Goal: Task Accomplishment & Management: Manage account settings

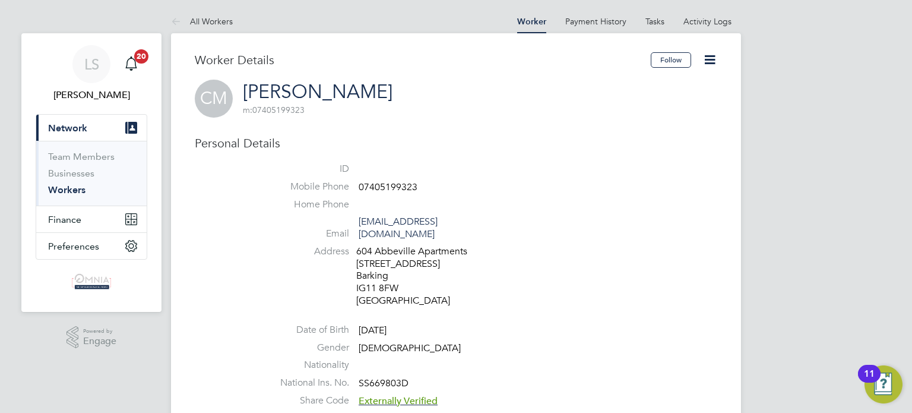
click at [406, 183] on span "07405199323" at bounding box center [388, 187] width 59 height 12
drag, startPoint x: 406, startPoint y: 183, endPoint x: 418, endPoint y: 190, distance: 13.5
click at [418, 190] on li "Mobile Phone [PHONE_NUMBER]" at bounding box center [491, 189] width 451 height 18
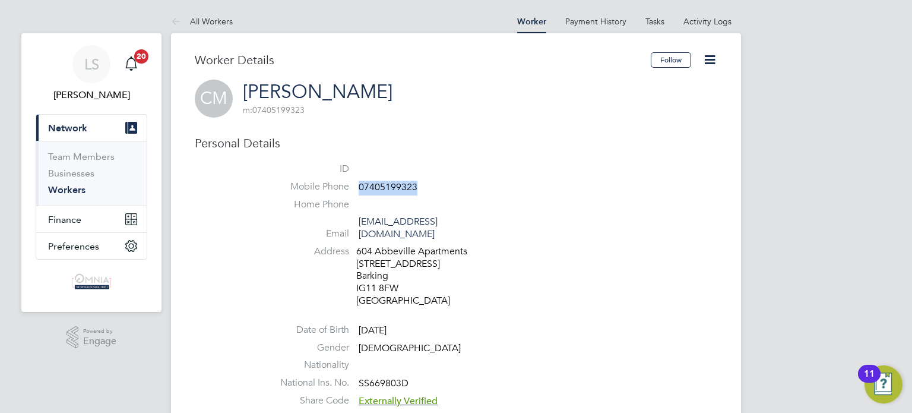
copy span "07405199323"
click at [702, 61] on icon at bounding box center [709, 59] width 15 height 15
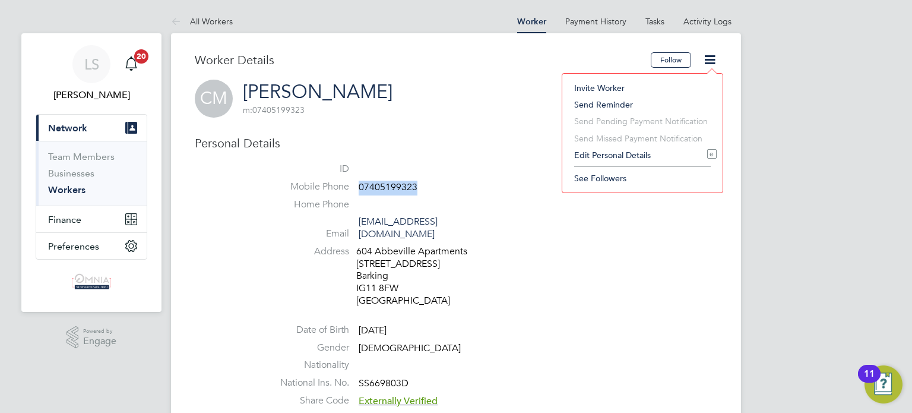
click at [638, 151] on li "Edit Personal Details e" at bounding box center [642, 155] width 148 height 17
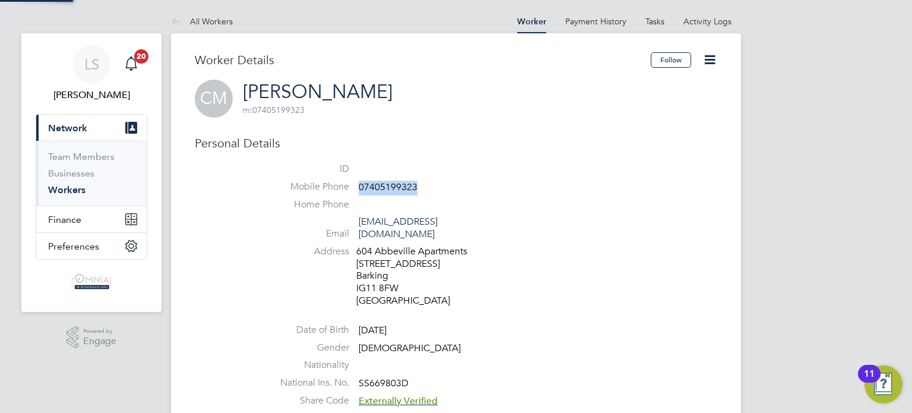
scroll to position [700, 313]
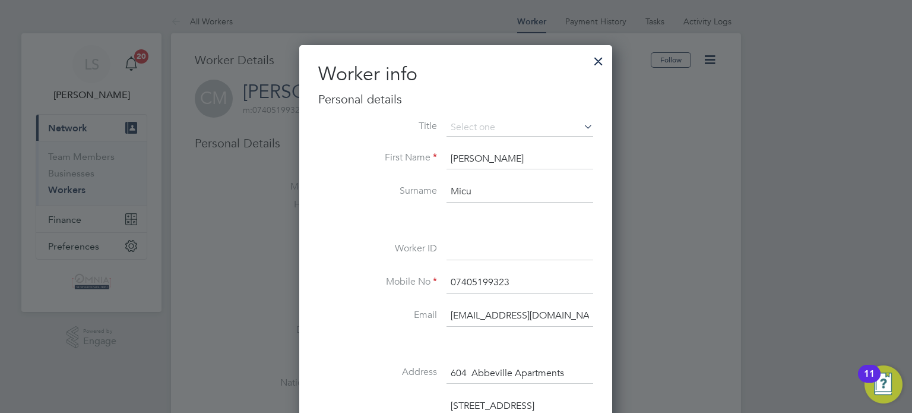
click at [508, 250] on input at bounding box center [519, 249] width 147 height 21
paste input "CIS34282"
type input "CIS34282"
click at [660, 313] on div at bounding box center [456, 206] width 912 height 413
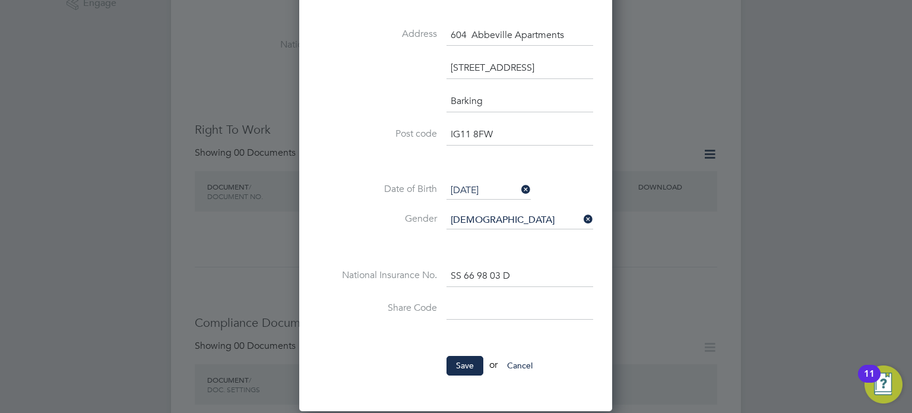
scroll to position [427, 0]
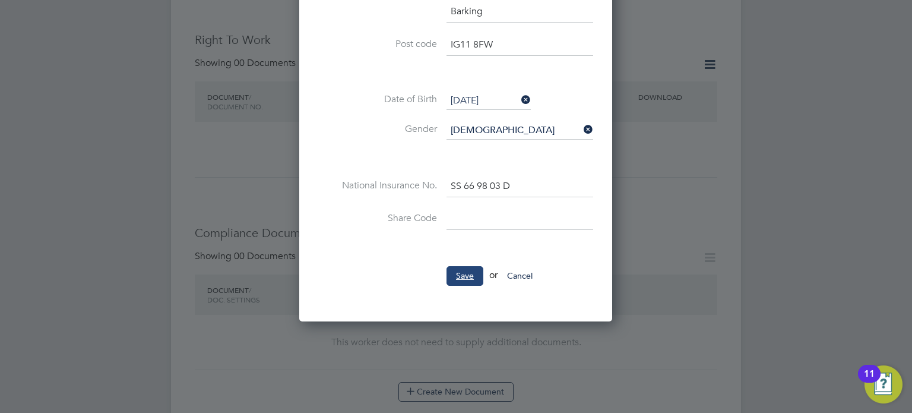
click at [478, 274] on button "Save" at bounding box center [464, 275] width 37 height 19
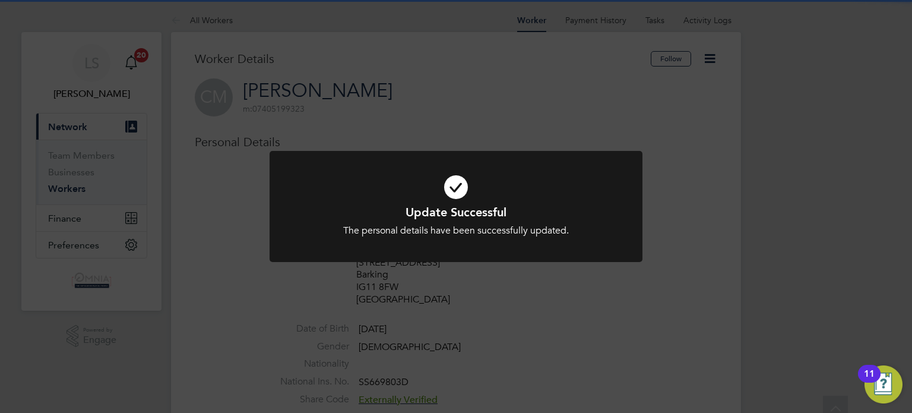
scroll to position [0, 0]
click at [654, 223] on div "Update Successful The personal details have been successfully updated. Cancel O…" at bounding box center [456, 206] width 912 height 413
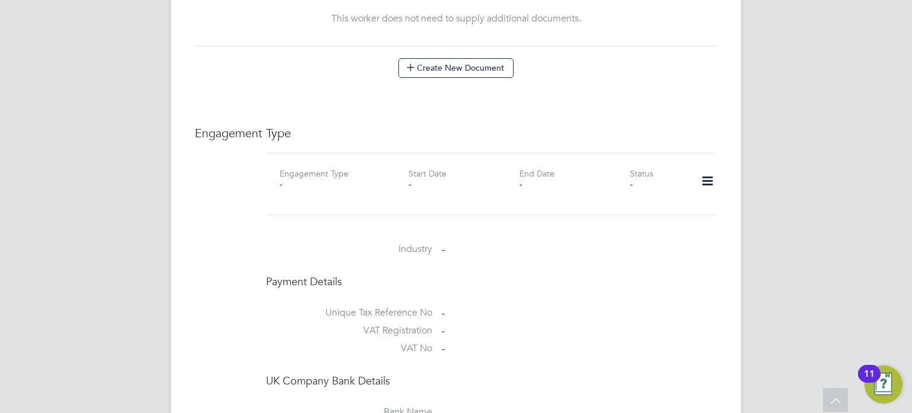
scroll to position [784, 0]
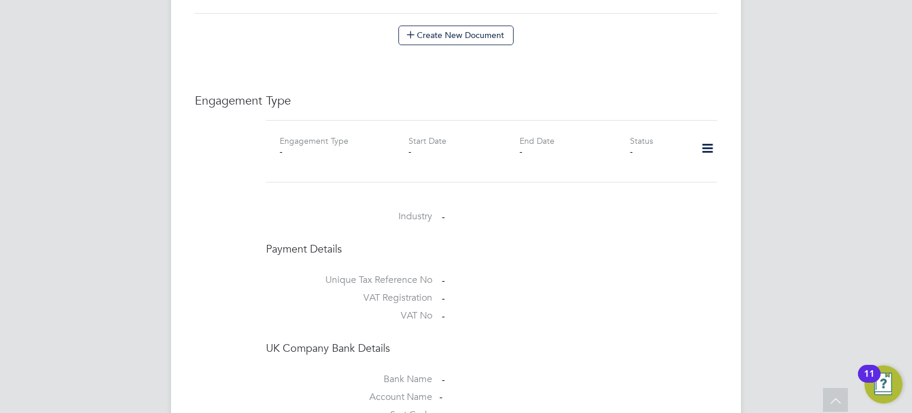
click at [709, 135] on icon at bounding box center [707, 148] width 21 height 27
click at [640, 188] on li "Add Engagement Type" at bounding box center [646, 187] width 135 height 17
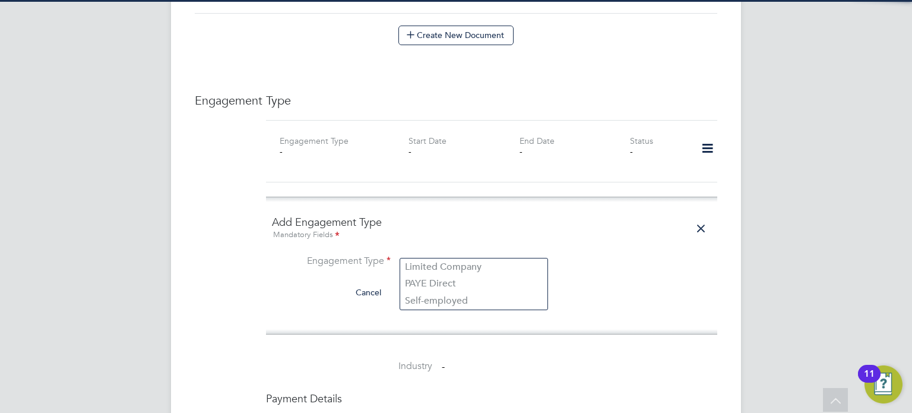
click at [451, 254] on input at bounding box center [473, 262] width 147 height 17
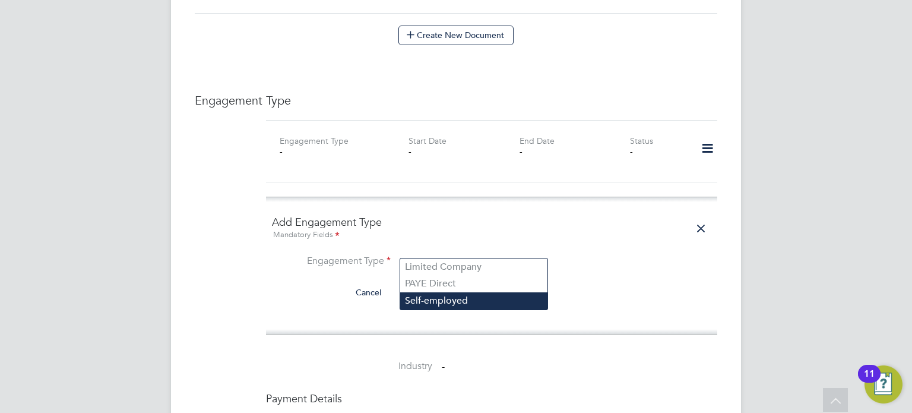
click at [446, 299] on li "Self-employed" at bounding box center [473, 300] width 147 height 17
type input "Self-employed"
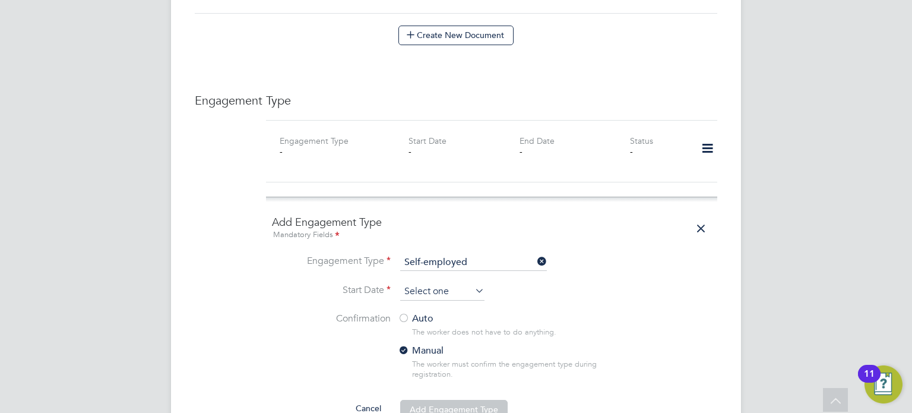
click at [436, 283] on input at bounding box center [442, 292] width 84 height 18
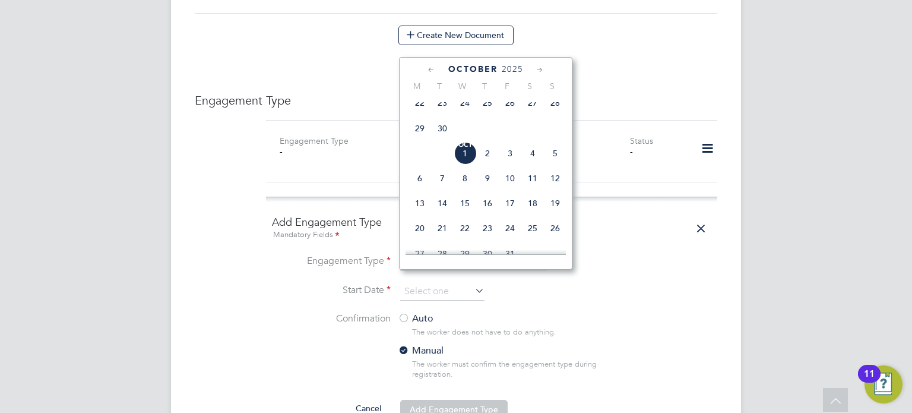
click at [468, 164] on span "Oct 1" at bounding box center [465, 153] width 23 height 23
type input "01 Oct 2025"
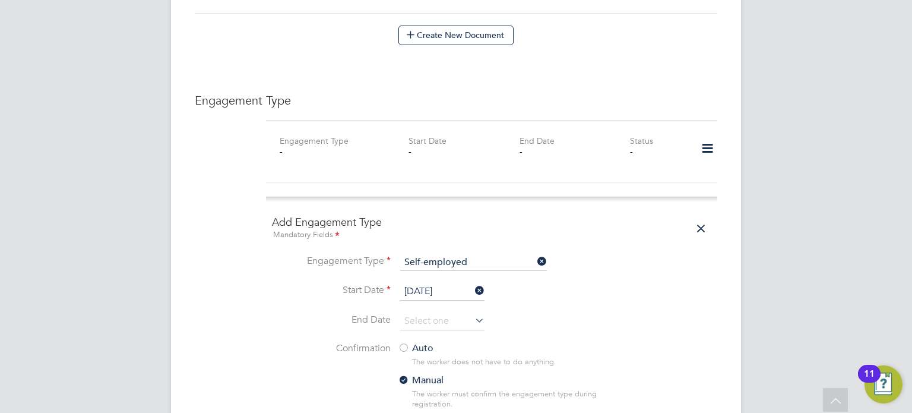
click at [408, 343] on div at bounding box center [404, 349] width 12 height 12
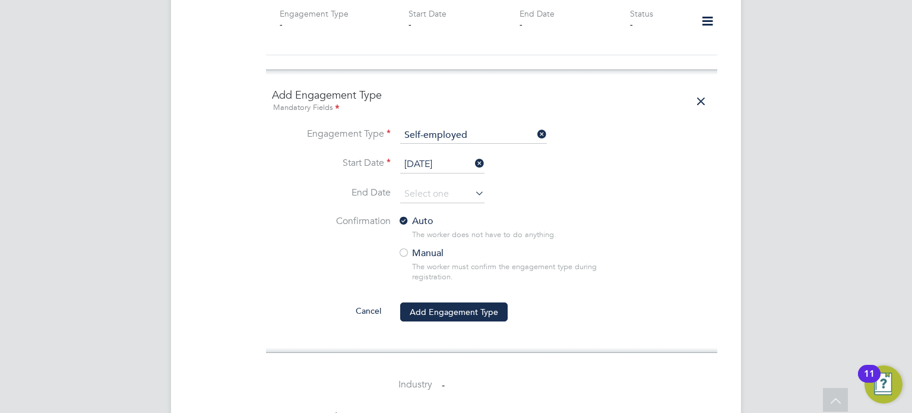
scroll to position [997, 0]
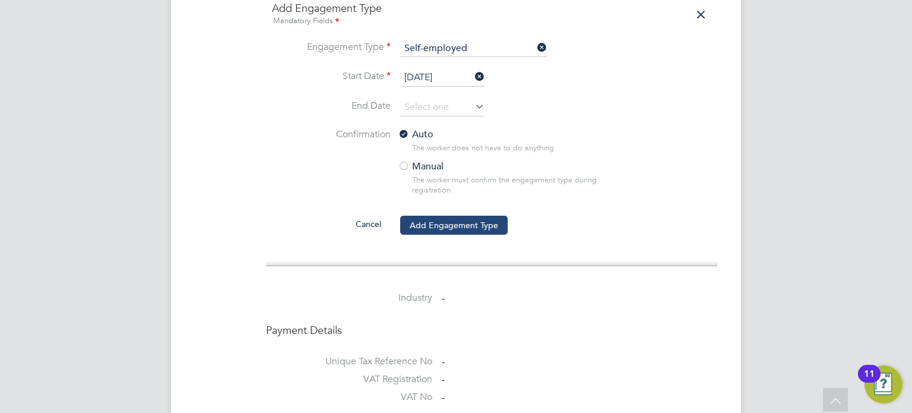
click at [454, 215] on button "Add Engagement Type" at bounding box center [453, 224] width 107 height 19
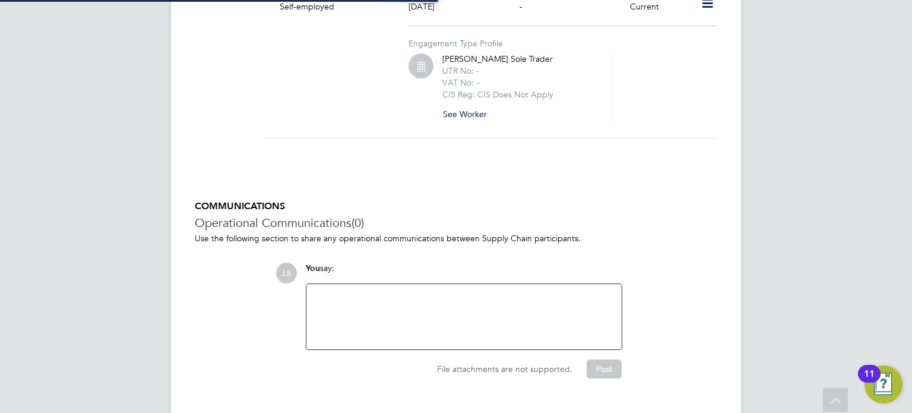
scroll to position [939, 0]
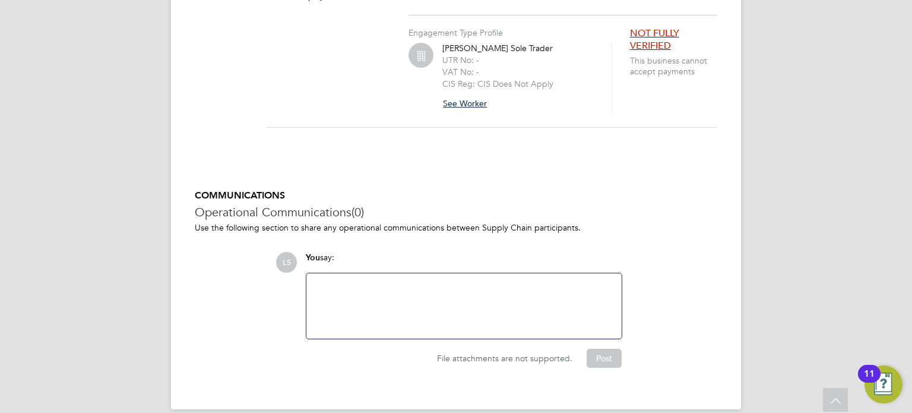
click at [454, 94] on button "See Worker" at bounding box center [469, 103] width 54 height 19
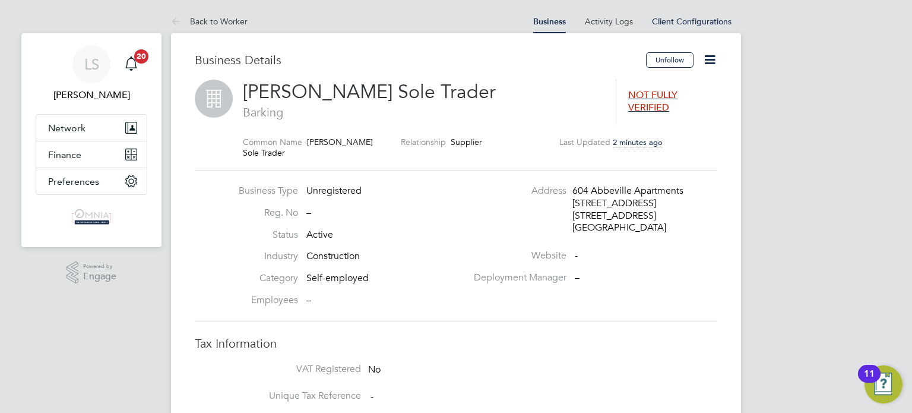
scroll to position [43, 179]
click at [712, 59] on icon at bounding box center [709, 59] width 15 height 15
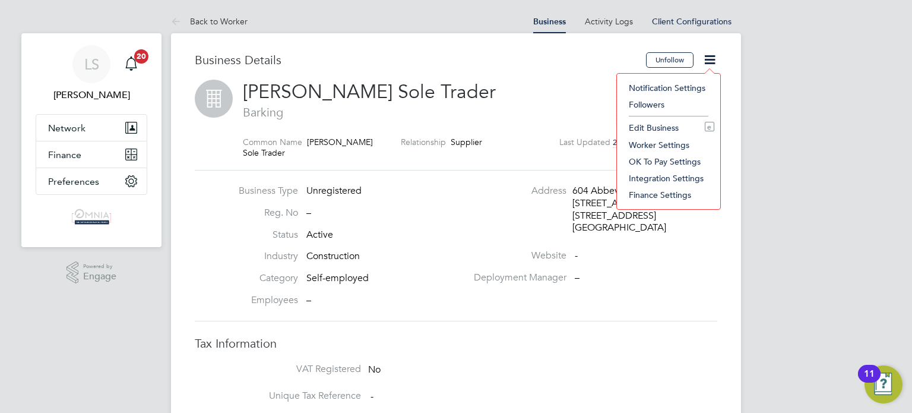
click at [677, 125] on li "Edit Business e" at bounding box center [668, 127] width 91 height 17
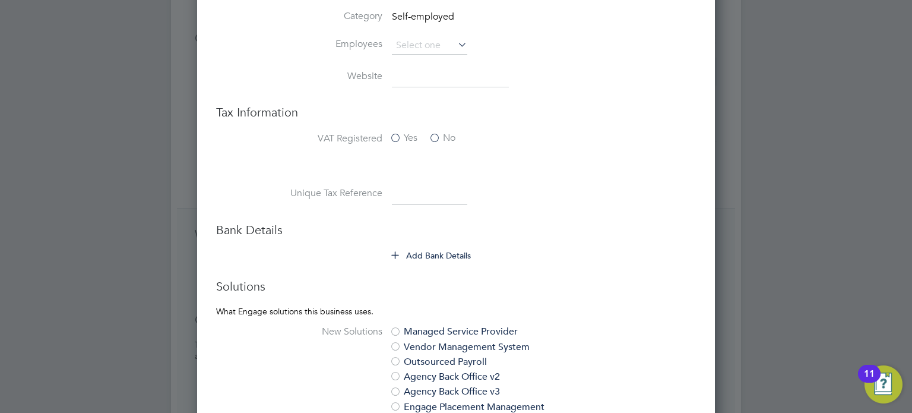
scroll to position [522, 0]
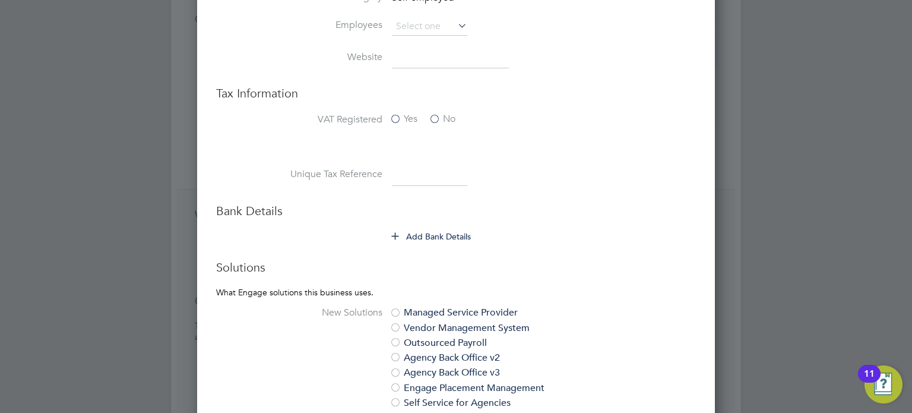
click at [424, 165] on input at bounding box center [429, 174] width 75 height 21
paste input "7280285031"
type input "7280285031"
click at [444, 234] on button "Add Bank Details" at bounding box center [432, 236] width 80 height 12
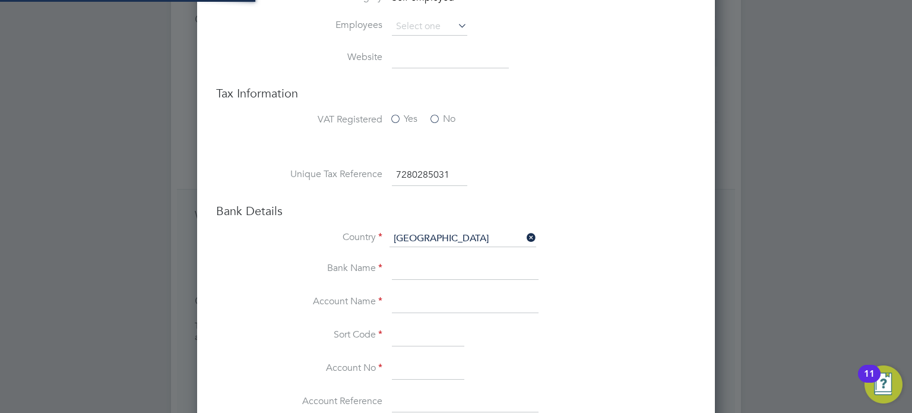
scroll to position [1521, 518]
click at [416, 296] on input at bounding box center [465, 301] width 147 height 21
paste input "C Micu"
type input "C Micu"
click at [417, 370] on input at bounding box center [428, 368] width 72 height 21
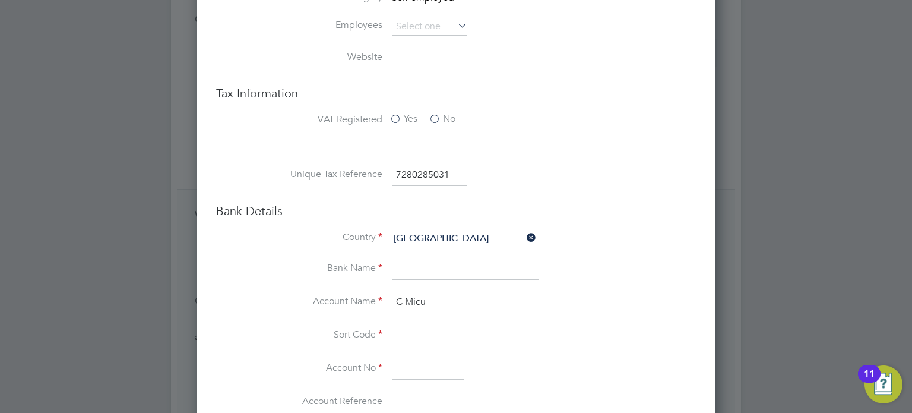
paste input "13969282"
type input "13969282"
click at [420, 325] on input at bounding box center [428, 335] width 72 height 21
paste input "207175"
click at [408, 268] on input at bounding box center [465, 269] width 147 height 21
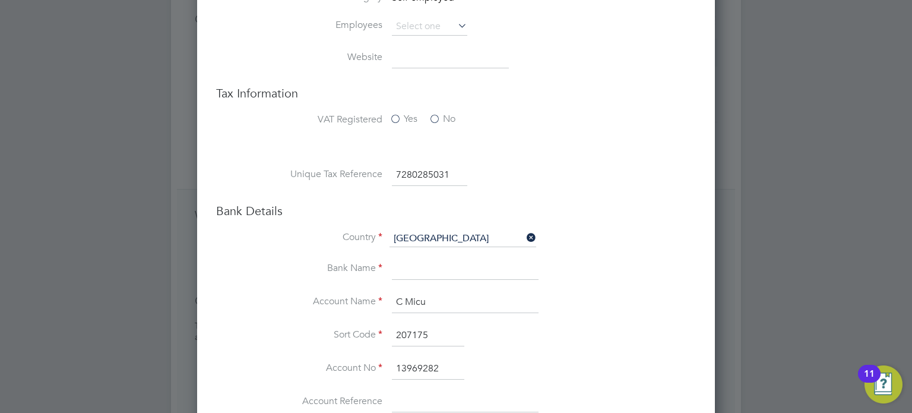
type input "20-71-75"
type input "Barclays"
click at [594, 299] on li "Account Name C Micu" at bounding box center [480, 307] width 432 height 33
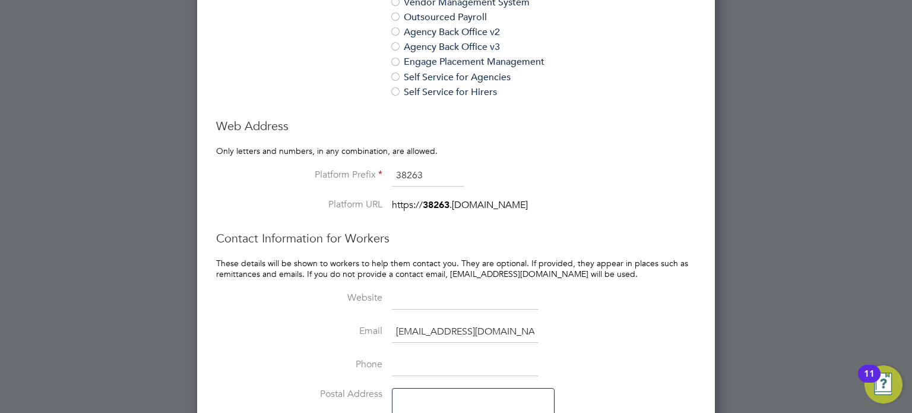
scroll to position [1153, 0]
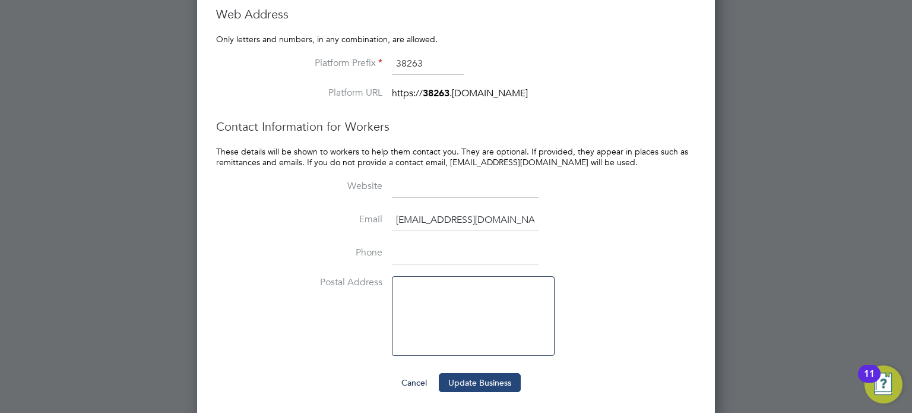
click at [482, 379] on button "Update Business" at bounding box center [480, 382] width 82 height 19
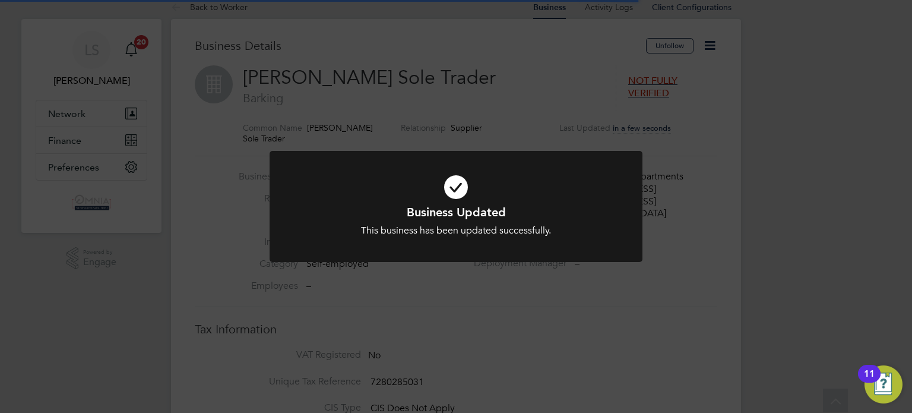
scroll to position [0, 0]
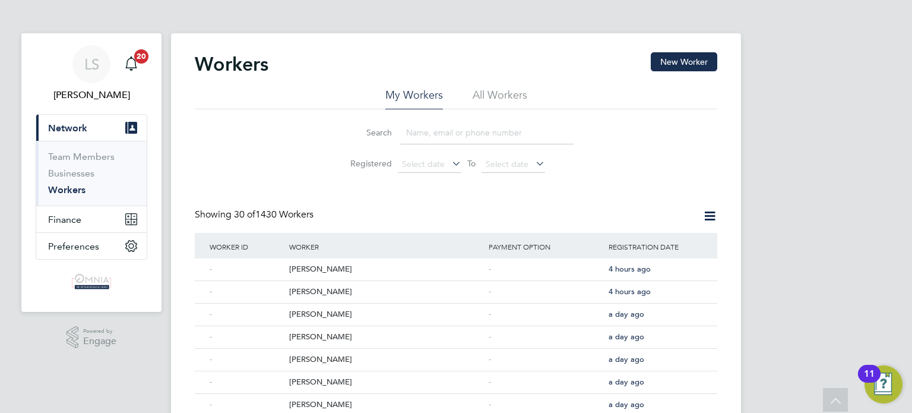
scroll to position [332, 0]
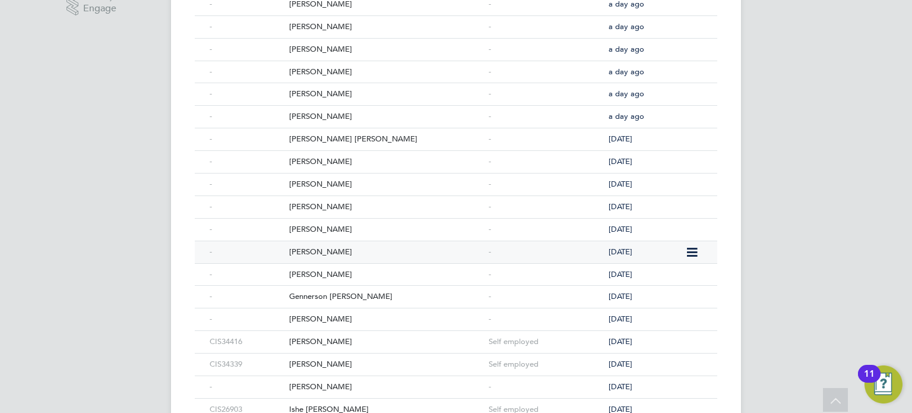
click at [321, 249] on div "Matthew Gray" at bounding box center [385, 252] width 199 height 22
click at [326, 227] on div "Gheorghi Balan" at bounding box center [385, 229] width 199 height 22
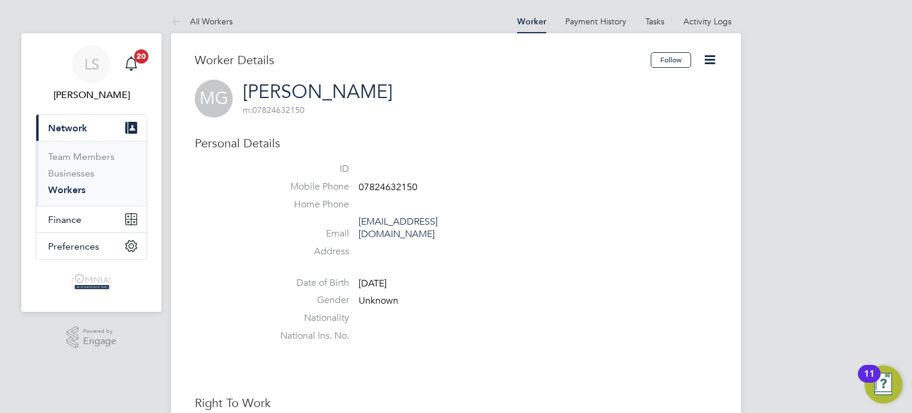
click at [404, 185] on span "07824632150" at bounding box center [388, 187] width 59 height 12
copy span "07824632150"
click at [705, 58] on icon at bounding box center [709, 59] width 15 height 15
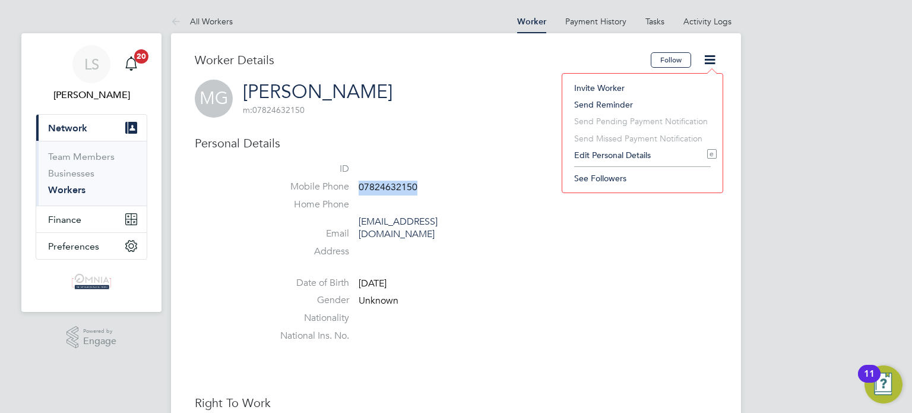
click at [662, 149] on li "Edit Personal Details e" at bounding box center [642, 155] width 148 height 17
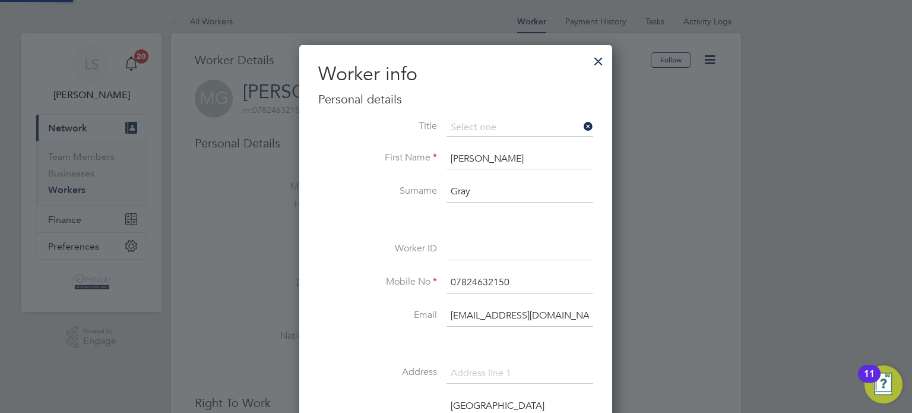
scroll to position [700, 313]
click at [470, 240] on input at bounding box center [519, 249] width 147 height 21
paste input "2*28968027604"
type input "2*28968027604"
click at [709, 268] on div at bounding box center [456, 206] width 912 height 413
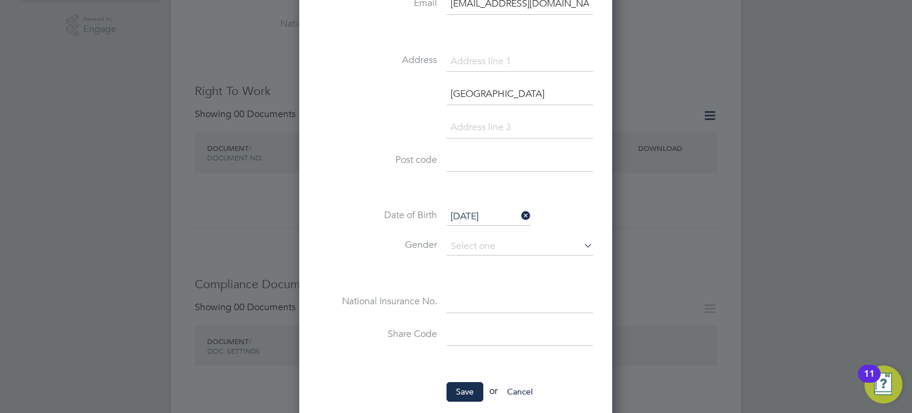
scroll to position [427, 0]
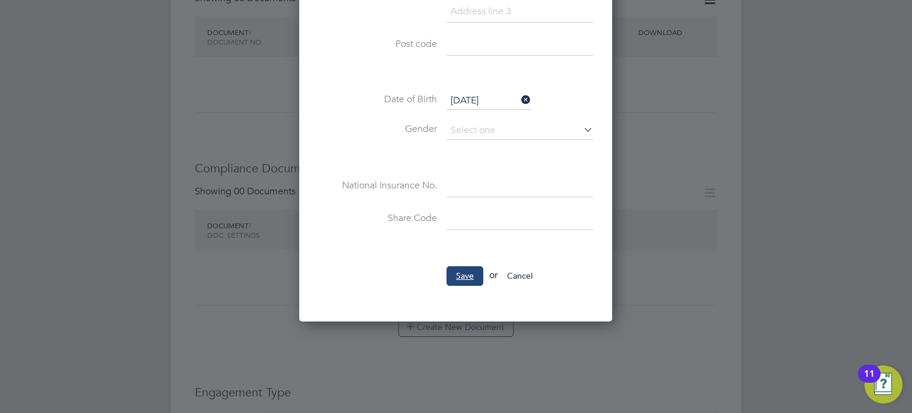
click at [455, 276] on button "Save" at bounding box center [464, 275] width 37 height 19
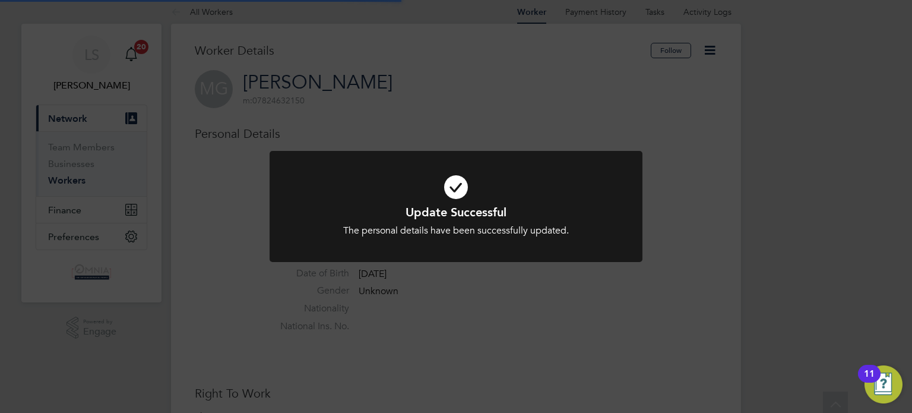
scroll to position [0, 0]
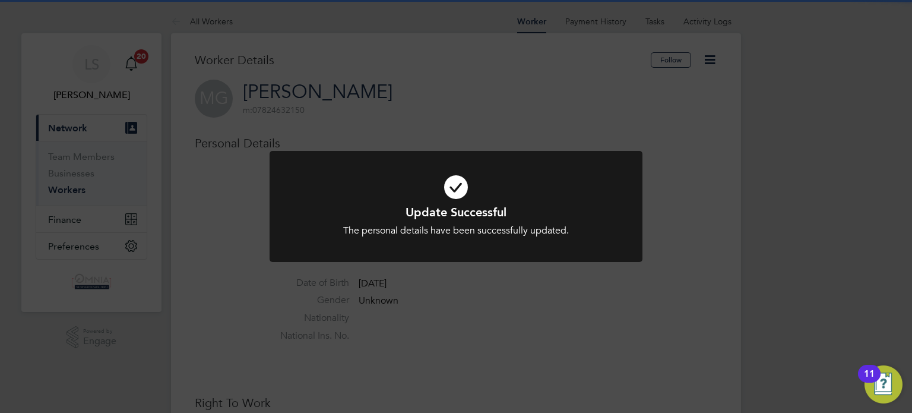
click at [703, 227] on div "Update Successful The personal details have been successfully updated. Cancel O…" at bounding box center [456, 206] width 912 height 413
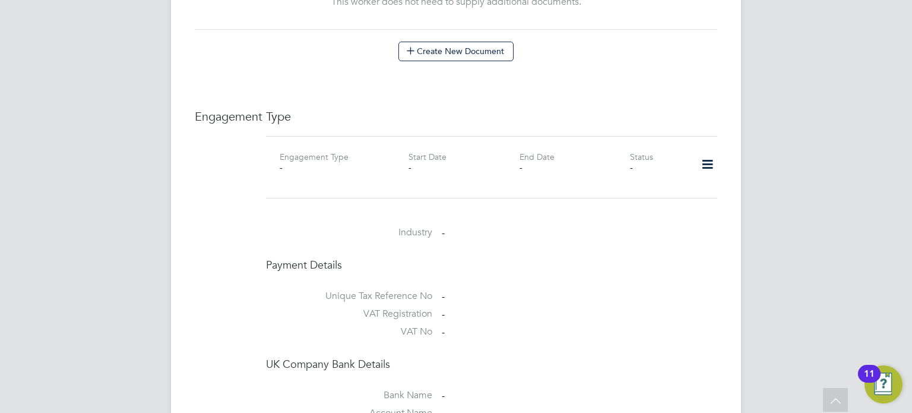
scroll to position [831, 0]
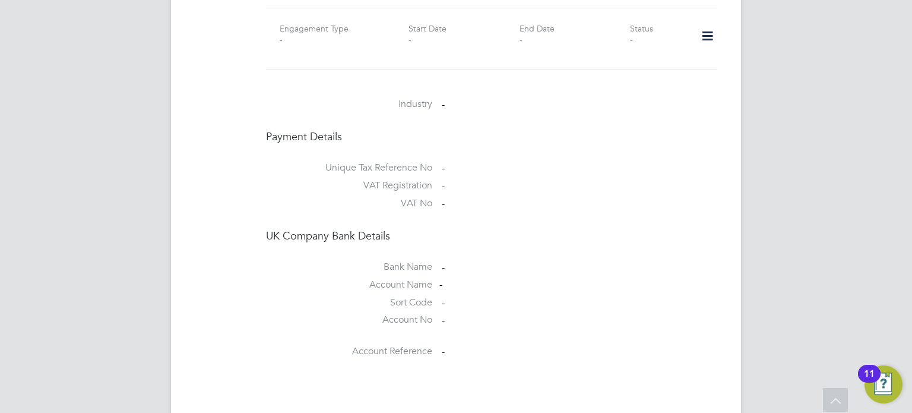
click at [708, 28] on icon at bounding box center [707, 36] width 21 height 27
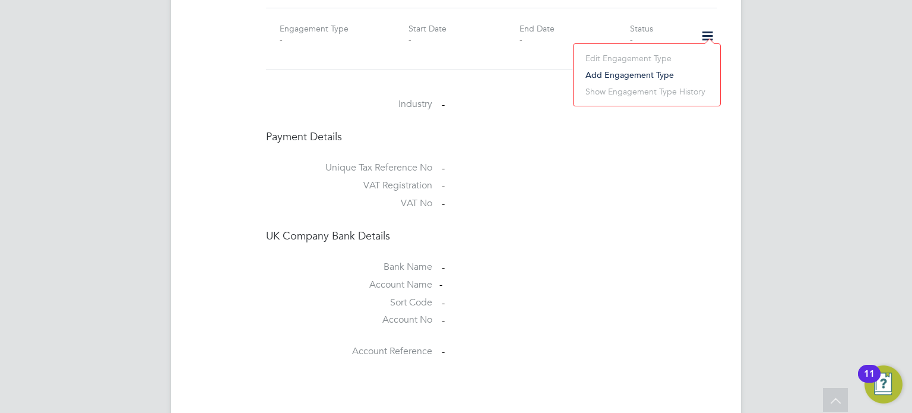
click at [643, 75] on li "Add Engagement Type" at bounding box center [646, 74] width 135 height 17
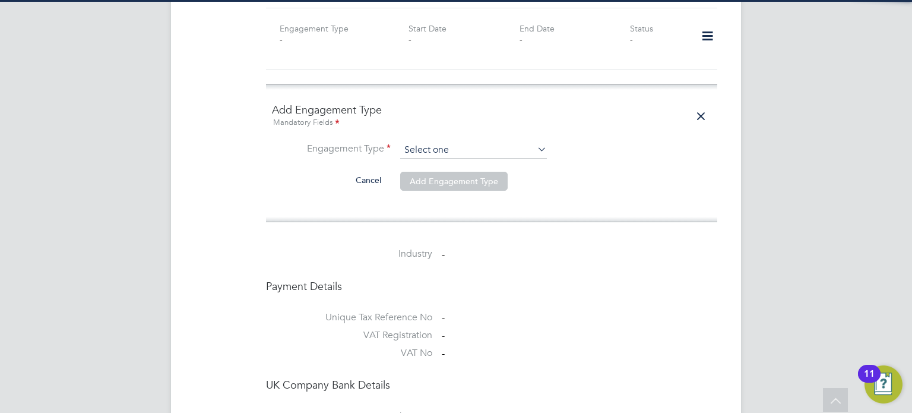
click at [522, 142] on input at bounding box center [473, 150] width 147 height 17
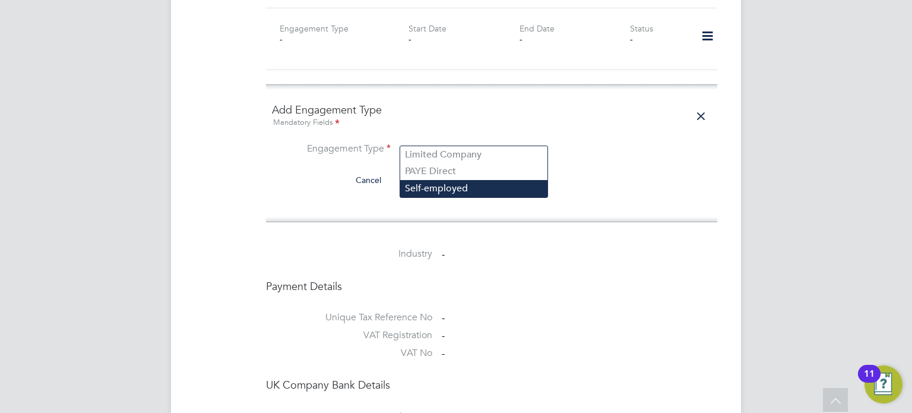
click at [470, 185] on li "Self-employed" at bounding box center [473, 188] width 147 height 17
type input "Self-employed"
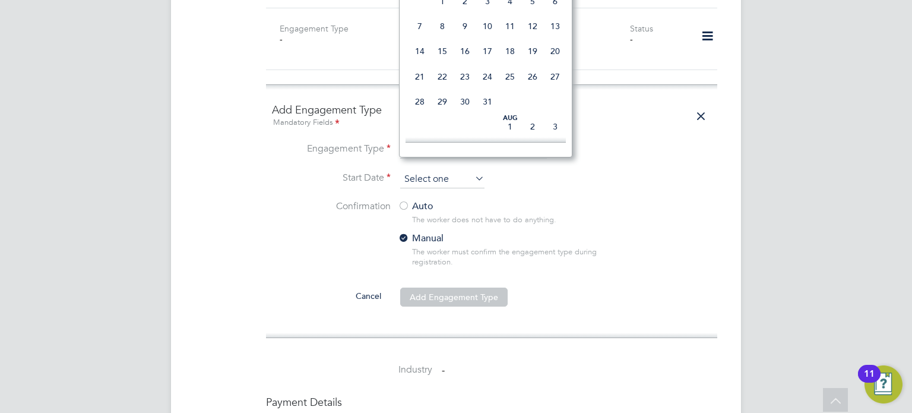
click at [448, 170] on input at bounding box center [442, 179] width 84 height 18
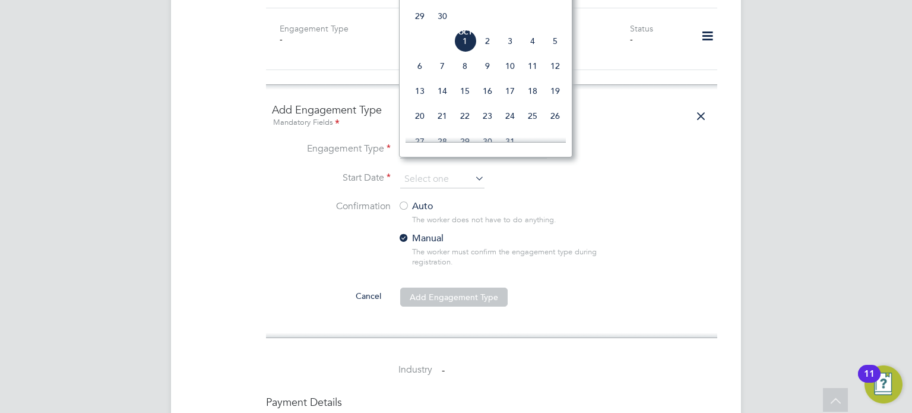
click at [464, 48] on span "Oct 1" at bounding box center [465, 41] width 23 height 23
type input "01 Oct 2025"
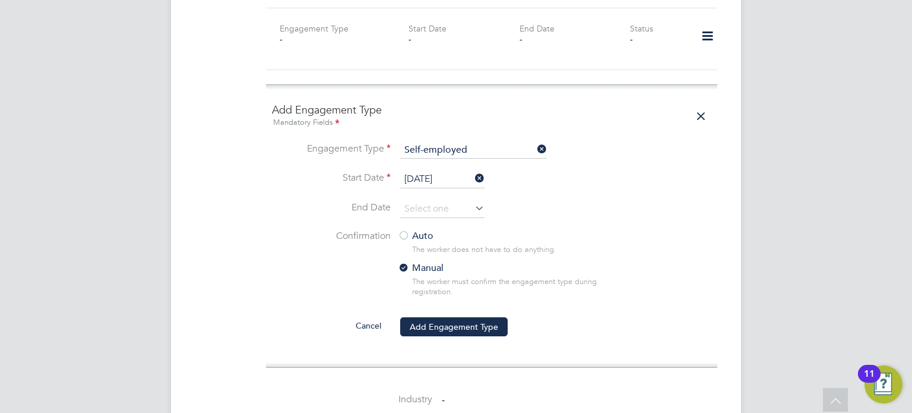
click at [413, 230] on label "Auto" at bounding box center [505, 236] width 214 height 12
click at [451, 317] on button "Add Engagement Type" at bounding box center [453, 326] width 107 height 19
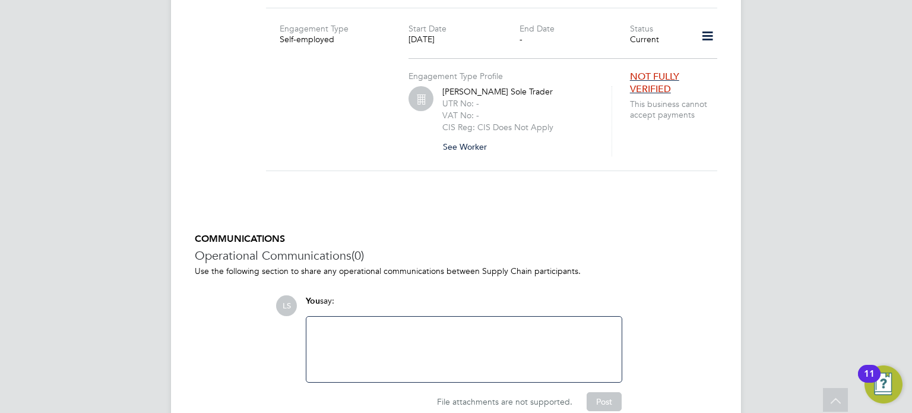
click at [477, 137] on button "See Worker" at bounding box center [469, 146] width 54 height 19
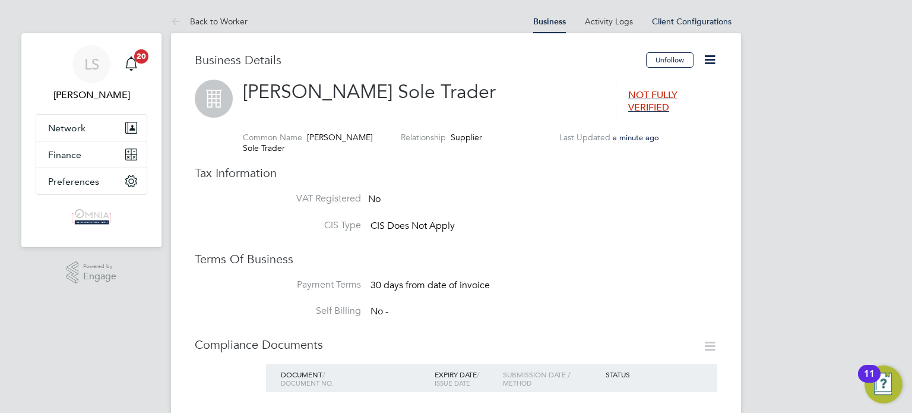
click at [708, 58] on icon at bounding box center [709, 59] width 15 height 15
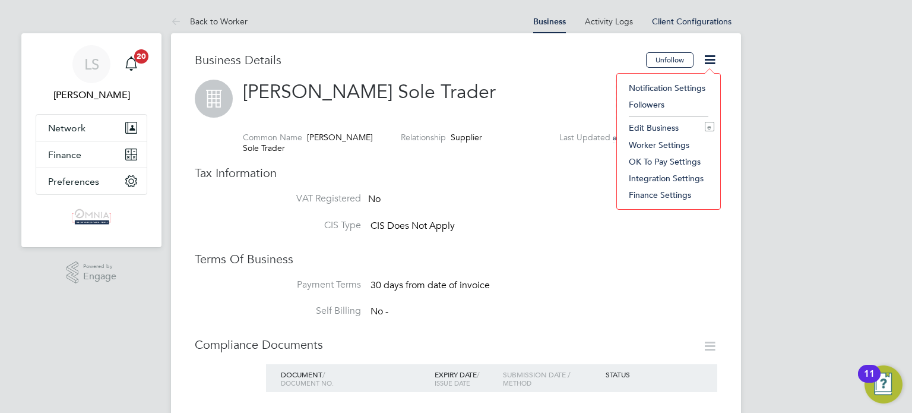
click at [658, 128] on li "Edit Business e" at bounding box center [668, 127] width 91 height 17
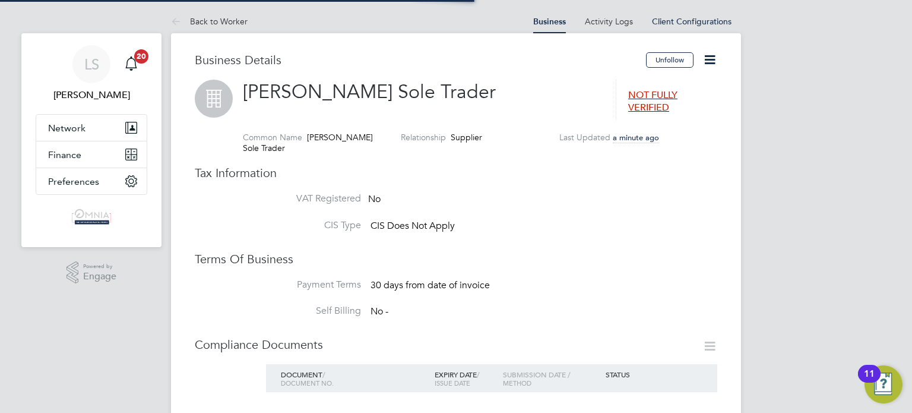
type input "United Kingdom"
type input "Matthew Gray Sole Trader"
type input "Construction"
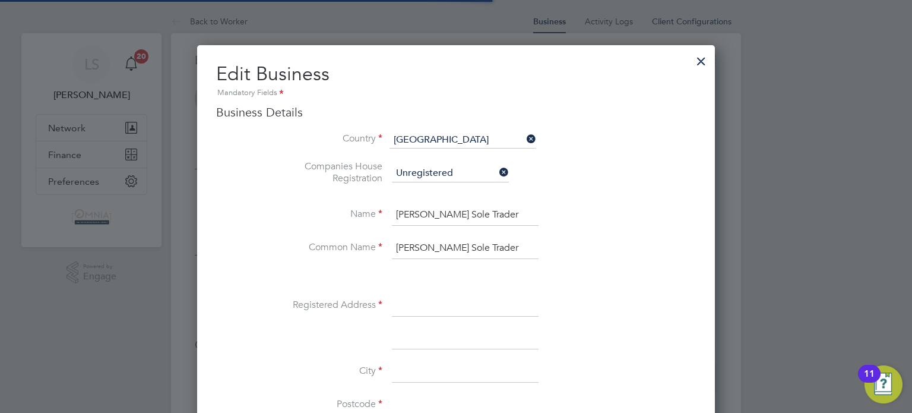
scroll to position [1328, 518]
click at [829, 208] on div at bounding box center [456, 206] width 912 height 413
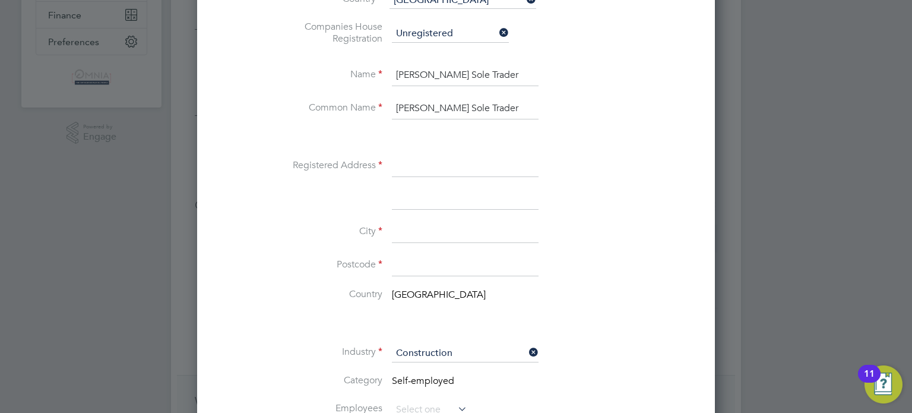
scroll to position [142, 0]
click at [451, 160] on input at bounding box center [465, 163] width 147 height 21
paste input "1 Whitbeck Road"
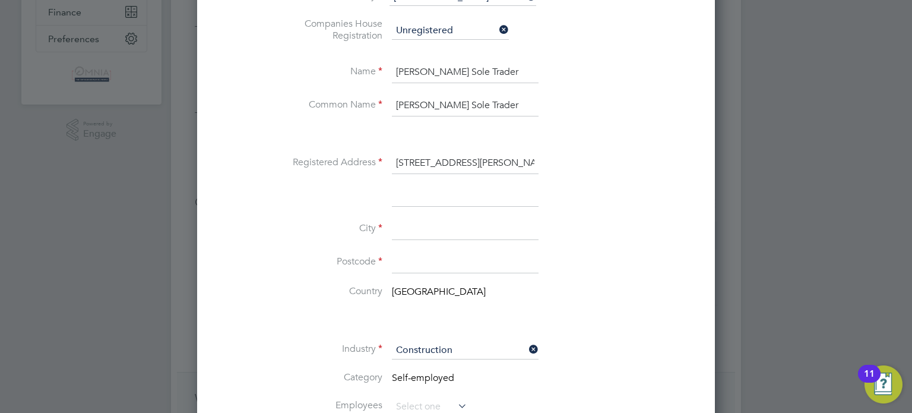
type input "1 Whitbeck Road"
click at [418, 230] on input at bounding box center [465, 228] width 147 height 21
paste input "Newcastle upon Tyne"
type input "Newcastle upon Tyne"
click at [433, 267] on input at bounding box center [465, 262] width 147 height 21
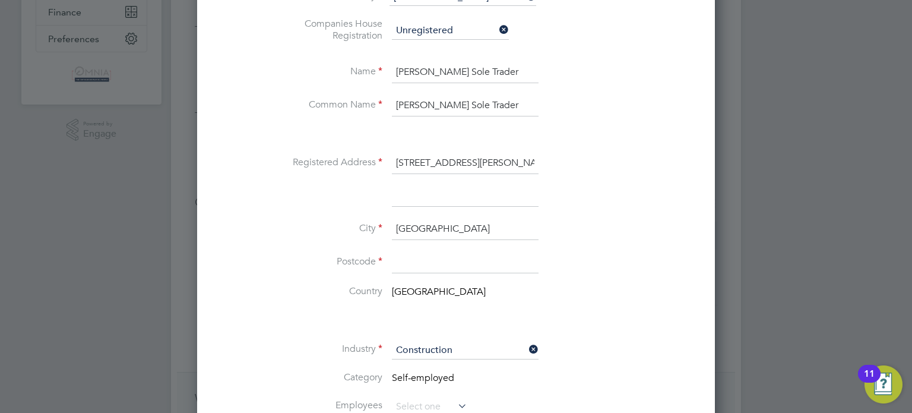
paste input "2XA"
click at [442, 267] on input "2XA" at bounding box center [465, 262] width 147 height 21
paste input "NE5"
type input "NE5 2XA"
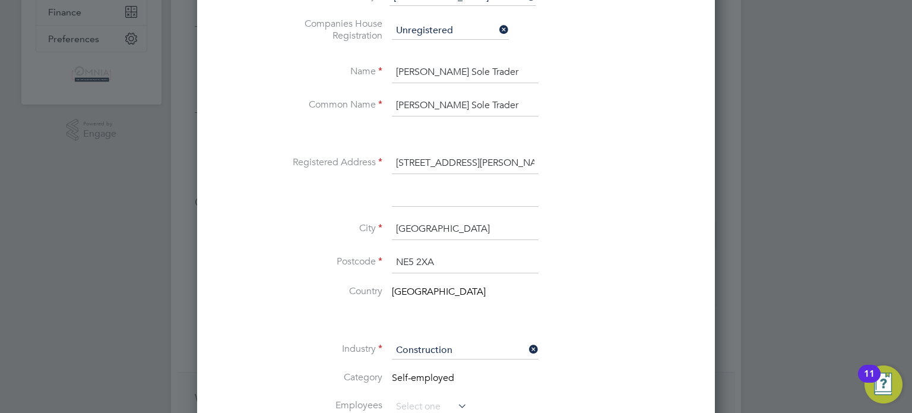
click at [731, 288] on div at bounding box center [456, 206] width 912 height 413
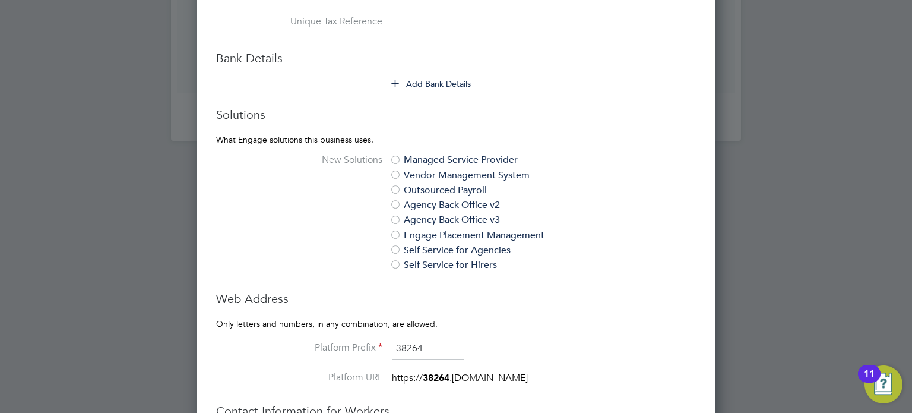
scroll to position [689, 0]
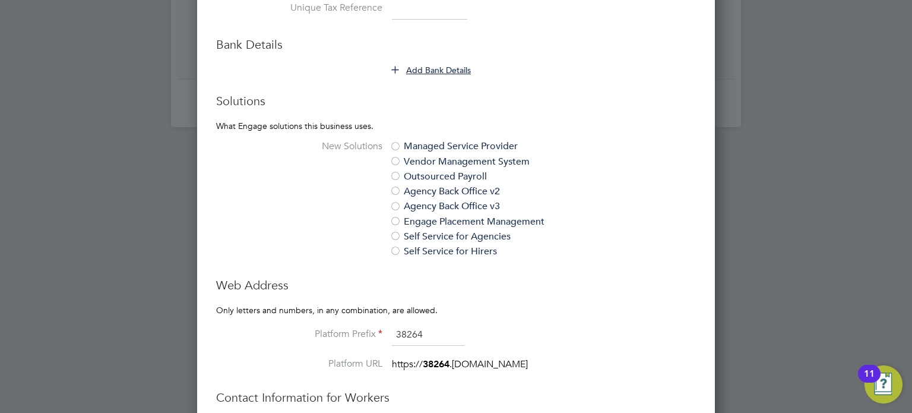
click at [437, 64] on button "Add Bank Details" at bounding box center [432, 70] width 80 height 12
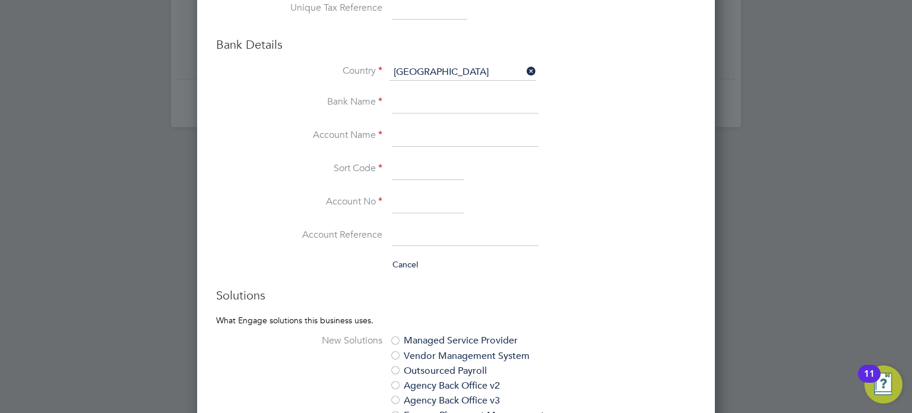
click at [413, 7] on input at bounding box center [429, 8] width 75 height 21
paste input "9905241716"
type input "9905241716"
click at [423, 128] on input at bounding box center [465, 135] width 147 height 21
paste input "Mr Matthew Gray"
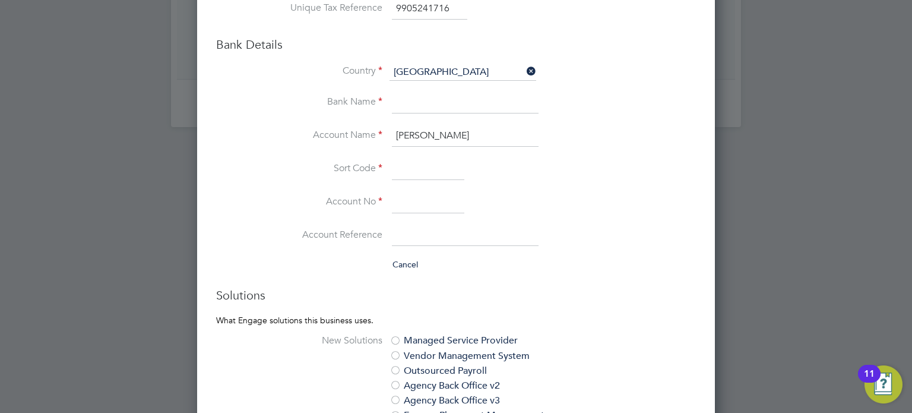
type input "Mr Matthew Gray"
click at [440, 204] on input at bounding box center [428, 202] width 72 height 21
paste input "52297725"
type input "52297725"
click at [417, 160] on input at bounding box center [428, 168] width 72 height 21
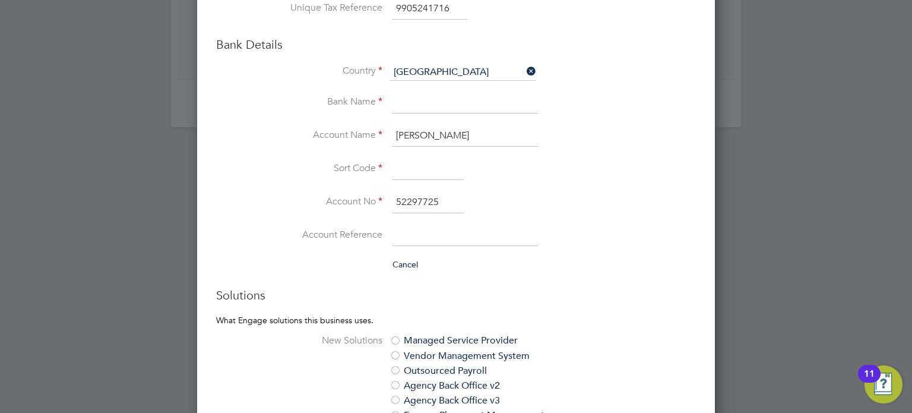
paste input "040003"
type input "04-00-03"
click at [408, 96] on input at bounding box center [465, 103] width 147 height 21
type input "Monzo"
click at [750, 259] on div at bounding box center [456, 206] width 912 height 413
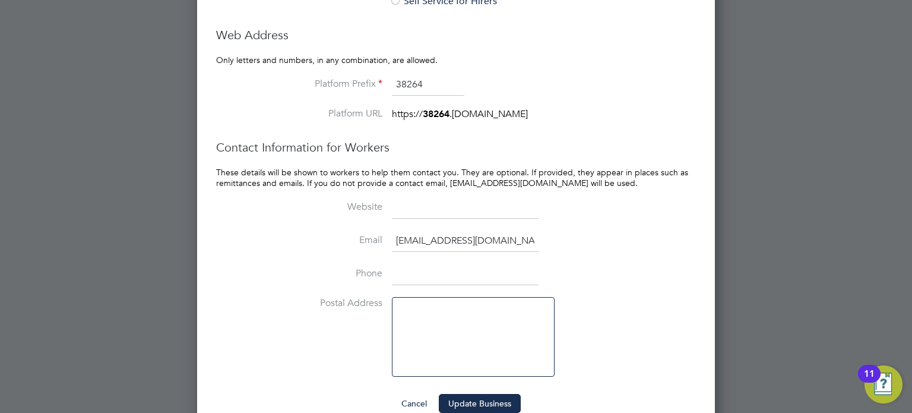
scroll to position [1153, 0]
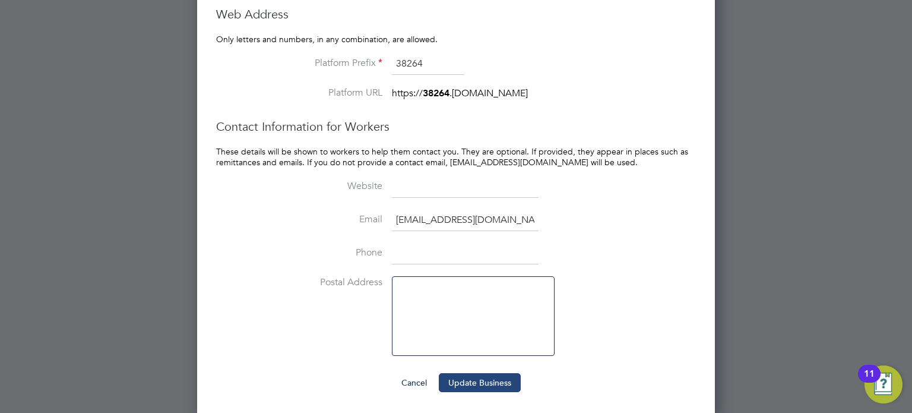
click at [509, 386] on button "Update Business" at bounding box center [480, 382] width 82 height 19
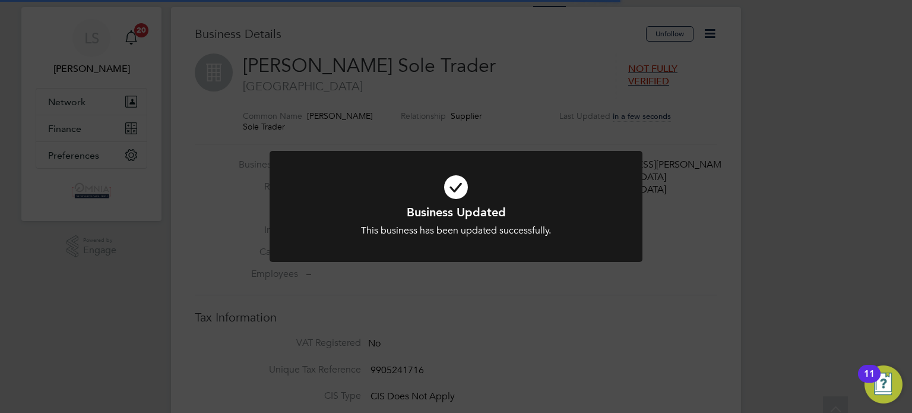
scroll to position [0, 0]
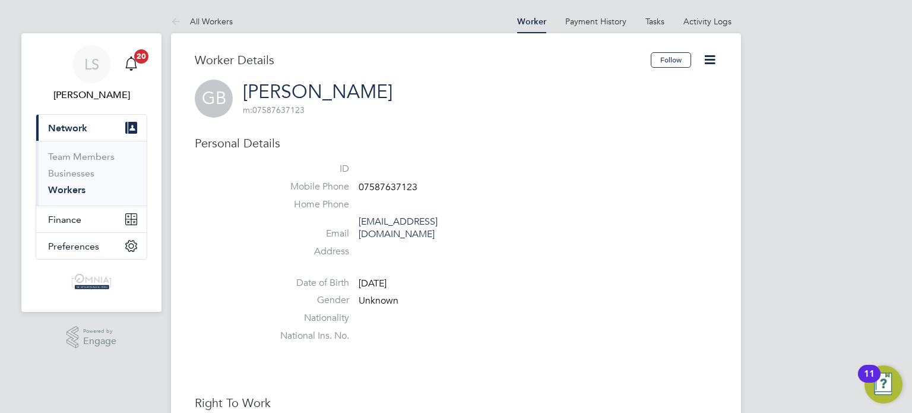
click at [402, 190] on span "07587637123" at bounding box center [388, 187] width 59 height 12
copy span "07587637123"
click at [715, 52] on icon at bounding box center [709, 59] width 15 height 15
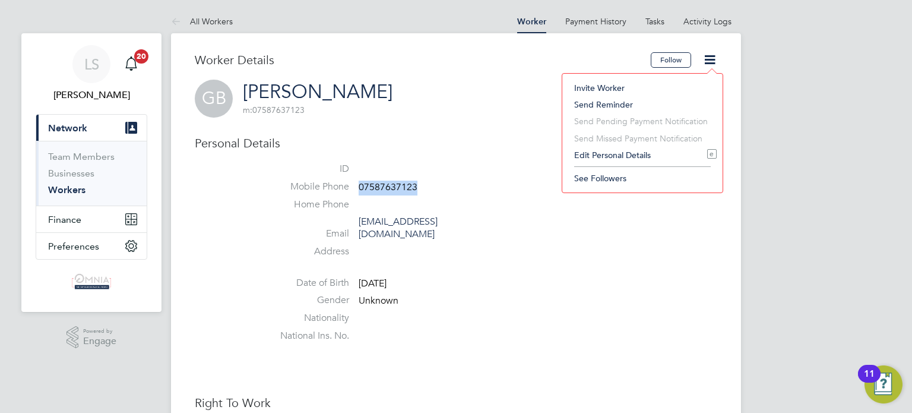
click at [644, 158] on li "Edit Personal Details e" at bounding box center [642, 155] width 148 height 17
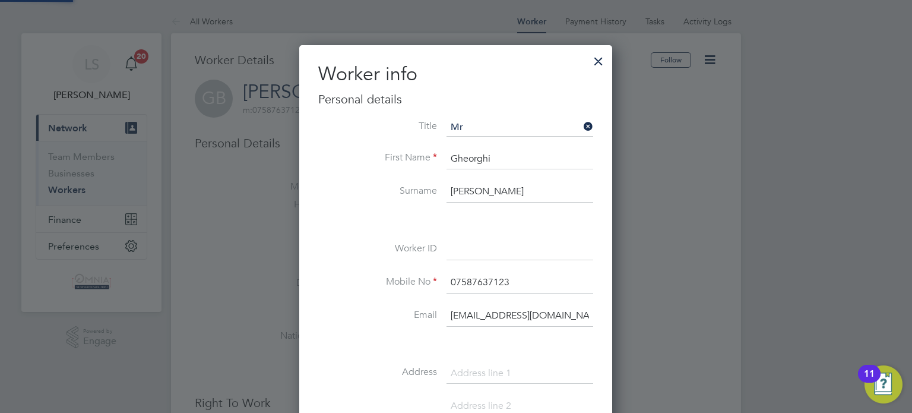
scroll to position [667, 313]
click at [515, 253] on input at bounding box center [519, 249] width 147 height 21
paste input "CIS34217"
type input "CIS34217"
click at [633, 265] on div at bounding box center [456, 206] width 912 height 413
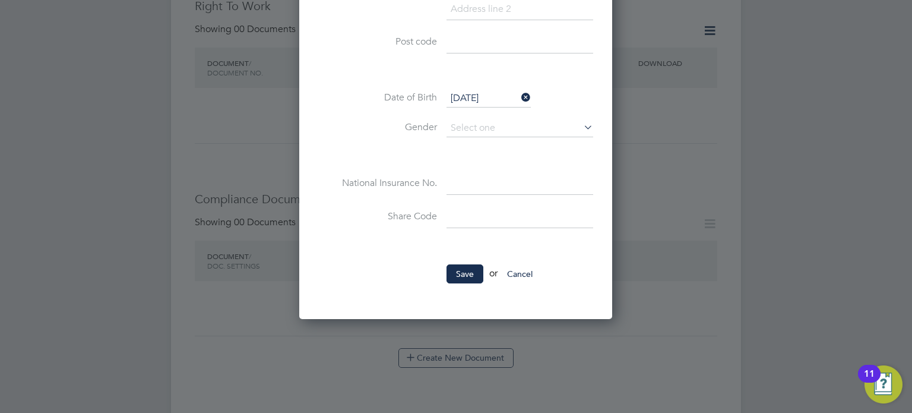
scroll to position [404, 0]
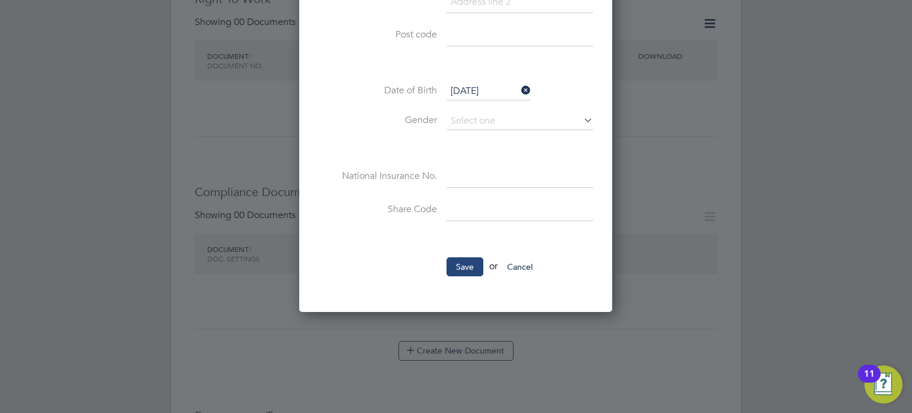
click at [471, 262] on button "Save" at bounding box center [464, 266] width 37 height 19
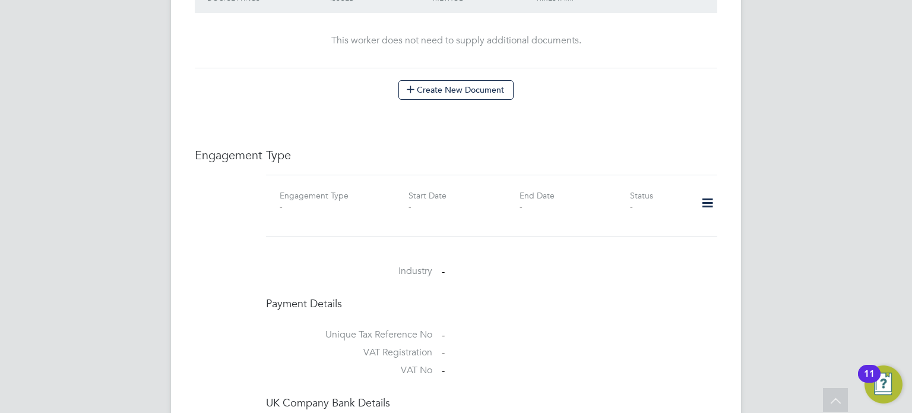
scroll to position [665, 0]
click at [705, 189] on icon at bounding box center [707, 202] width 21 height 27
click at [648, 237] on li "Add Engagement Type" at bounding box center [646, 241] width 135 height 17
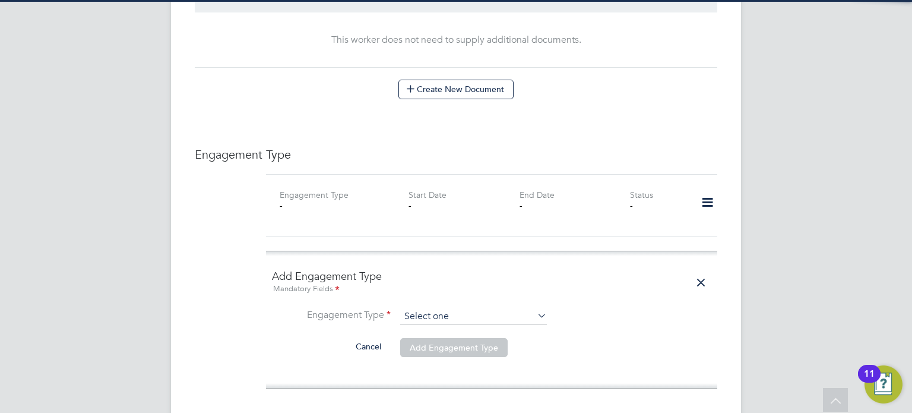
click at [451, 308] on input at bounding box center [473, 316] width 147 height 17
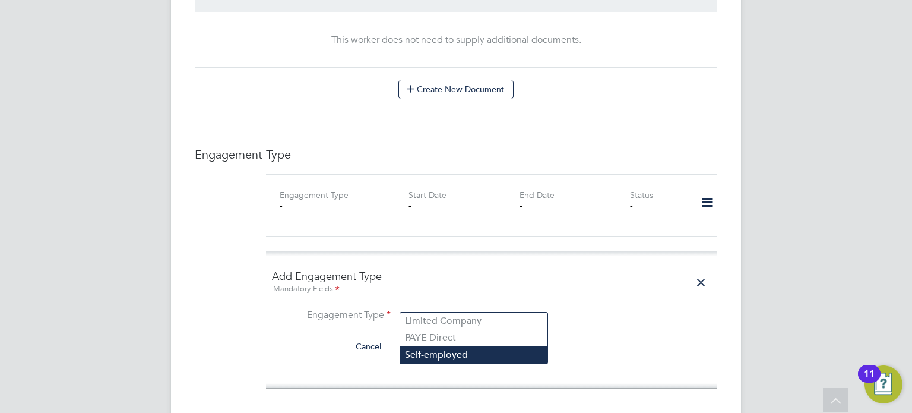
click at [435, 354] on li "Self-employed" at bounding box center [473, 354] width 147 height 17
type input "Self-employed"
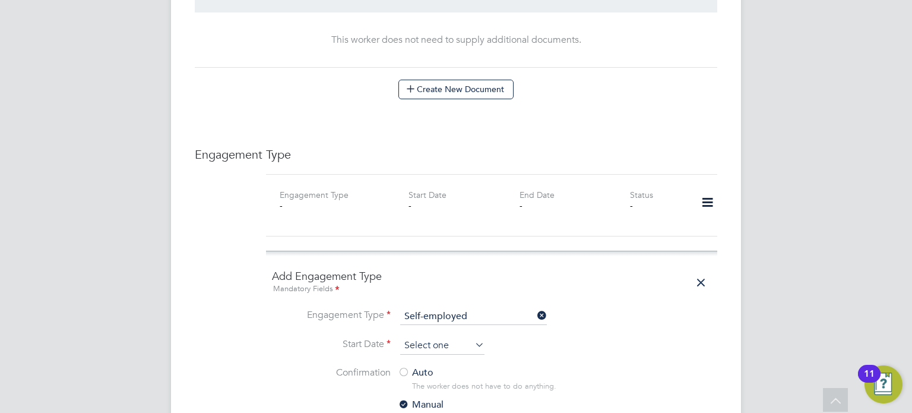
click at [435, 338] on input at bounding box center [442, 346] width 84 height 18
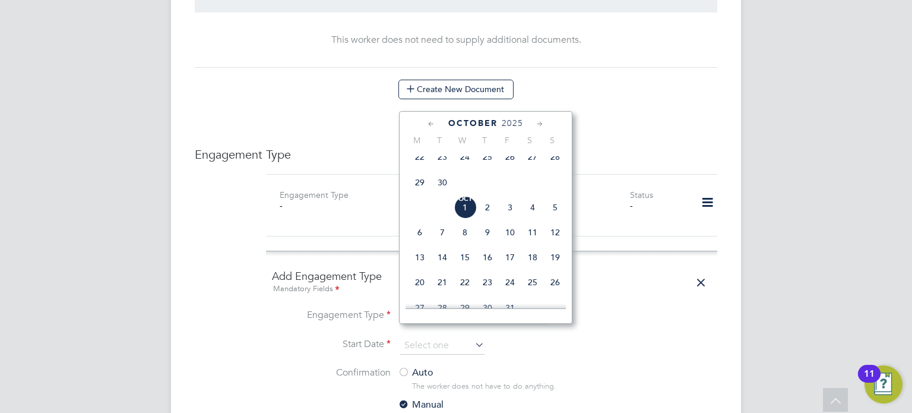
click at [465, 218] on span "Oct 1" at bounding box center [465, 207] width 23 height 23
type input "01 Oct 2025"
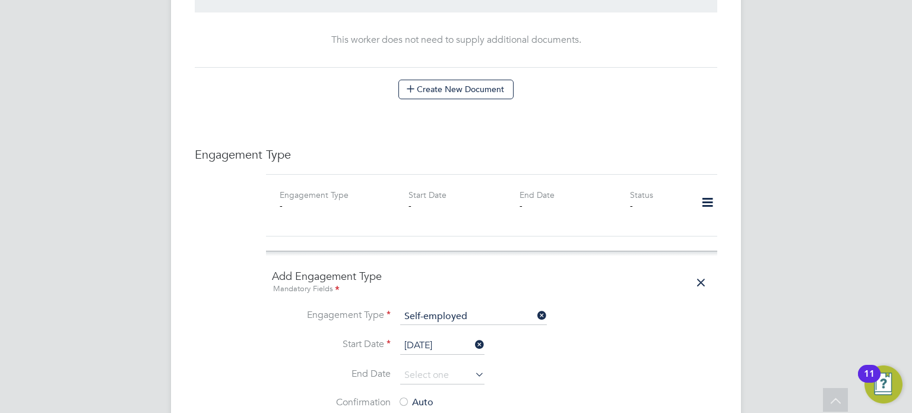
click at [410, 396] on label "Auto" at bounding box center [505, 402] width 214 height 12
click at [729, 291] on div "Worker Details Follow GB Gheorghi Balan m: 07587637123 Personal Details ID CIS3…" at bounding box center [456, 229] width 570 height 1723
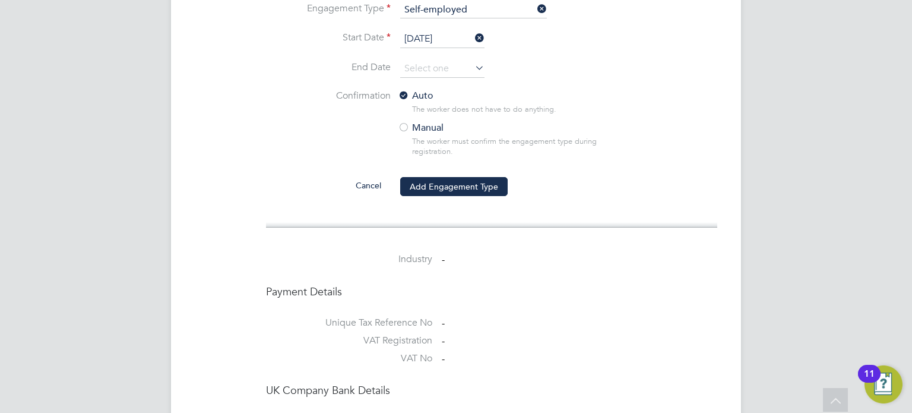
scroll to position [974, 0]
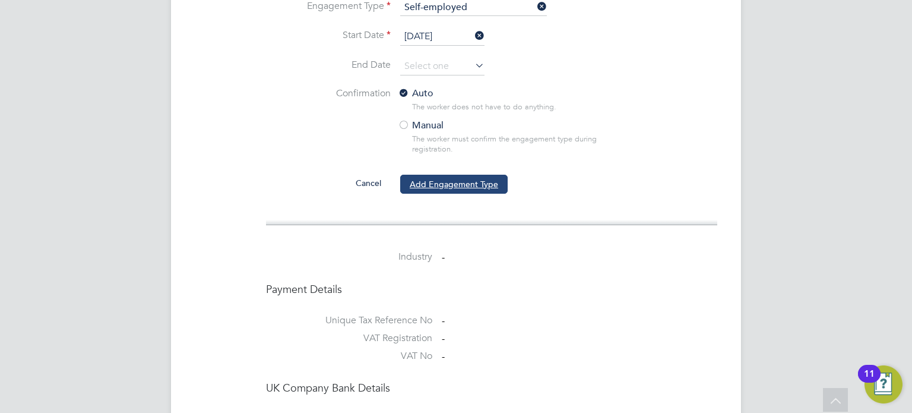
click at [487, 175] on button "Add Engagement Type" at bounding box center [453, 184] width 107 height 19
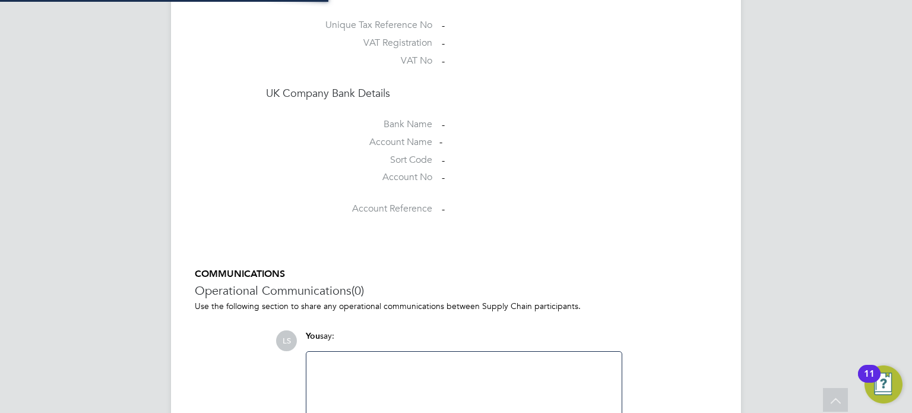
scroll to position [874, 0]
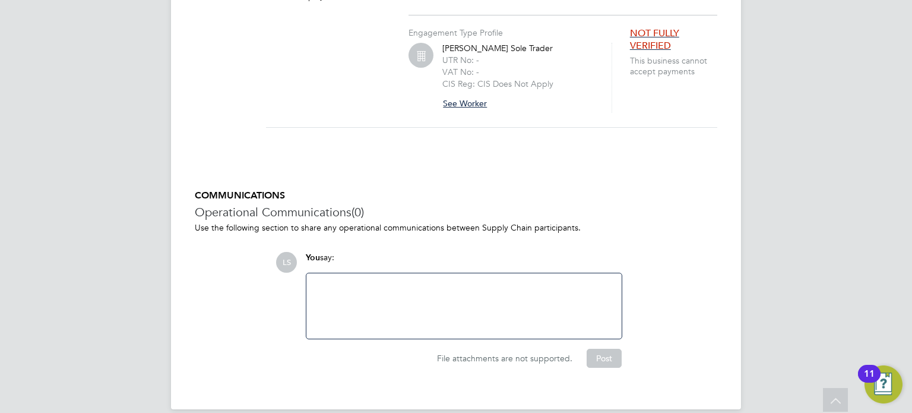
click at [470, 94] on button "See Worker" at bounding box center [469, 103] width 54 height 19
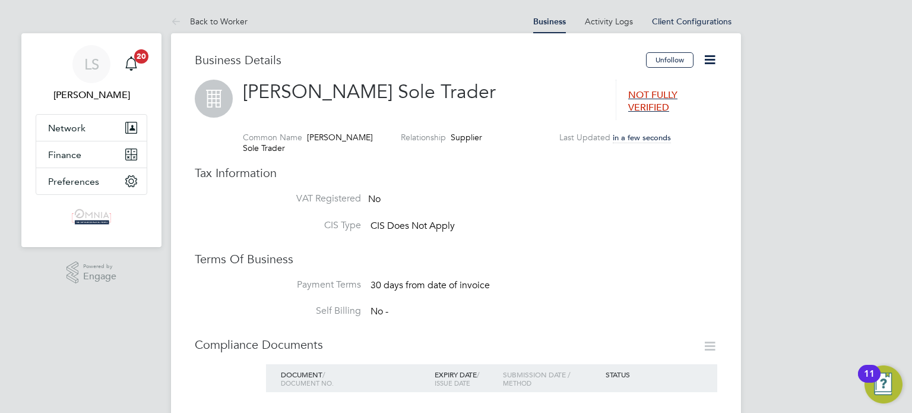
click at [708, 57] on icon at bounding box center [709, 59] width 15 height 15
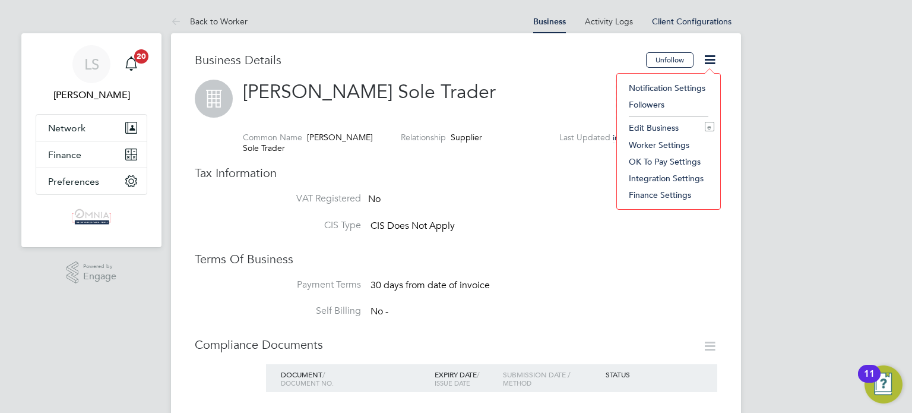
click at [641, 122] on li "Edit Business e" at bounding box center [668, 127] width 91 height 17
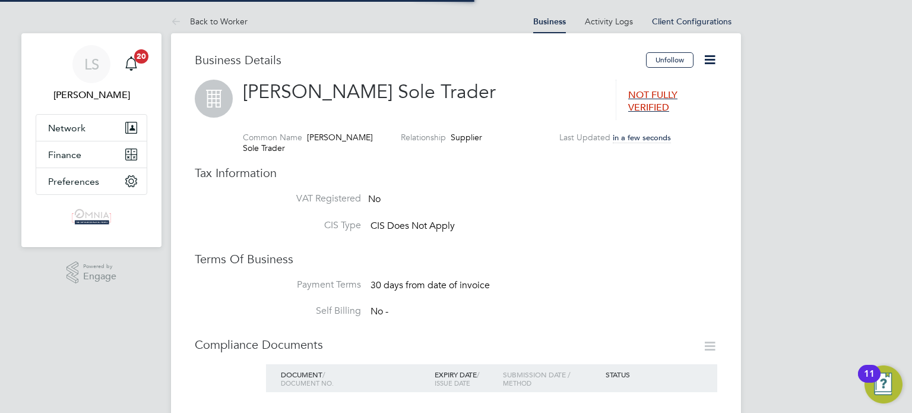
type input "United Kingdom"
type input "Gheorghi Balan Sole Trader"
type input "Construction"
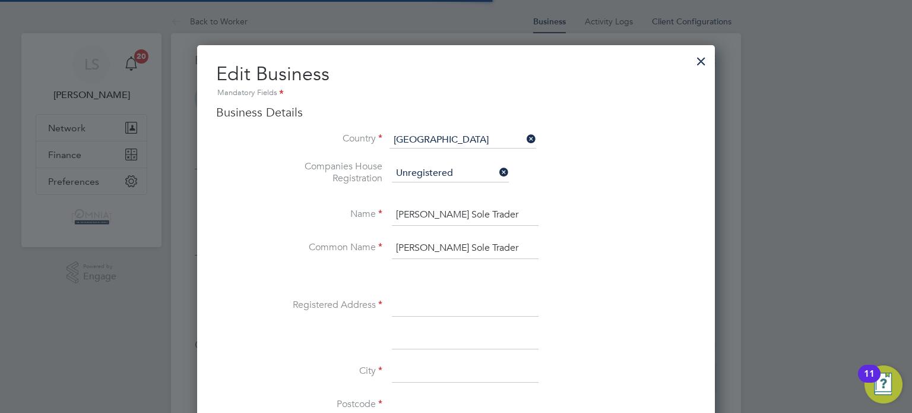
scroll to position [1328, 518]
click at [446, 306] on input at bounding box center [465, 305] width 147 height 21
paste input "67 St Pauls Avenue"
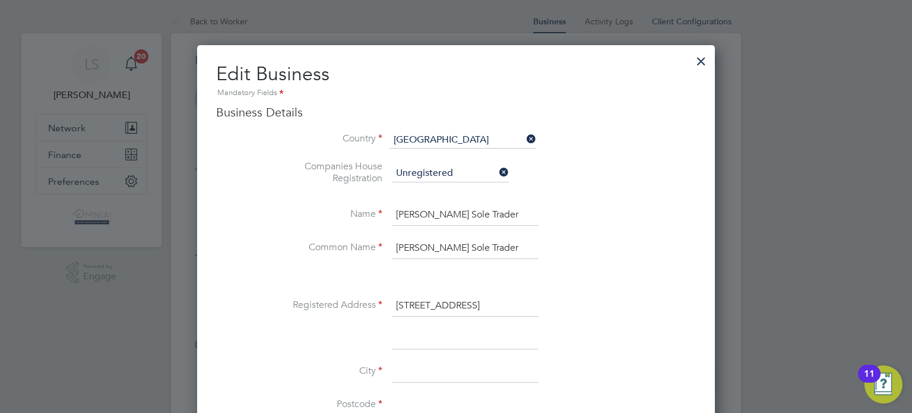
type input "67 St Pauls Avenue"
click at [434, 361] on ul "Name Gheorghi Balan Sole Trader Common Name Gheorghi Balan Sole Trader Register…" at bounding box center [480, 329] width 432 height 250
click at [434, 361] on input at bounding box center [465, 371] width 147 height 21
type input "[GEOGRAPHIC_DATA]"
click at [432, 411] on input at bounding box center [465, 404] width 147 height 21
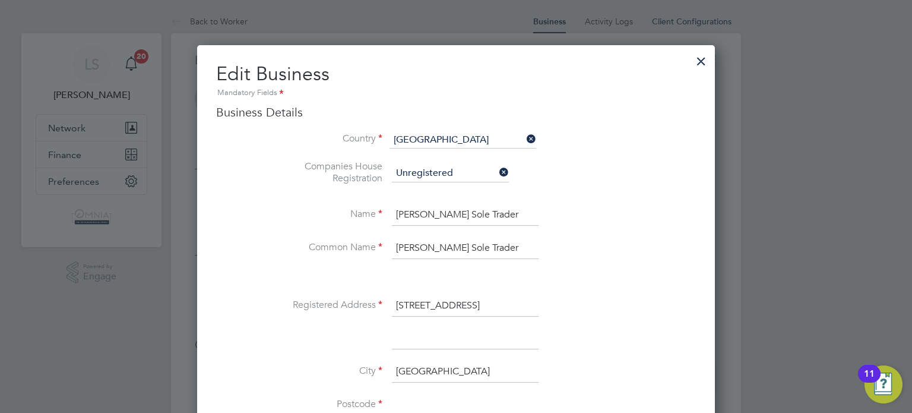
paste input "HA3 9PR"
type input "HA3 9PR"
click at [842, 296] on div at bounding box center [456, 206] width 912 height 413
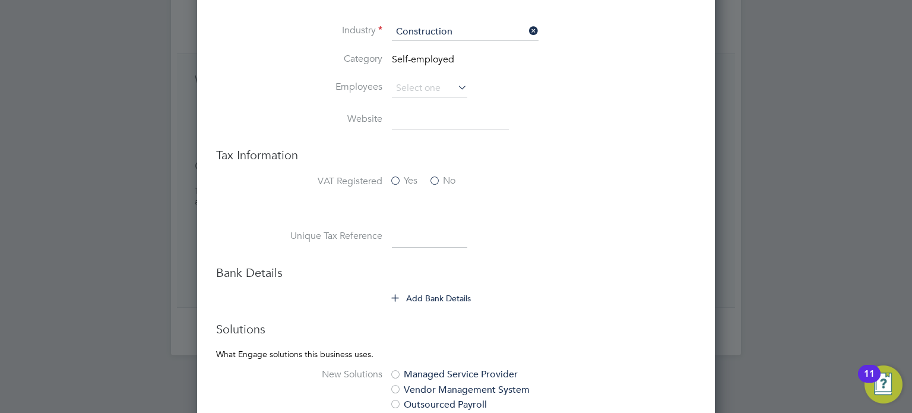
scroll to position [617, 0]
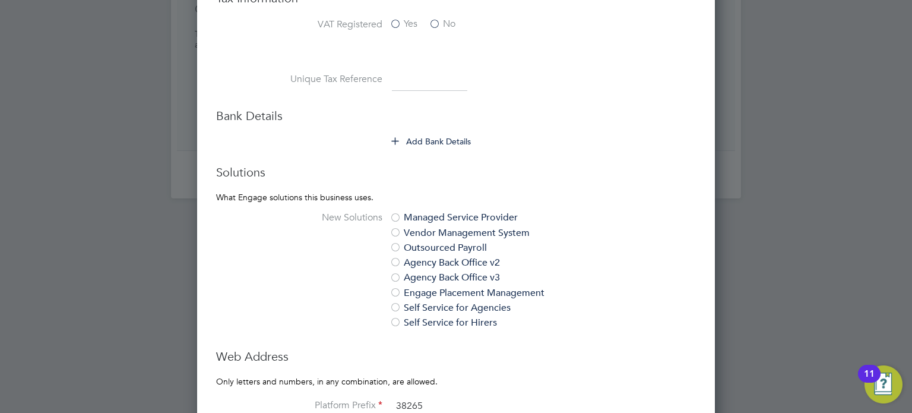
click at [455, 142] on button "Add Bank Details" at bounding box center [432, 141] width 80 height 12
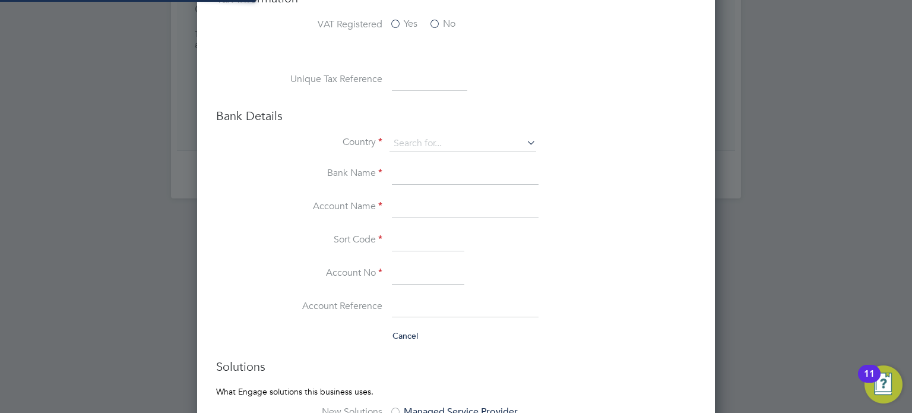
type input "[GEOGRAPHIC_DATA]"
click at [432, 73] on input at bounding box center [429, 79] width 75 height 21
paste input "9009782178"
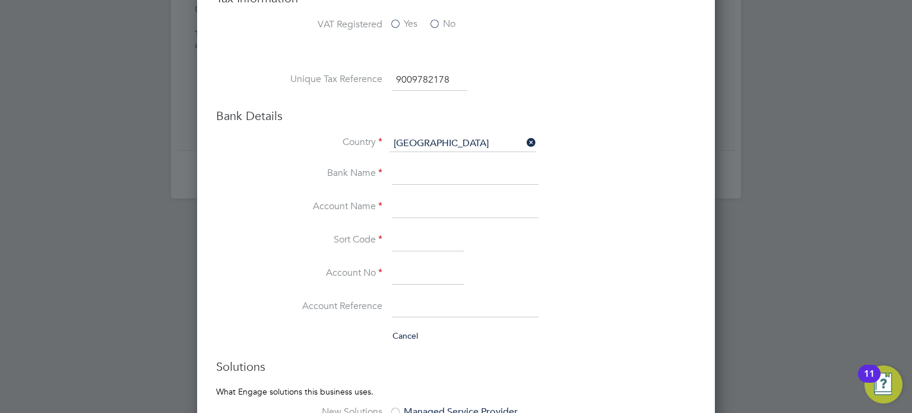
type input "9009782178"
click at [431, 205] on input at bounding box center [465, 206] width 147 height 21
paste input "Mr Gheorghii Balan"
type input "Mr Gheorghii Balan"
click at [416, 278] on input at bounding box center [428, 273] width 72 height 21
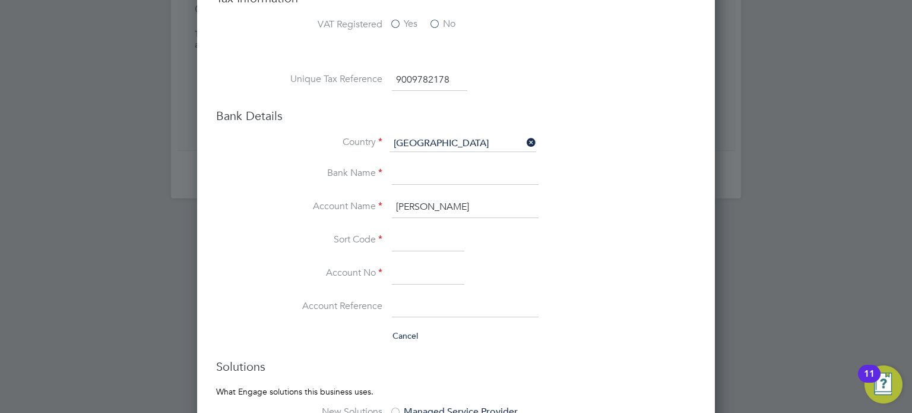
paste input "13296261"
type input "13296261"
click at [416, 238] on input at bounding box center [428, 240] width 72 height 21
paste input "110360"
type input "11-03-60"
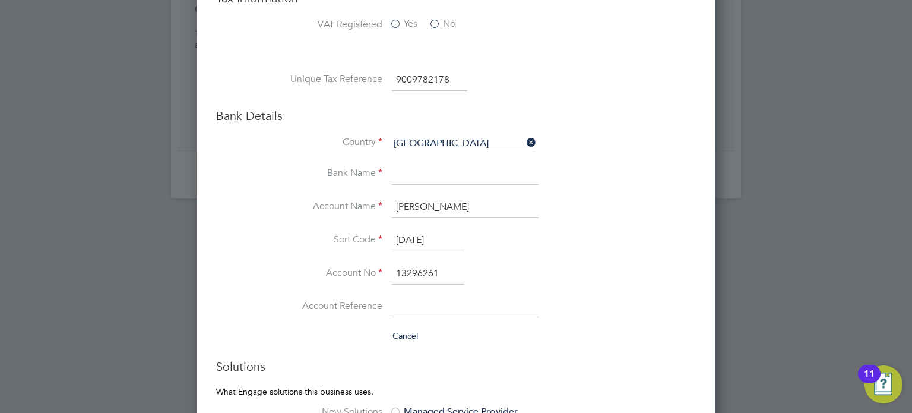
click at [416, 175] on input at bounding box center [465, 174] width 147 height 21
type input "Lloyds"
click at [693, 239] on li "Sort Code 11-03-60" at bounding box center [480, 246] width 432 height 33
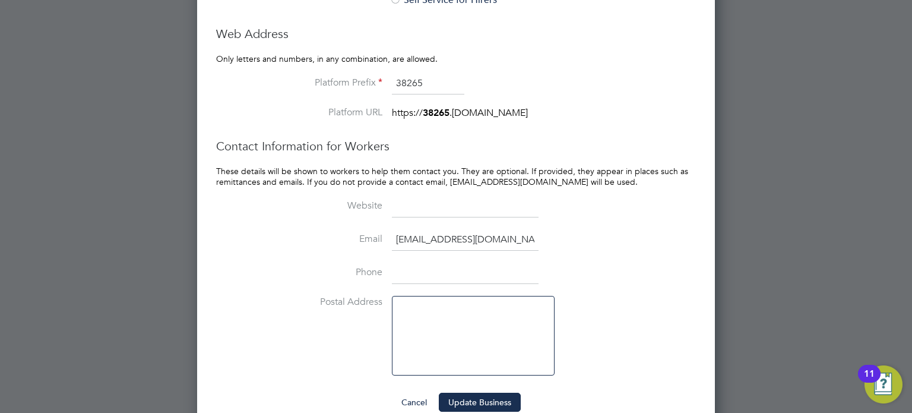
scroll to position [1153, 0]
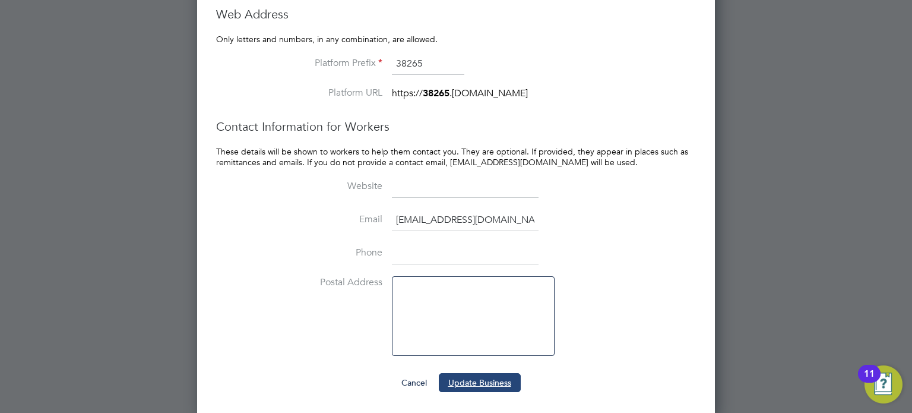
click at [489, 378] on button "Update Business" at bounding box center [480, 382] width 82 height 19
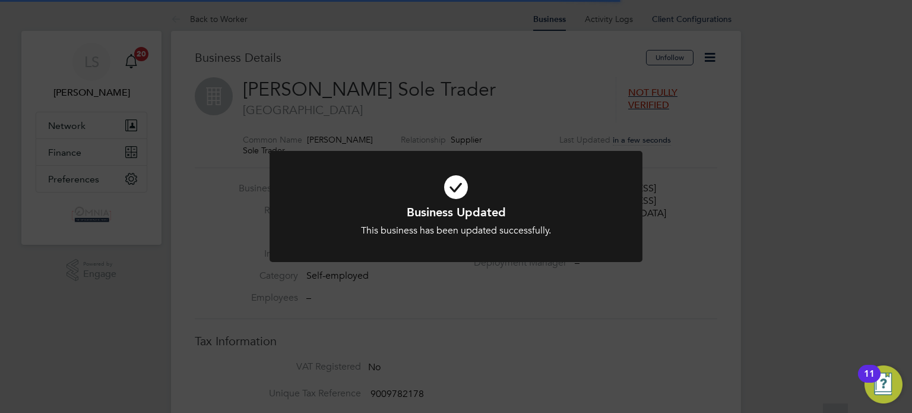
scroll to position [0, 0]
click at [501, 325] on div "Business Updated This business has been updated successfully. Cancel Okay" at bounding box center [456, 206] width 912 height 413
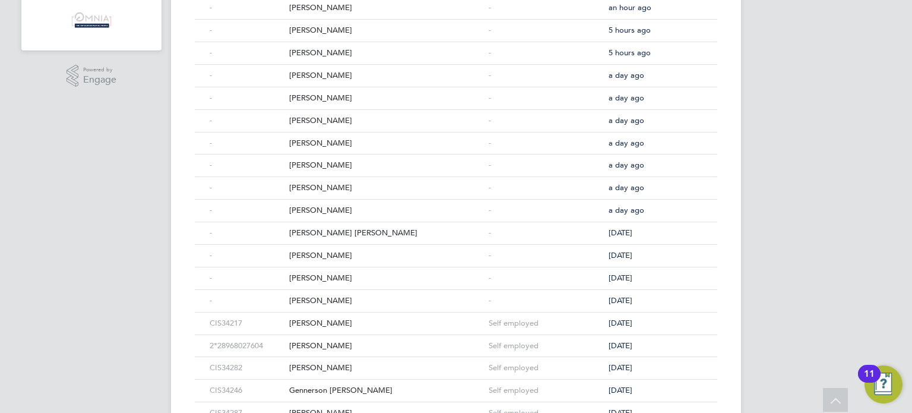
scroll to position [285, 0]
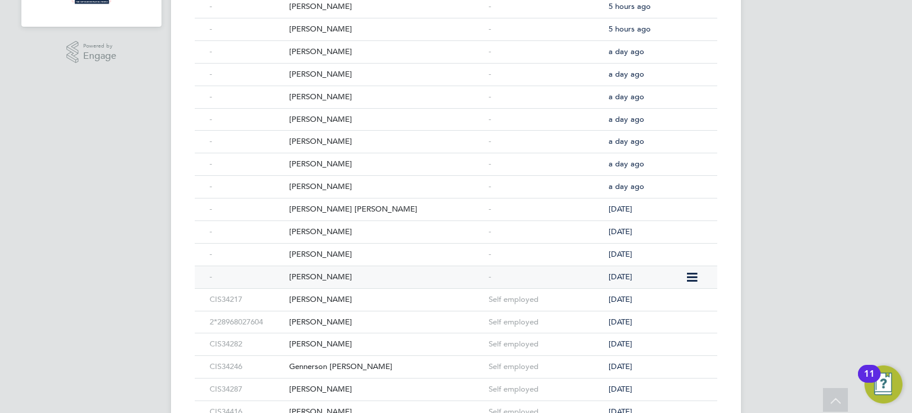
click at [347, 271] on div "[PERSON_NAME]" at bounding box center [385, 277] width 199 height 22
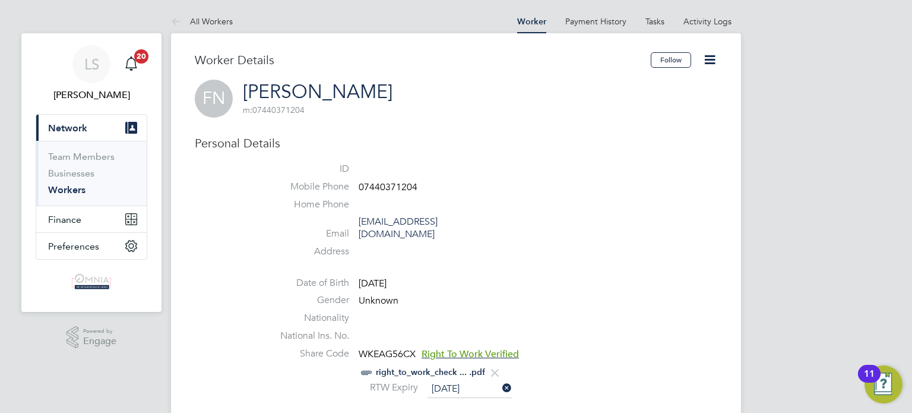
click at [378, 185] on span "07440371204" at bounding box center [388, 187] width 59 height 12
copy span "07440371204"
click at [708, 58] on icon at bounding box center [709, 59] width 15 height 15
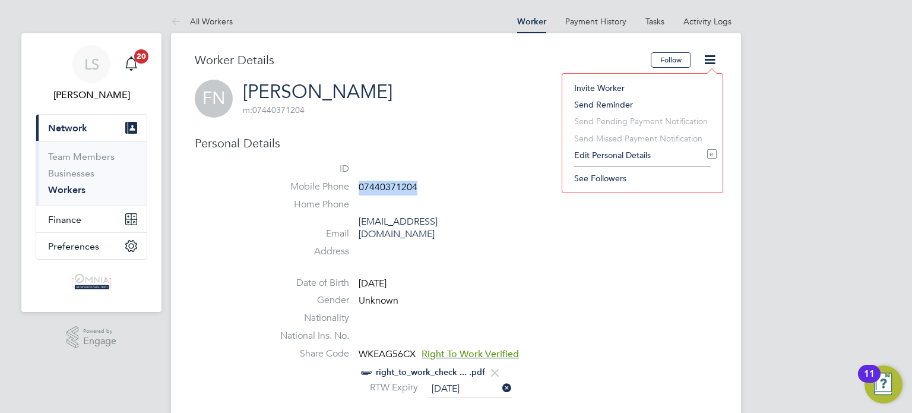
click at [625, 153] on li "Edit Personal Details e" at bounding box center [642, 155] width 148 height 17
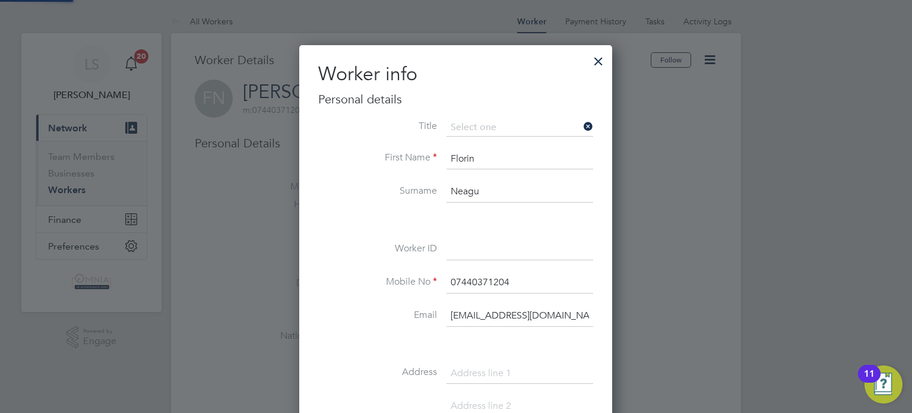
scroll to position [667, 313]
click at [492, 257] on input at bounding box center [519, 249] width 147 height 21
paste input "CIS34248"
type input "CIS34248"
click at [630, 269] on div at bounding box center [456, 206] width 912 height 413
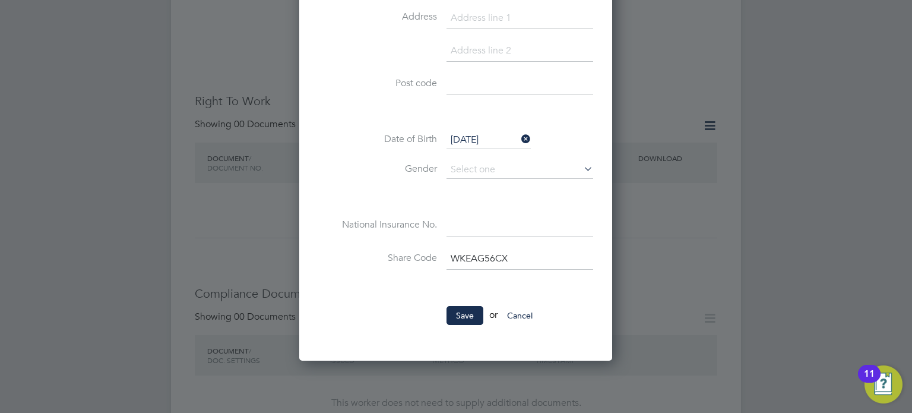
scroll to position [356, 0]
click at [463, 316] on button "Save" at bounding box center [464, 314] width 37 height 19
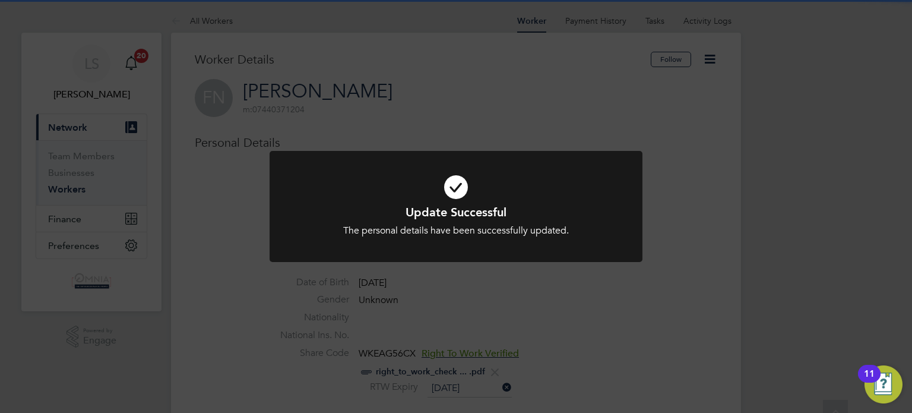
scroll to position [0, 0]
click at [463, 316] on div "Update Successful The personal details have been successfully updated. Cancel O…" at bounding box center [456, 206] width 912 height 413
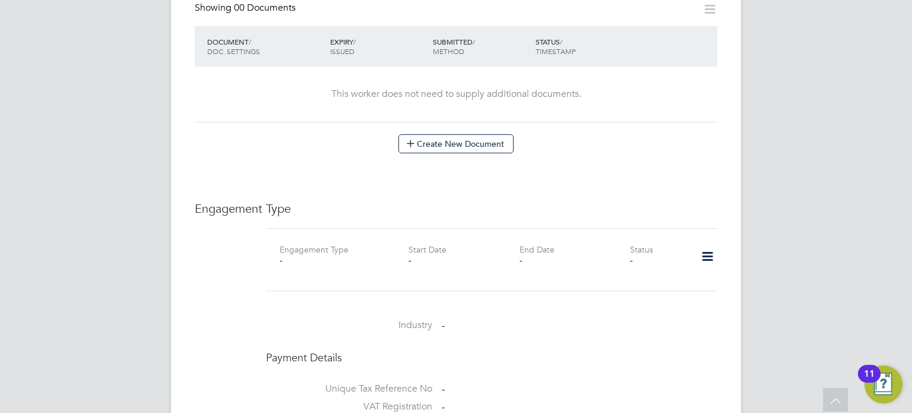
scroll to position [665, 0]
click at [708, 247] on icon at bounding box center [707, 255] width 21 height 27
click at [654, 293] on li "Add Engagement Type" at bounding box center [646, 293] width 135 height 17
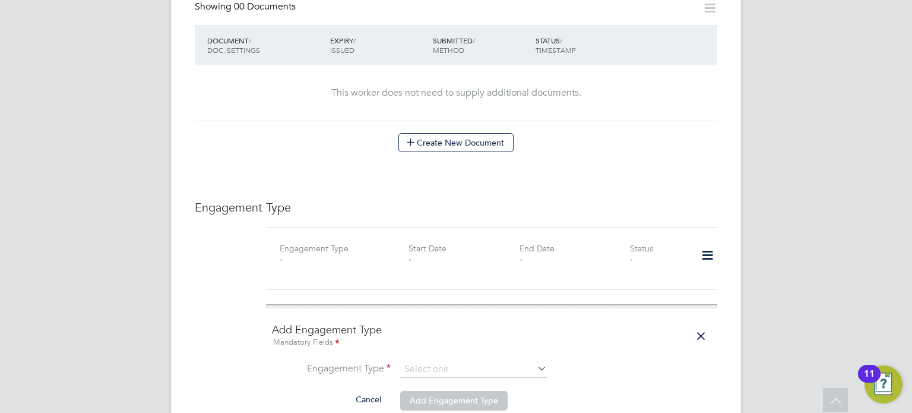
click at [487, 345] on ng-form "Add Engagement Type Mandatory Fields Engagement Type Cancel Add Engagement Type" at bounding box center [491, 372] width 439 height 101
click at [487, 361] on input at bounding box center [473, 369] width 147 height 17
click at [475, 405] on li "Self-employed" at bounding box center [473, 407] width 147 height 17
type input "Self-employed"
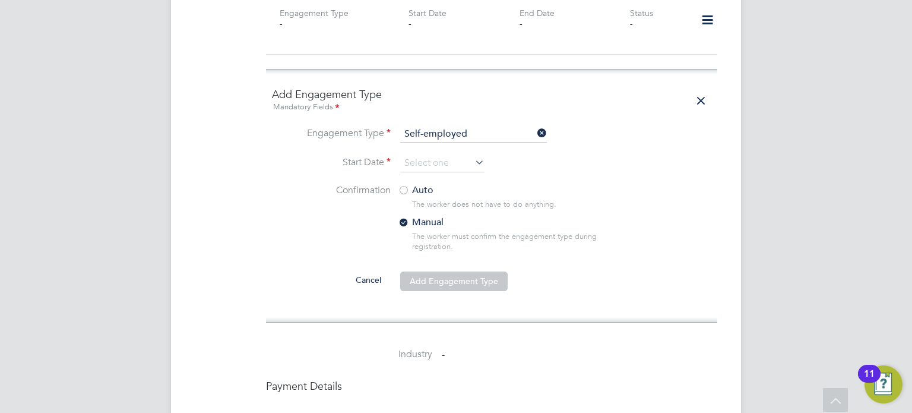
scroll to position [902, 0]
click at [420, 182] on label "Auto" at bounding box center [505, 188] width 214 height 12
click at [442, 152] on input at bounding box center [442, 161] width 84 height 18
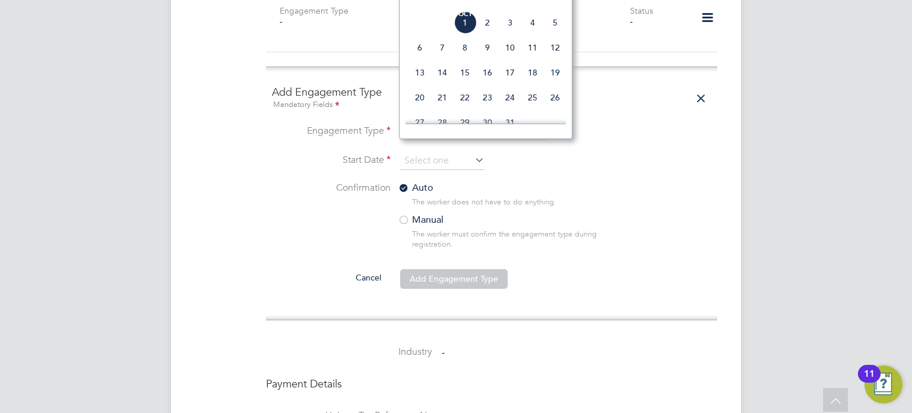
click at [468, 34] on span "[DATE]" at bounding box center [465, 22] width 23 height 23
type input "[DATE]"
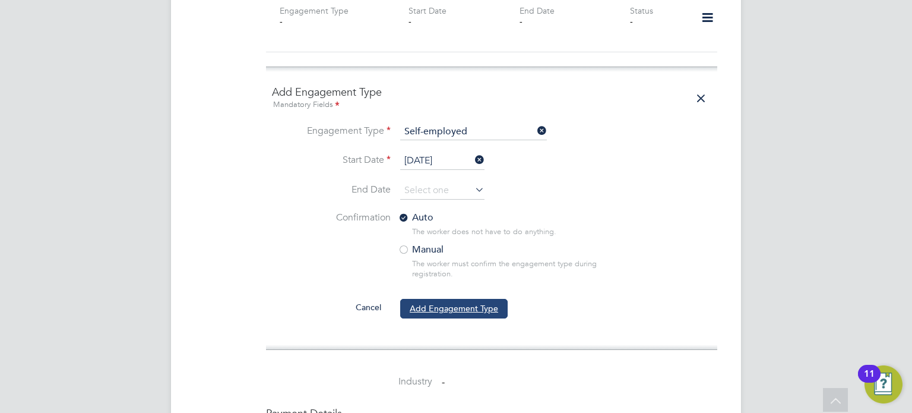
click at [444, 299] on button "Add Engagement Type" at bounding box center [453, 308] width 107 height 19
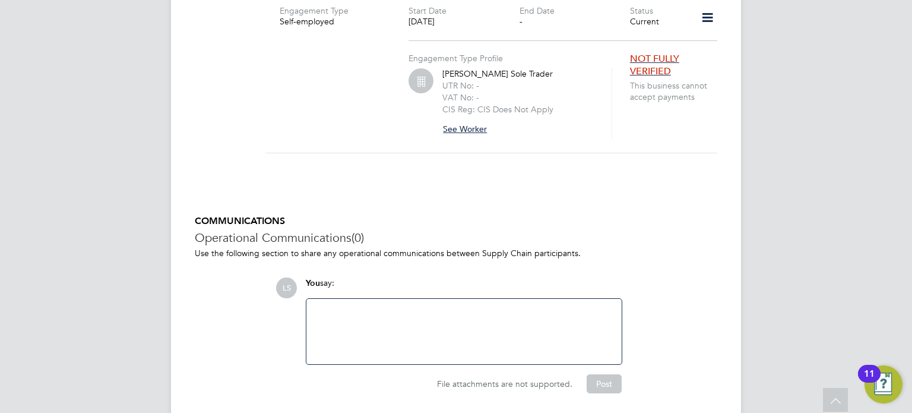
click at [473, 119] on button "See Worker" at bounding box center [469, 128] width 54 height 19
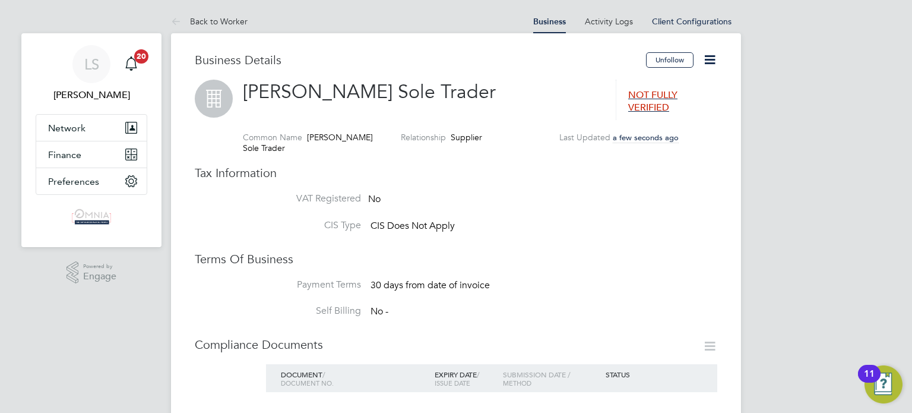
click at [713, 67] on icon at bounding box center [709, 59] width 15 height 15
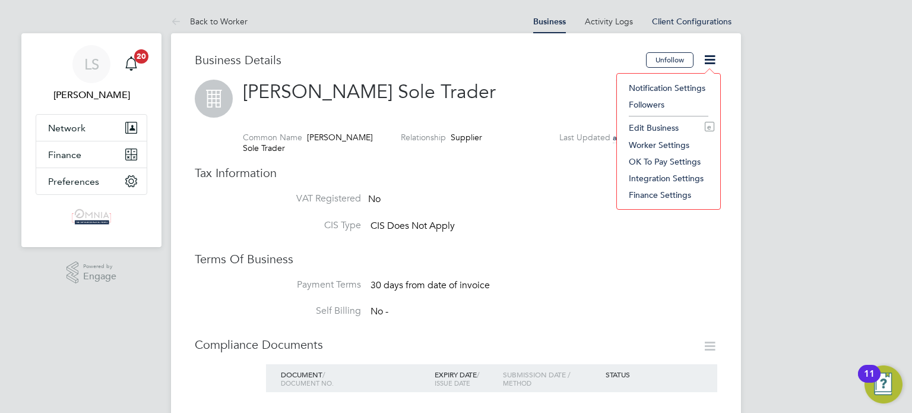
click at [654, 126] on li "Edit Business e" at bounding box center [668, 127] width 91 height 17
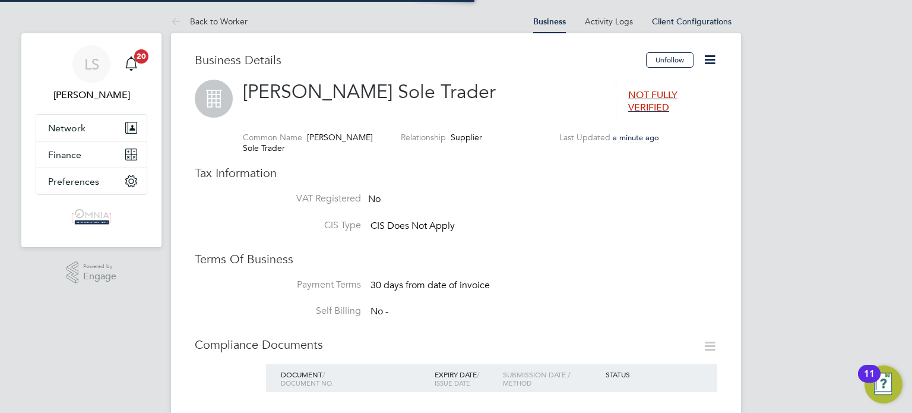
type input "[GEOGRAPHIC_DATA]"
type input "Florin Neagu Sole Trader"
type input "Construction"
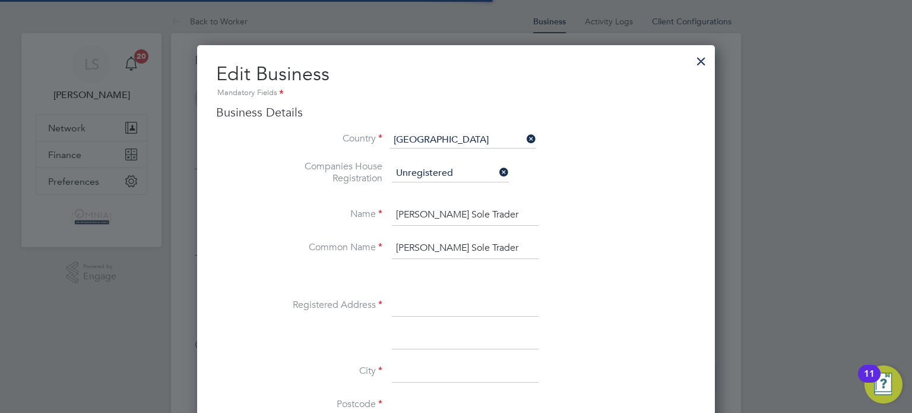
scroll to position [1328, 518]
click at [435, 302] on input at bounding box center [465, 305] width 147 height 21
paste input "Brentwood Road"
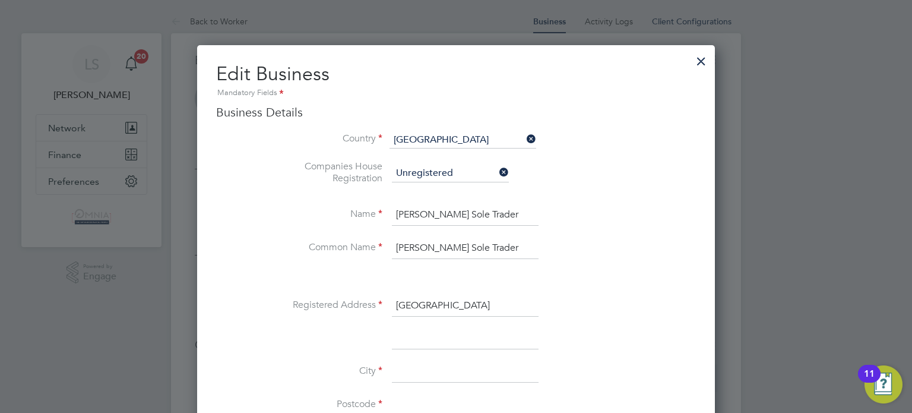
type input "Brentwood Road"
click at [414, 366] on input at bounding box center [465, 371] width 147 height 21
paste input "Rm12rt"
type input "London"
click at [537, 398] on input at bounding box center [465, 404] width 147 height 21
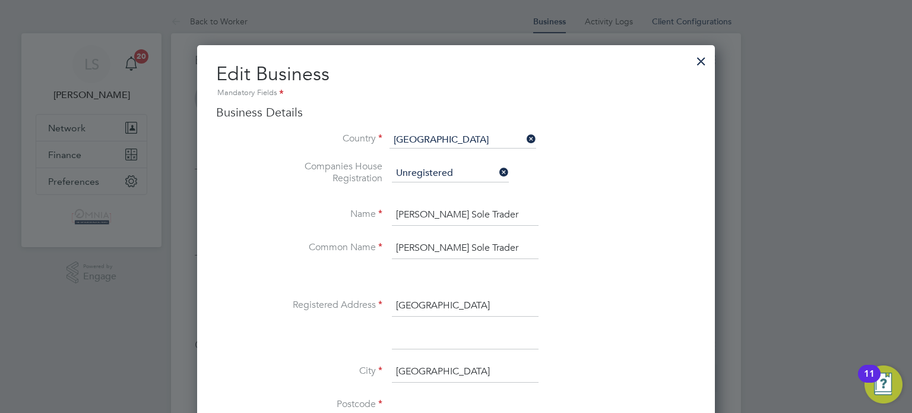
paste input "RM1 2RT"
type input "RM1 2RT"
click at [866, 239] on div at bounding box center [456, 206] width 912 height 413
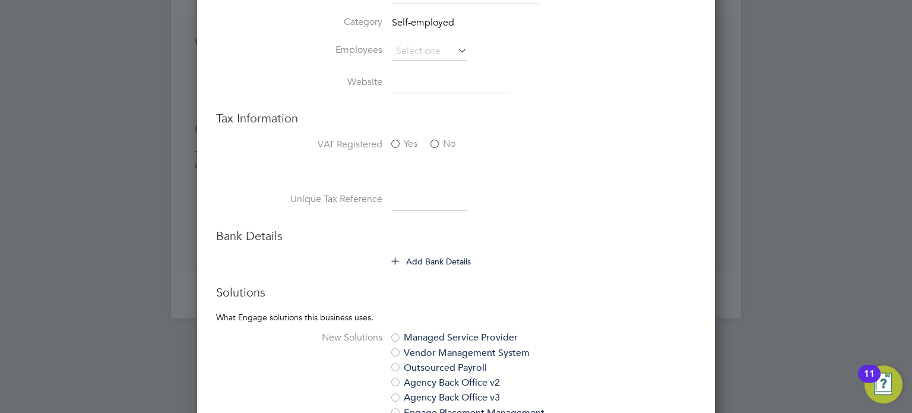
scroll to position [499, 0]
click at [438, 255] on button "Add Bank Details" at bounding box center [432, 260] width 80 height 12
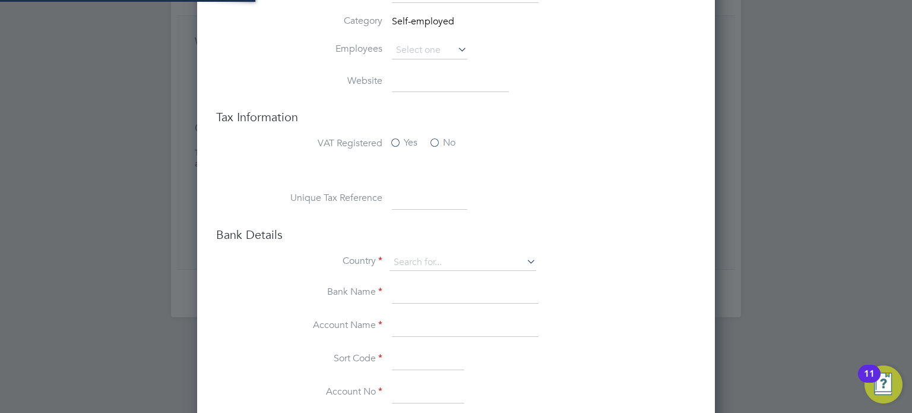
type input "[GEOGRAPHIC_DATA]"
click at [416, 197] on input at bounding box center [429, 198] width 75 height 21
type input "v"
paste input "5146994665"
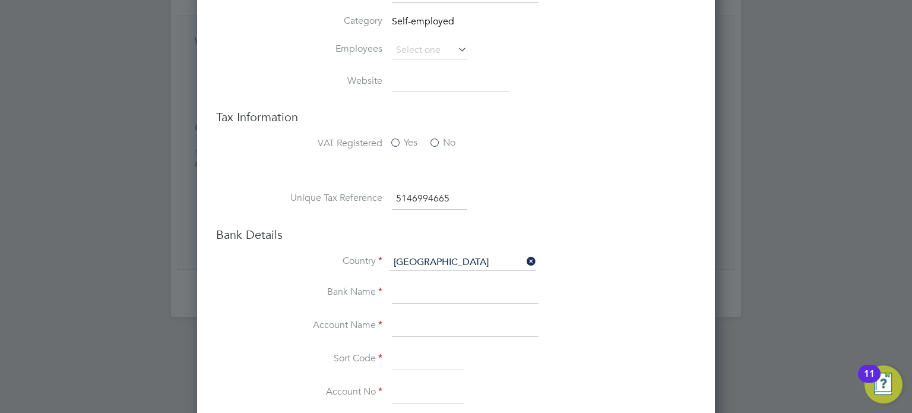
type input "5146994665"
click at [447, 325] on input at bounding box center [465, 325] width 147 height 21
paste input "F Neagu"
type input "F Neagu"
click at [434, 392] on input at bounding box center [428, 392] width 72 height 21
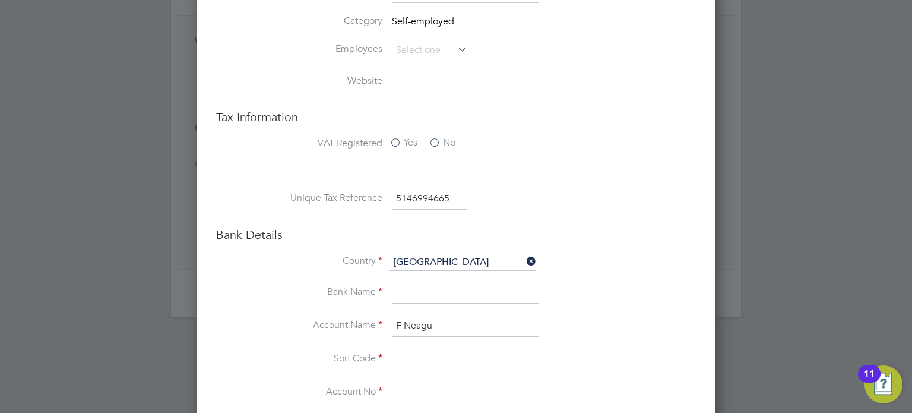
paste input "13644758"
type input "13644758"
click at [430, 358] on input at bounding box center [428, 358] width 72 height 21
paste input "207690"
type input "20-76-90"
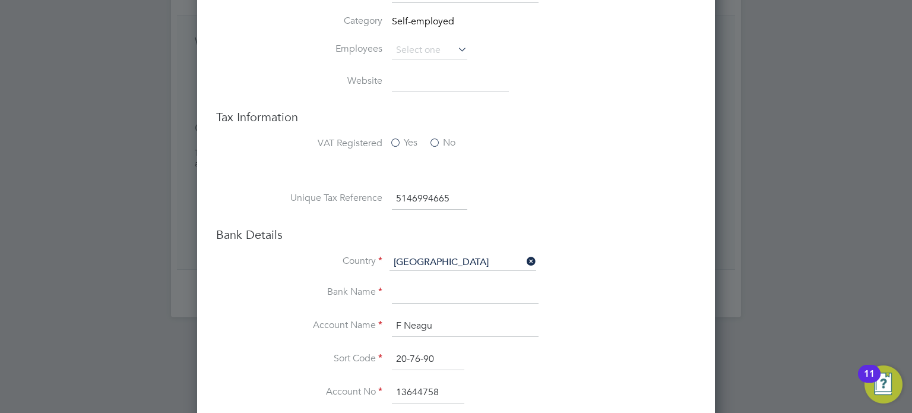
click at [451, 287] on input at bounding box center [465, 293] width 147 height 21
type input "Barclays"
click at [764, 277] on div at bounding box center [456, 206] width 912 height 413
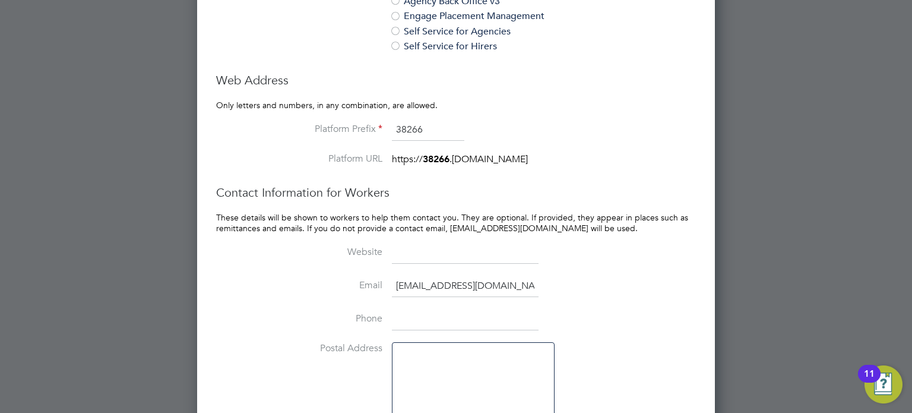
scroll to position [1153, 0]
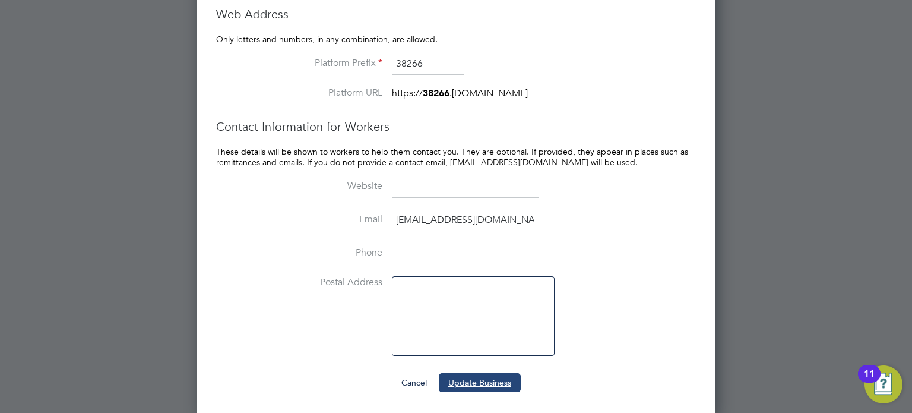
click at [513, 384] on button "Update Business" at bounding box center [480, 382] width 82 height 19
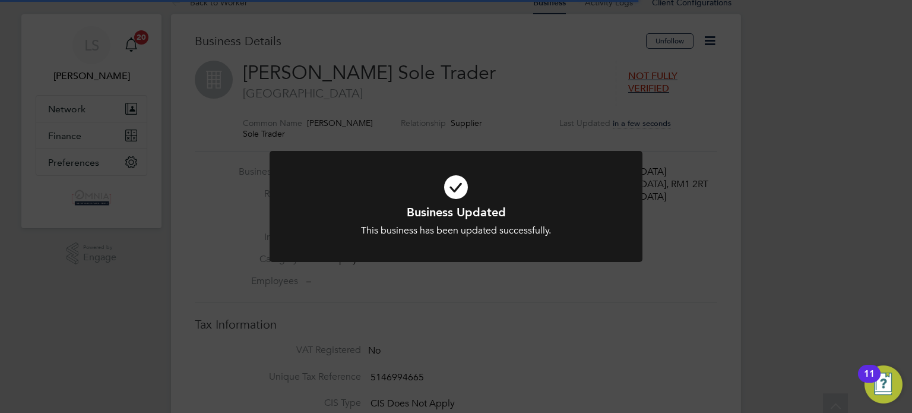
scroll to position [0, 0]
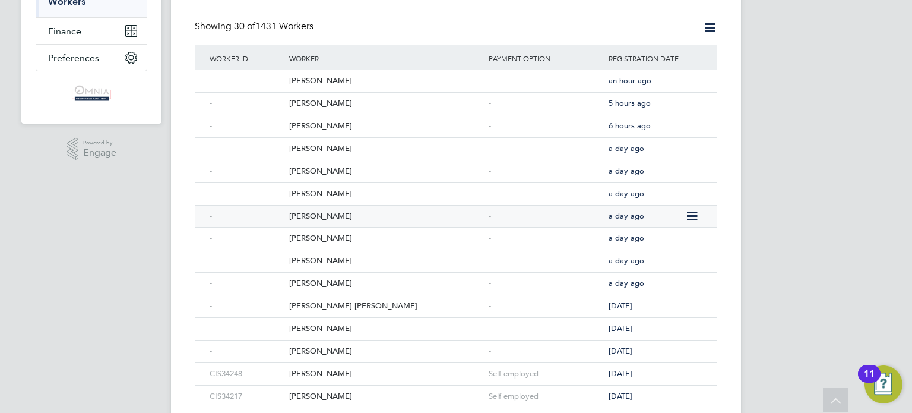
scroll to position [190, 0]
click at [321, 341] on div "Samuel Little" at bounding box center [385, 349] width 199 height 22
click at [324, 328] on div "[PERSON_NAME]" at bounding box center [385, 327] width 199 height 22
click at [402, 310] on div "Stuart Brown Patterson" at bounding box center [385, 304] width 199 height 22
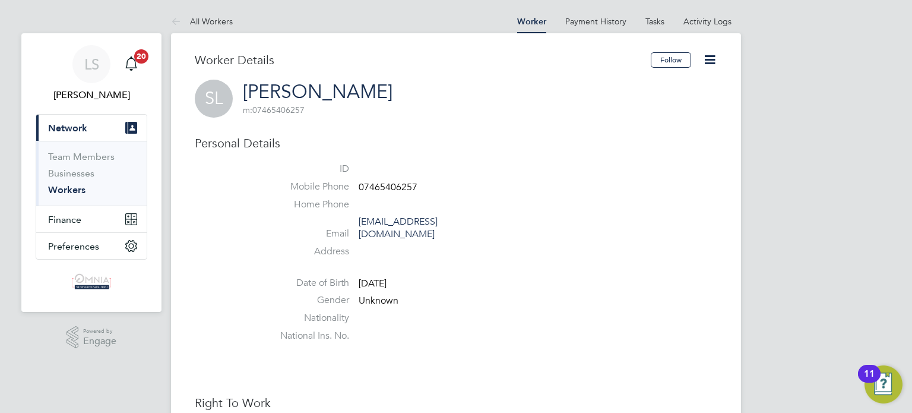
click at [370, 191] on span "07465406257" at bounding box center [388, 187] width 59 height 12
copy span "07465406257"
click at [713, 61] on icon at bounding box center [709, 59] width 15 height 15
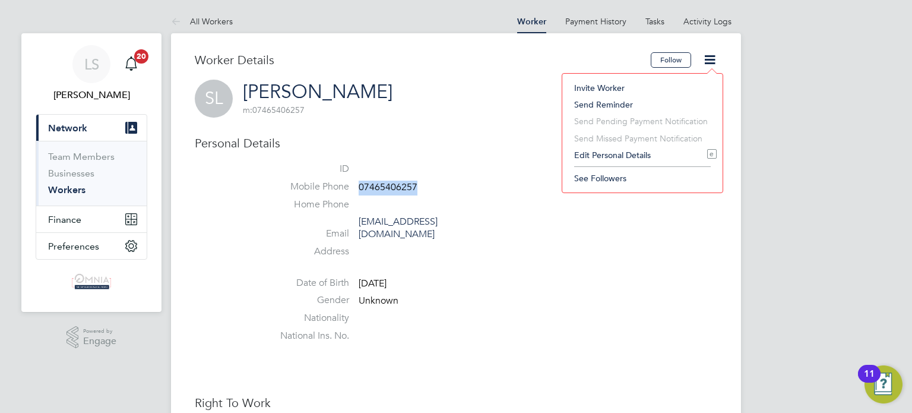
click at [620, 155] on li "Edit Personal Details e" at bounding box center [642, 155] width 148 height 17
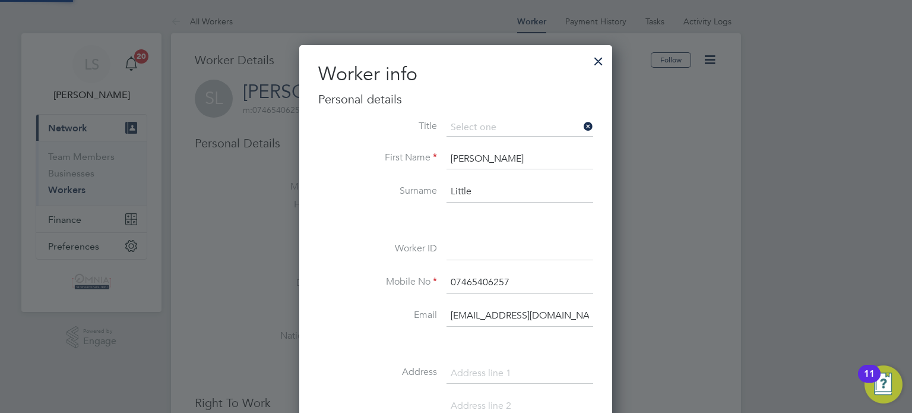
scroll to position [667, 313]
click at [487, 251] on input at bounding box center [519, 249] width 147 height 21
paste input "CIS34236"
type input "CIS34236"
click at [662, 239] on div at bounding box center [456, 206] width 912 height 413
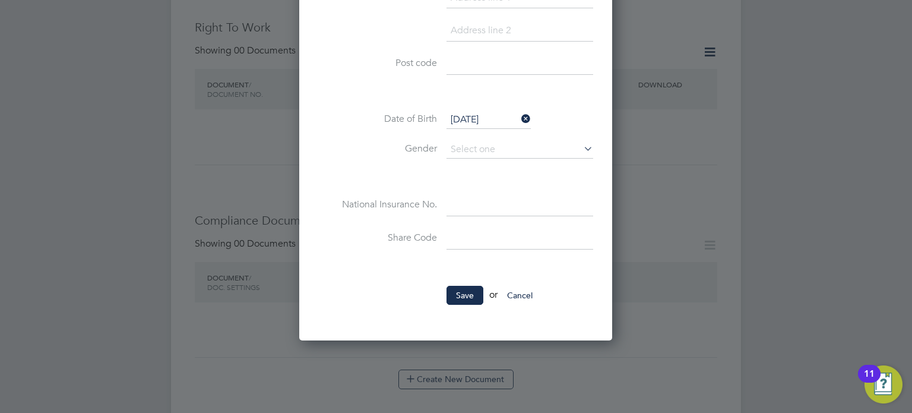
scroll to position [380, 0]
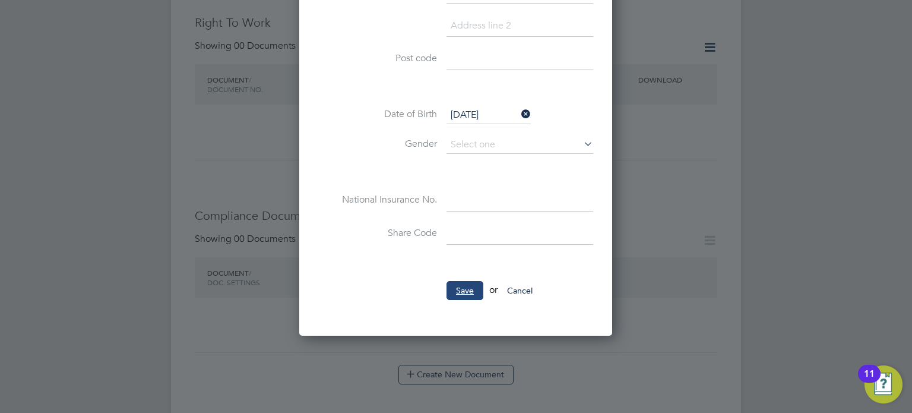
click at [457, 291] on button "Save" at bounding box center [464, 290] width 37 height 19
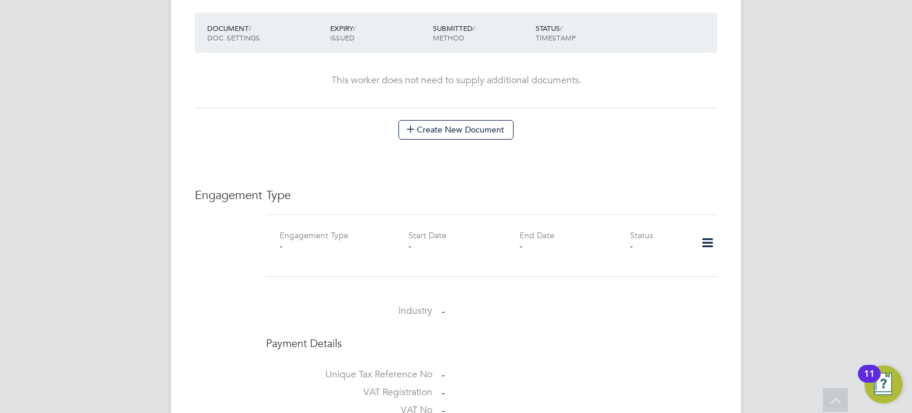
scroll to position [736, 0]
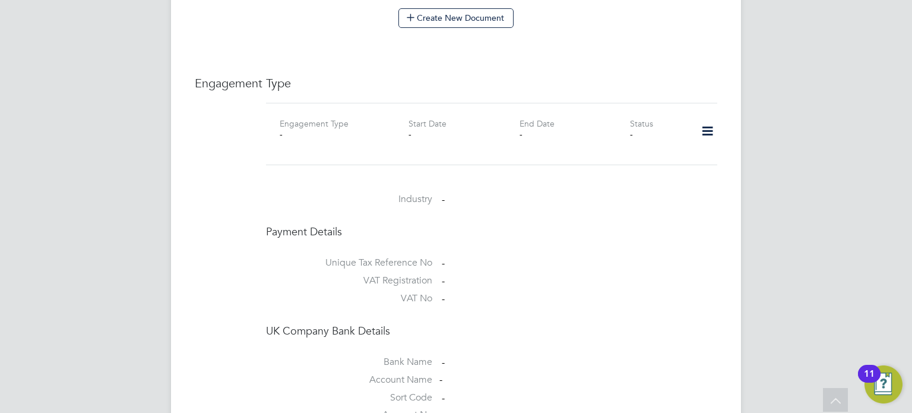
click at [710, 125] on icon at bounding box center [707, 131] width 21 height 27
click at [677, 170] on li "Add Engagement Type" at bounding box center [646, 169] width 135 height 17
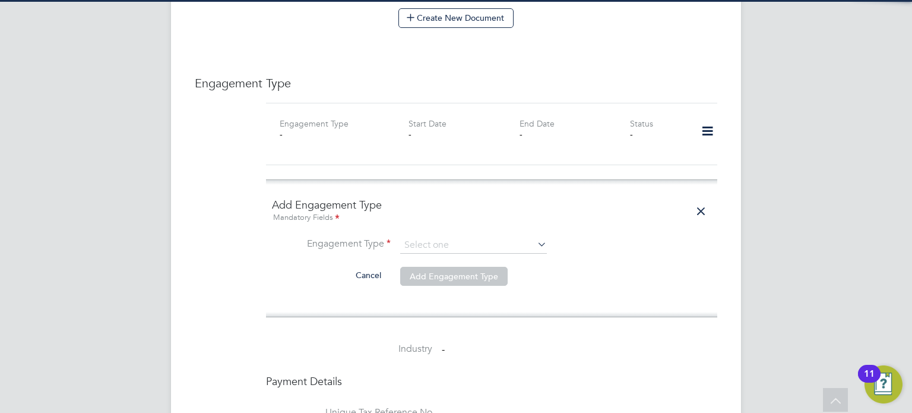
click at [473, 242] on li "Engagement Type" at bounding box center [491, 251] width 439 height 28
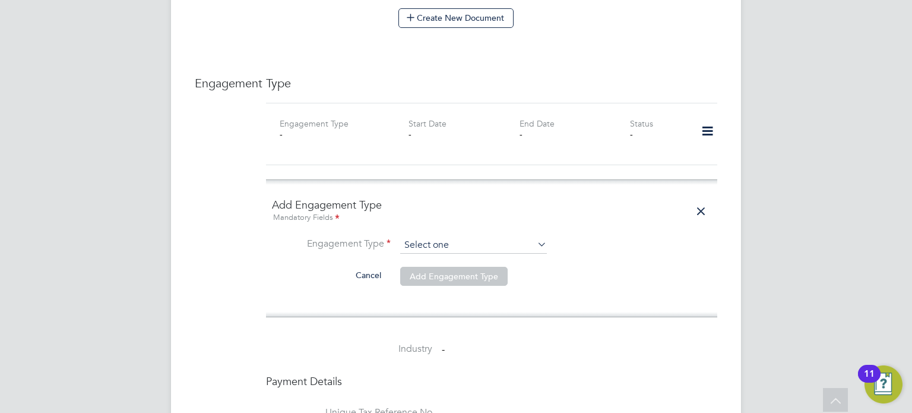
click at [470, 237] on input at bounding box center [473, 245] width 147 height 17
click at [452, 283] on li "Self-employed" at bounding box center [473, 283] width 147 height 17
type input "Self-employed"
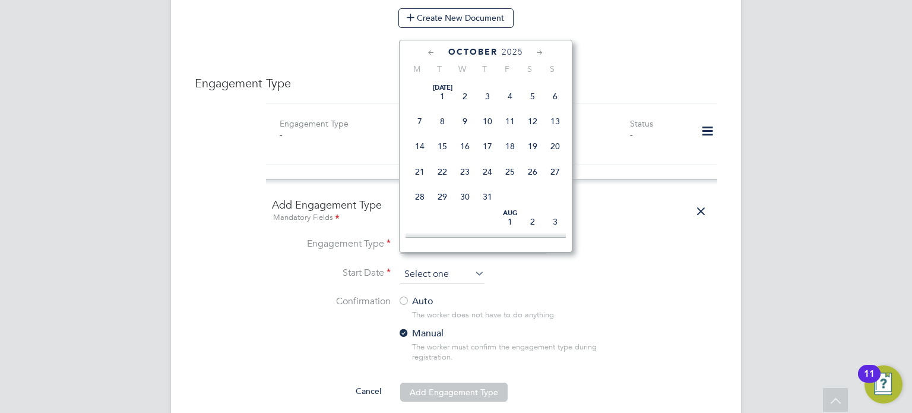
scroll to position [336, 0]
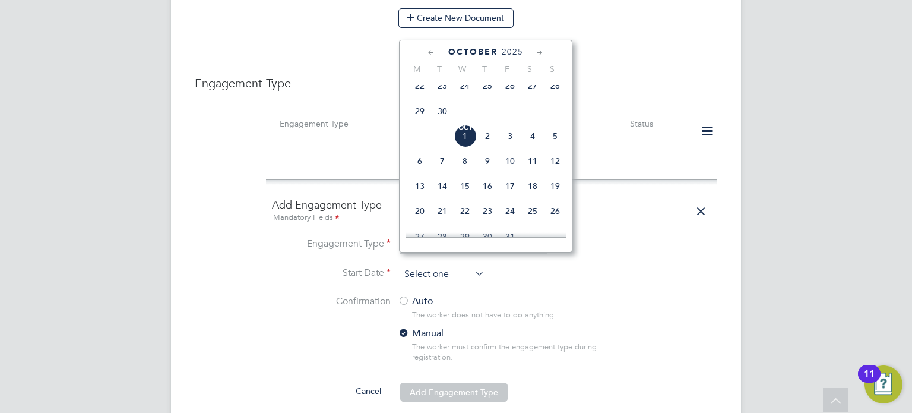
click at [449, 267] on input at bounding box center [442, 274] width 84 height 18
click at [472, 147] on span "[DATE]" at bounding box center [465, 136] width 23 height 23
type input "[DATE]"
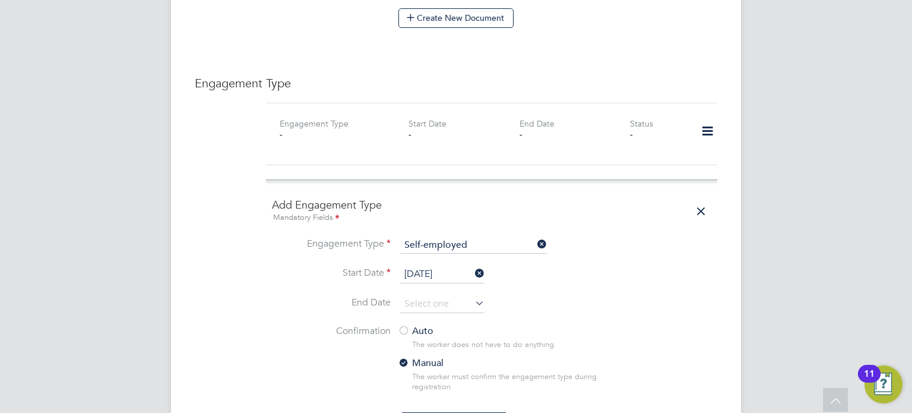
click at [405, 325] on div at bounding box center [404, 331] width 12 height 12
click at [451, 412] on button "Add Engagement Type" at bounding box center [453, 421] width 107 height 19
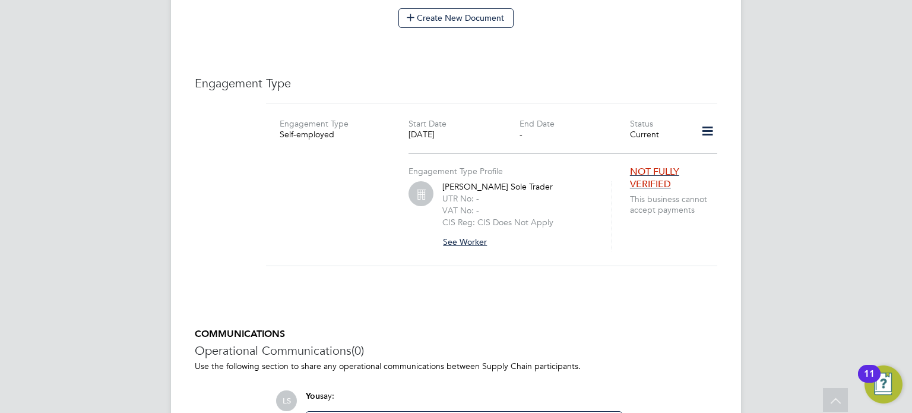
click at [470, 232] on button "See Worker" at bounding box center [469, 241] width 54 height 19
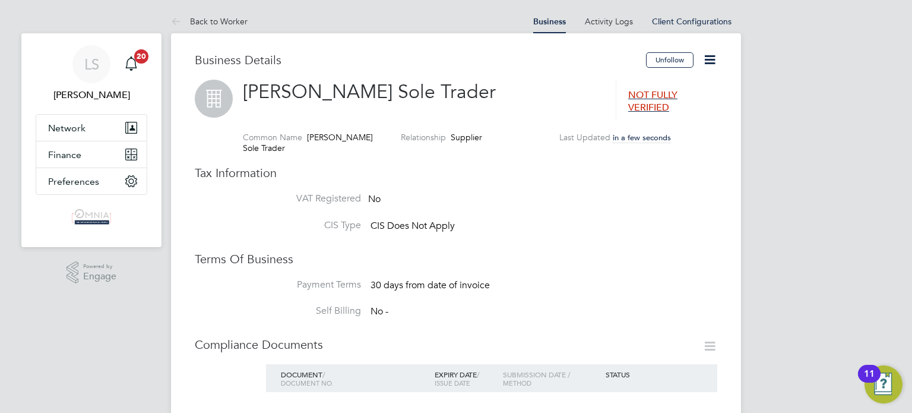
click at [709, 64] on icon at bounding box center [709, 59] width 15 height 15
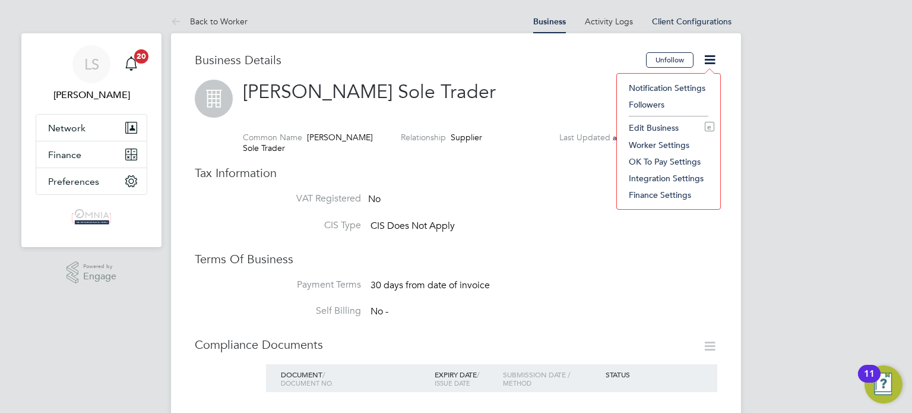
click at [665, 125] on li "Edit Business e" at bounding box center [668, 127] width 91 height 17
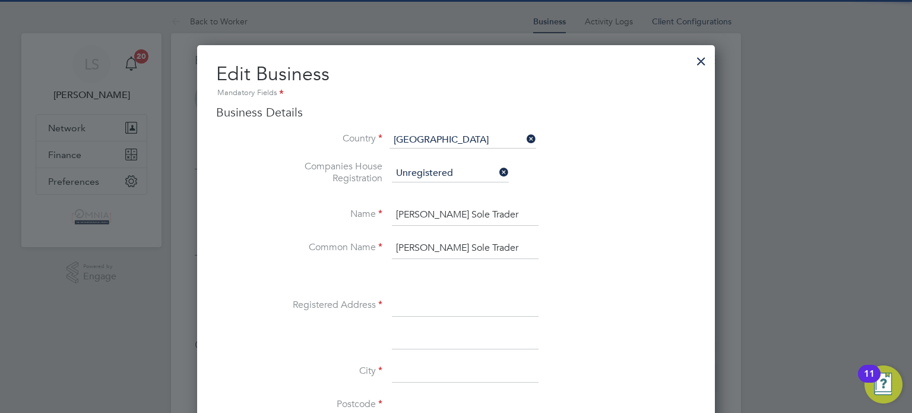
scroll to position [1328, 518]
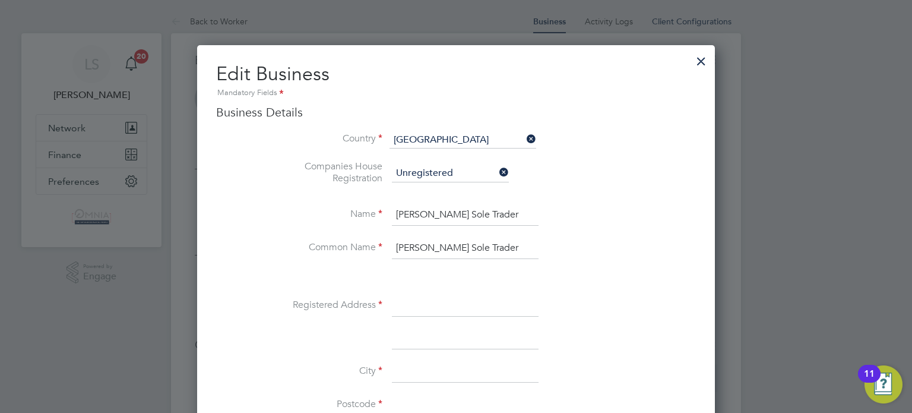
click at [419, 301] on input at bounding box center [465, 305] width 147 height 21
paste input "26 Tangmere Close"
type input "26 Tangmere Close"
click at [750, 260] on div at bounding box center [456, 206] width 912 height 413
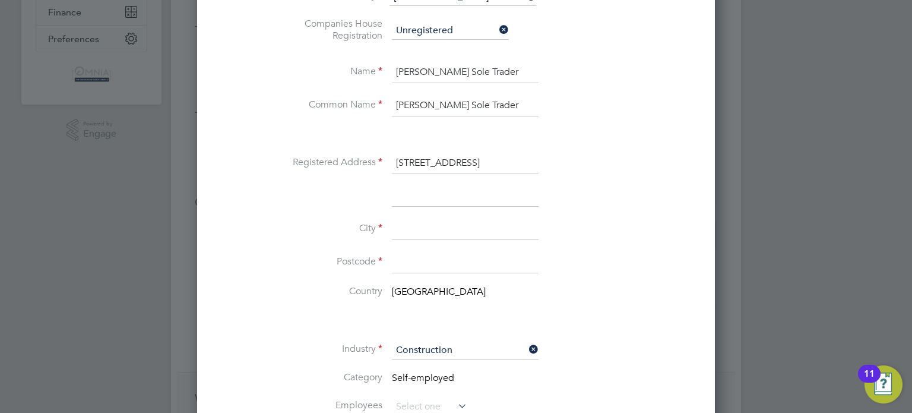
scroll to position [166, 0]
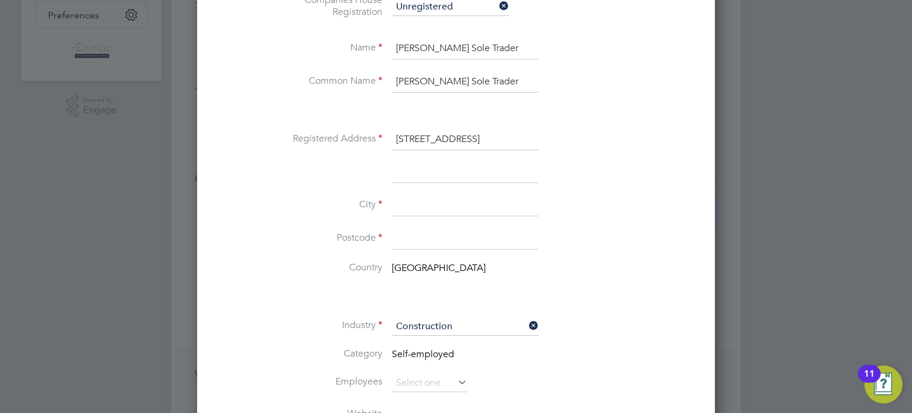
click at [427, 202] on input at bounding box center [465, 205] width 147 height 21
paste input "Cramlington"
type input "Cramlington"
click at [439, 236] on input at bounding box center [465, 238] width 147 height 21
paste input "NE23 2EJ"
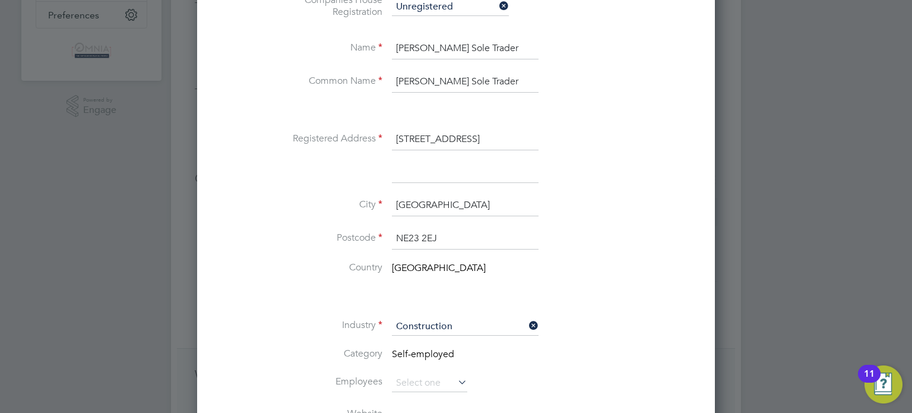
type input "NE23 2EJ"
click at [738, 214] on div at bounding box center [456, 206] width 912 height 413
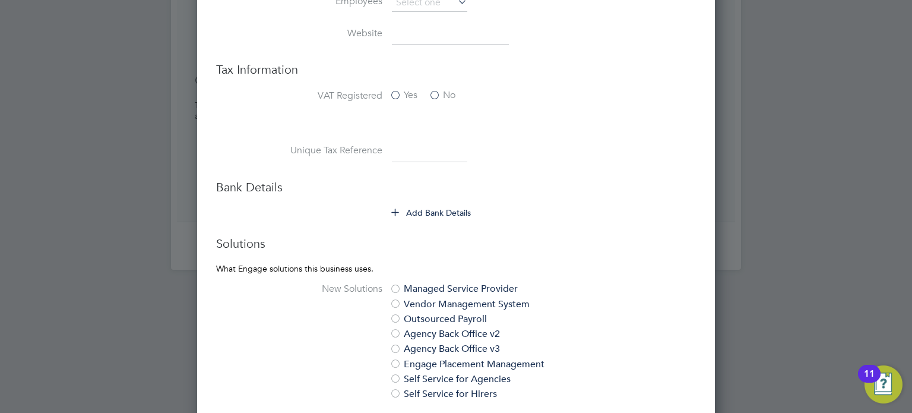
scroll to position [570, 0]
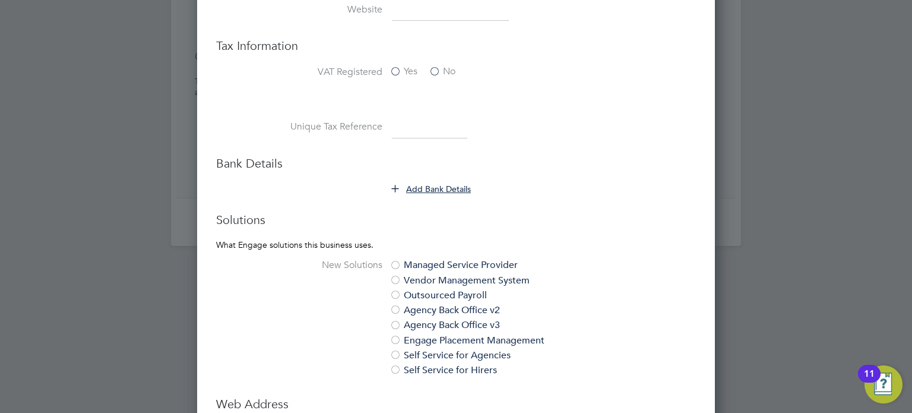
click at [452, 183] on button "Add Bank Details" at bounding box center [432, 189] width 80 height 12
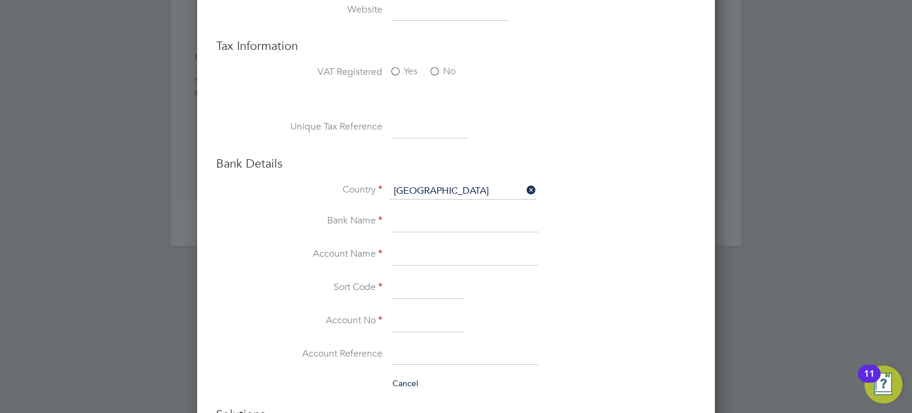
click at [440, 126] on input at bounding box center [429, 127] width 75 height 21
paste input "1773851862"
type input "1773851862"
click at [444, 260] on input at bounding box center [465, 254] width 147 height 21
paste input "Samuel D Little"
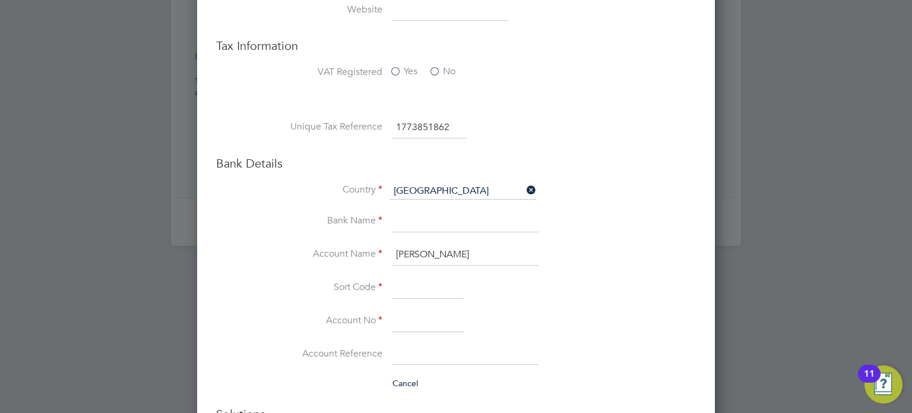
type input "Samuel D Little"
click at [420, 325] on input at bounding box center [428, 320] width 72 height 21
paste input "56950760"
type input "56950760"
click at [446, 289] on input at bounding box center [428, 287] width 72 height 21
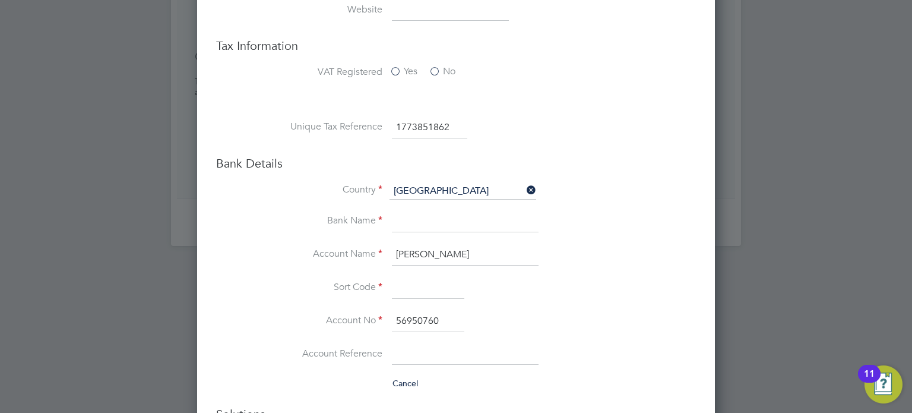
paste input "309355"
type input "30-93-55"
click at [442, 213] on input at bounding box center [465, 221] width 147 height 21
type input "Lloyds"
click at [584, 278] on li "Sort Code 30-93-55" at bounding box center [480, 293] width 432 height 33
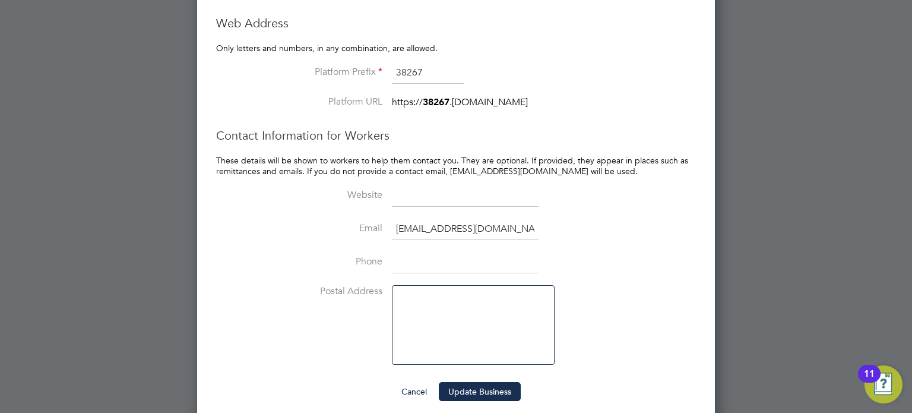
scroll to position [1153, 0]
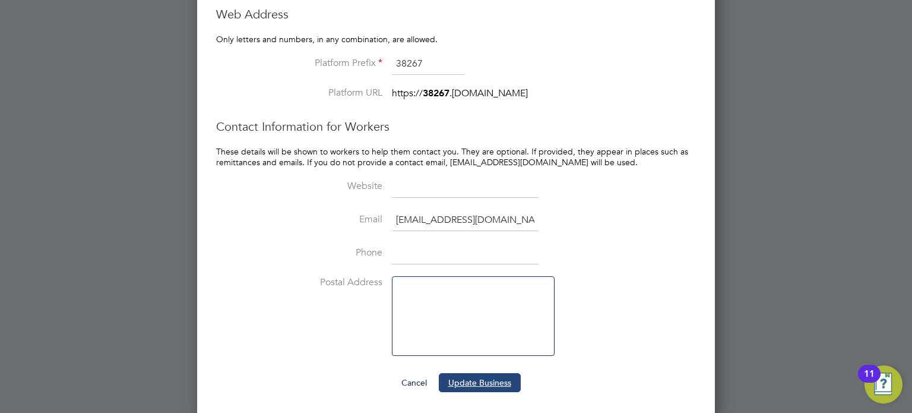
click at [471, 386] on button "Update Business" at bounding box center [480, 382] width 82 height 19
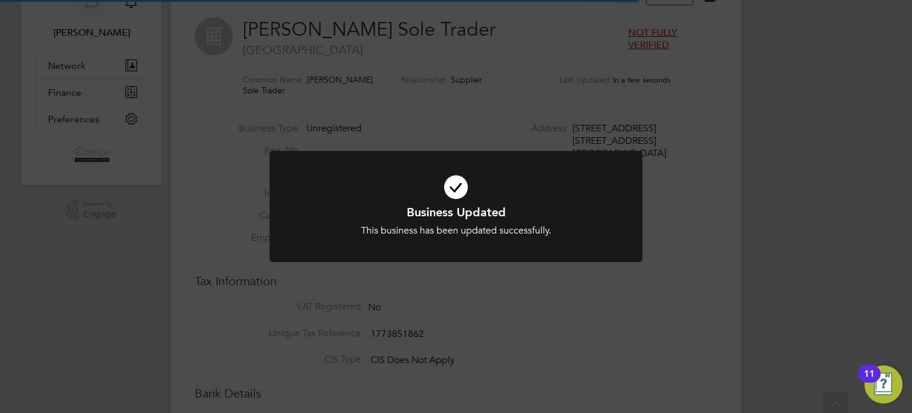
scroll to position [0, 0]
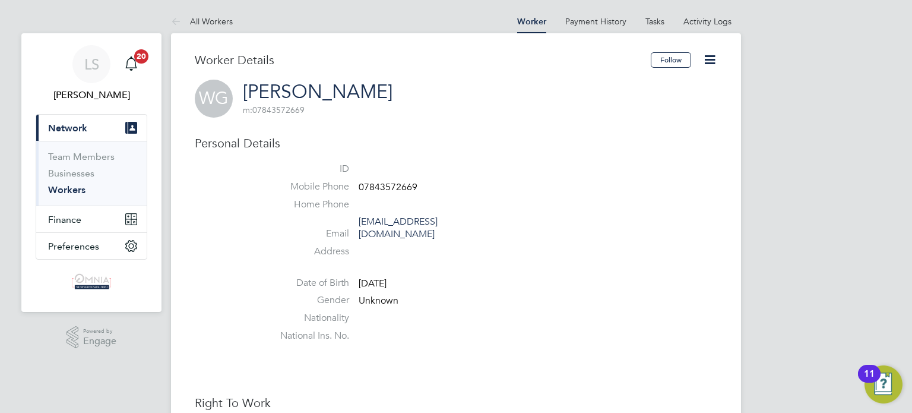
click at [386, 189] on span "07843572669" at bounding box center [388, 187] width 59 height 12
copy span "07843572669"
click at [711, 60] on icon at bounding box center [709, 59] width 15 height 15
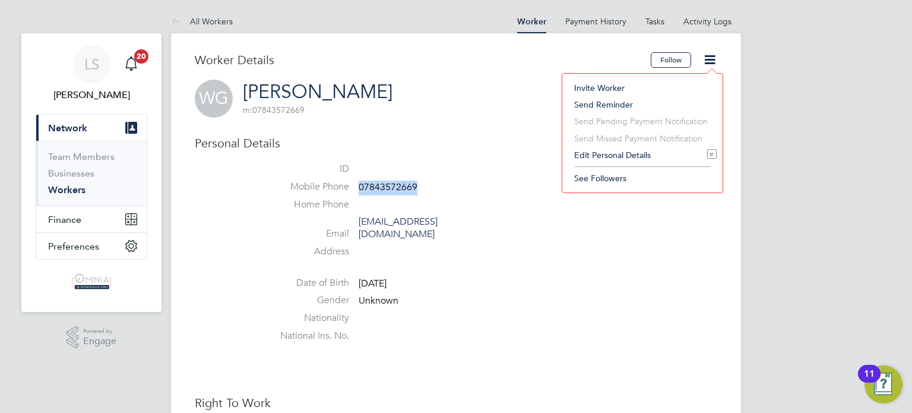
click at [638, 156] on li "Edit Personal Details e" at bounding box center [642, 155] width 148 height 17
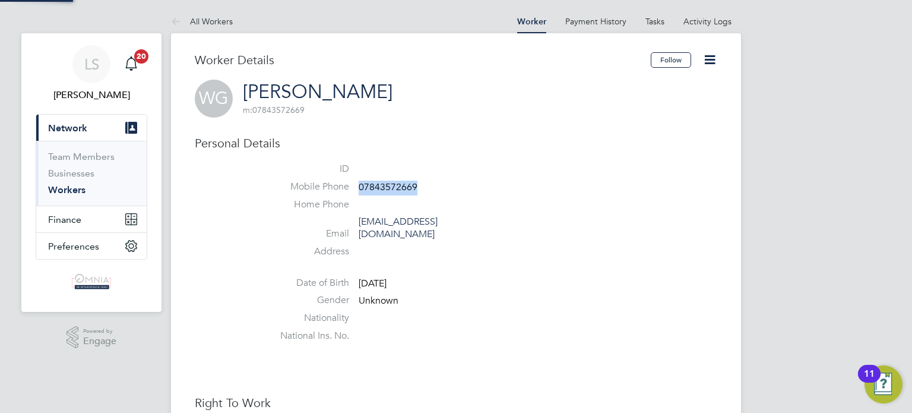
scroll to position [667, 313]
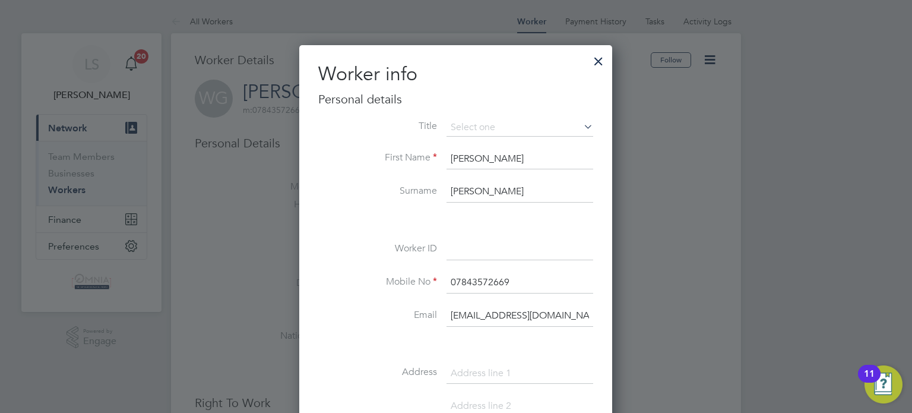
click at [492, 242] on input at bounding box center [519, 249] width 147 height 21
paste input "CIS34311"
type input "CIS34311"
click at [661, 287] on div at bounding box center [456, 206] width 912 height 413
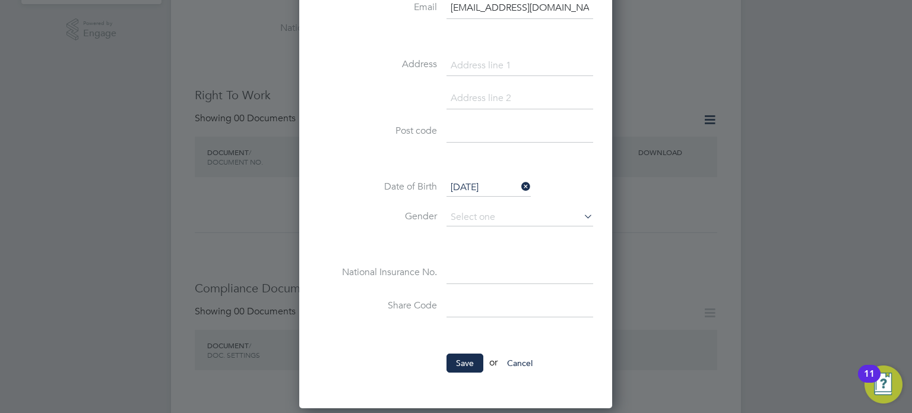
scroll to position [309, 0]
click at [473, 359] on button "Save" at bounding box center [464, 361] width 37 height 19
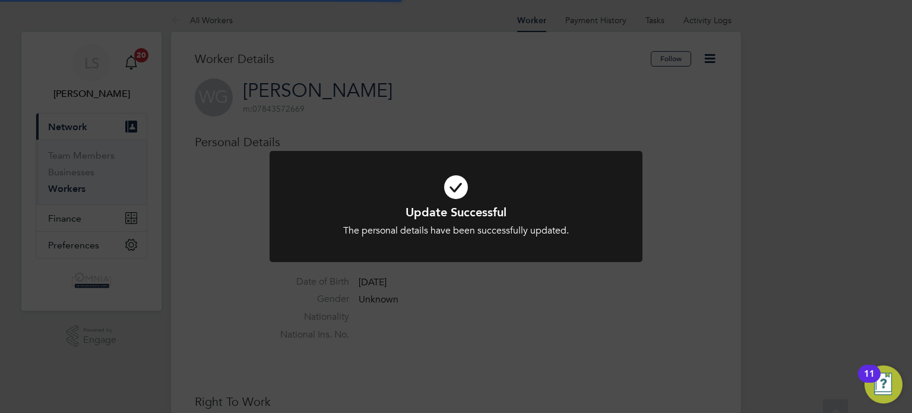
scroll to position [0, 0]
click at [508, 318] on div "Update Successful The personal details have been successfully updated. Cancel O…" at bounding box center [456, 206] width 912 height 413
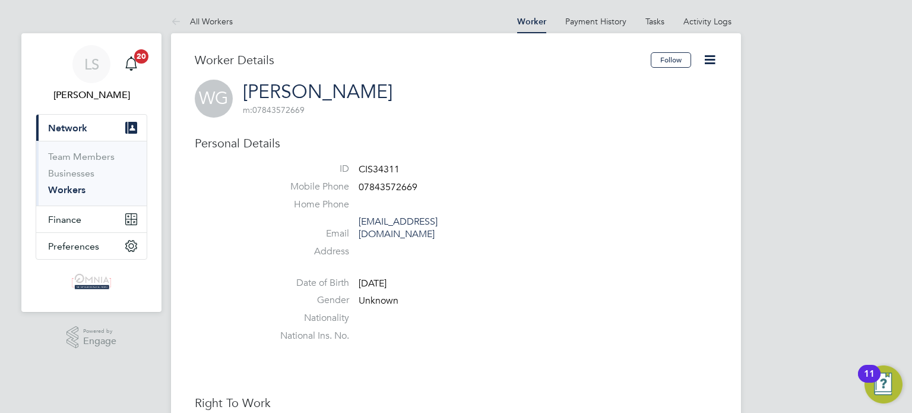
click at [712, 60] on icon at bounding box center [709, 59] width 15 height 15
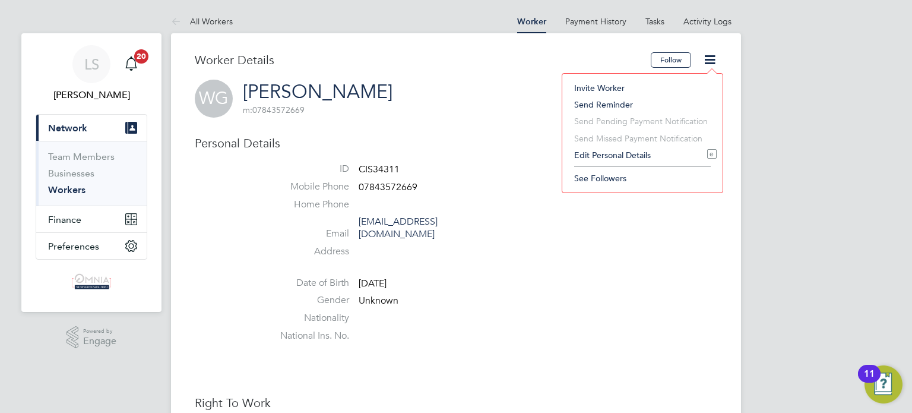
click at [623, 158] on li "Edit Personal Details e" at bounding box center [642, 155] width 148 height 17
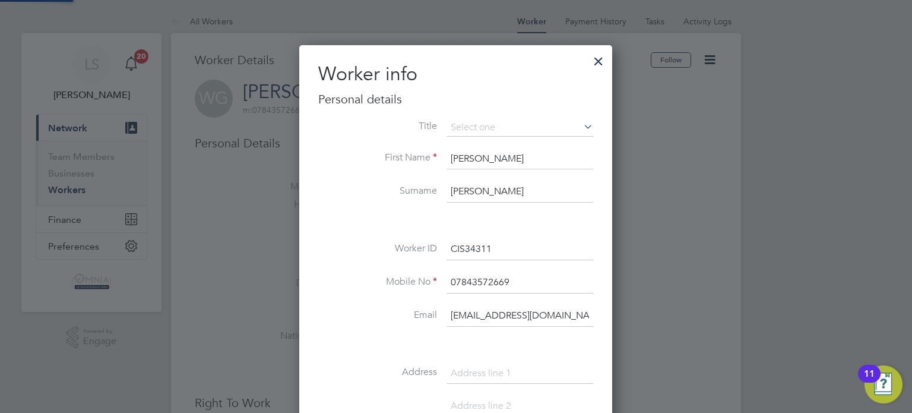
scroll to position [667, 313]
click at [602, 53] on div at bounding box center [598, 57] width 21 height 21
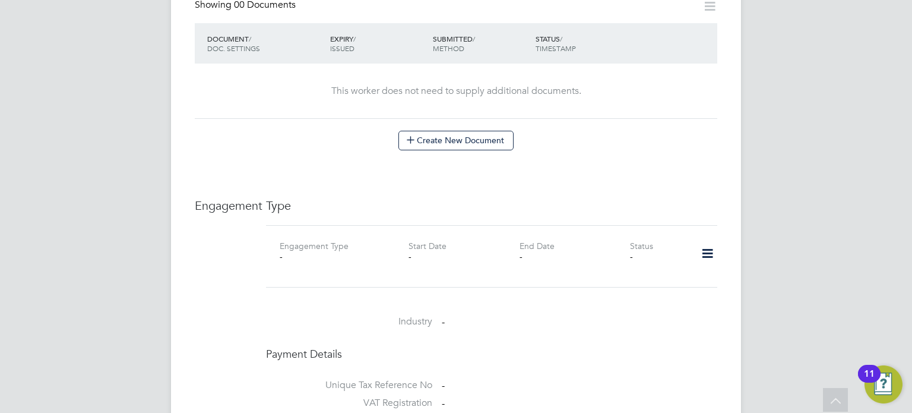
scroll to position [628, 0]
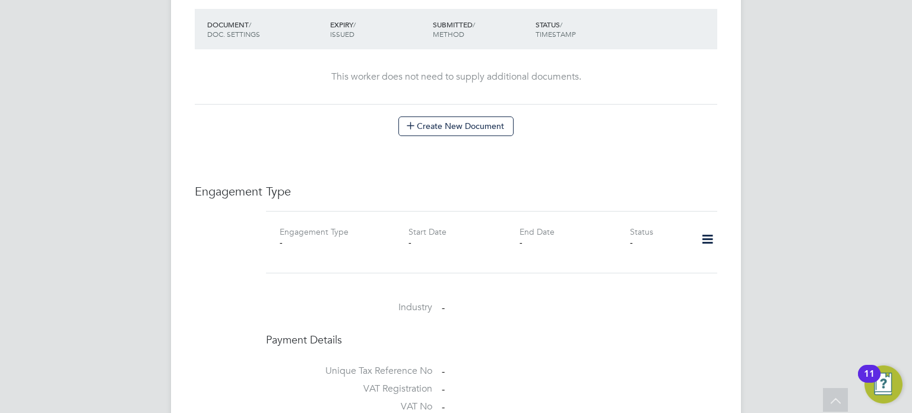
click at [705, 233] on icon at bounding box center [707, 239] width 21 height 27
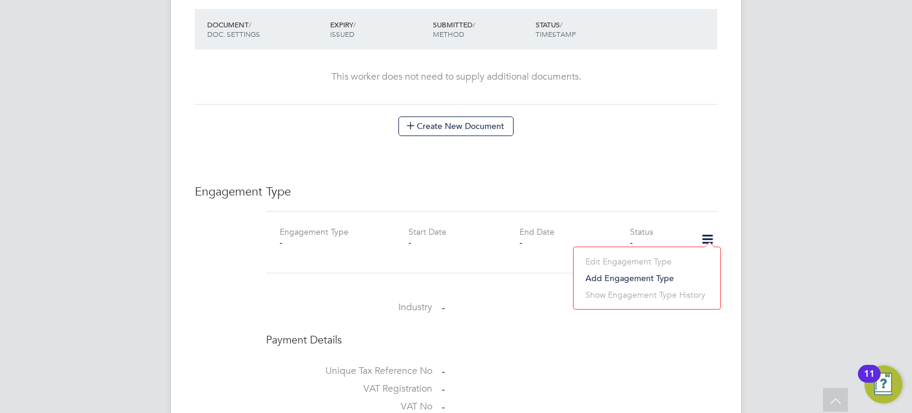
click at [654, 275] on li "Add Engagement Type" at bounding box center [646, 278] width 135 height 17
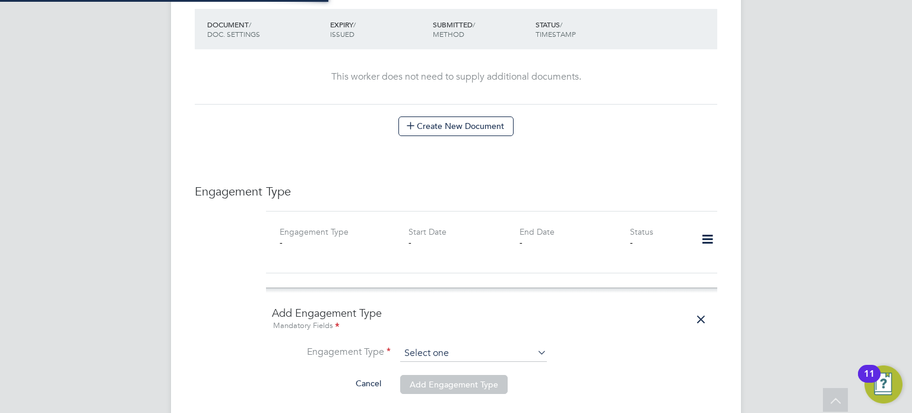
click at [475, 345] on input at bounding box center [473, 353] width 147 height 17
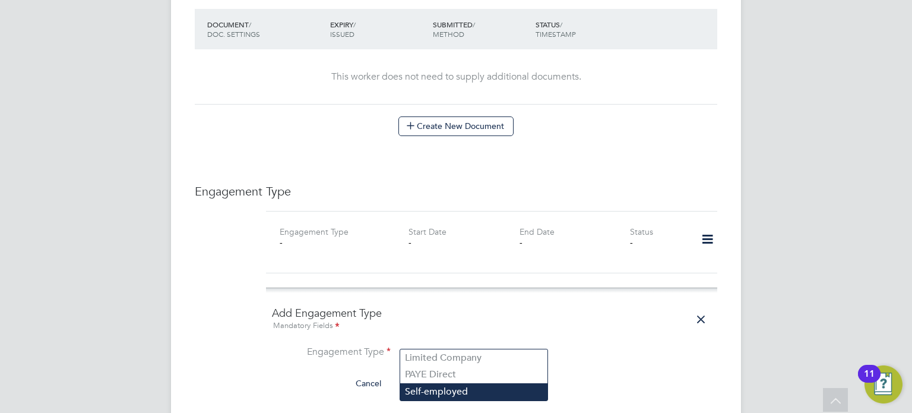
click at [461, 385] on li "Self-employed" at bounding box center [473, 391] width 147 height 17
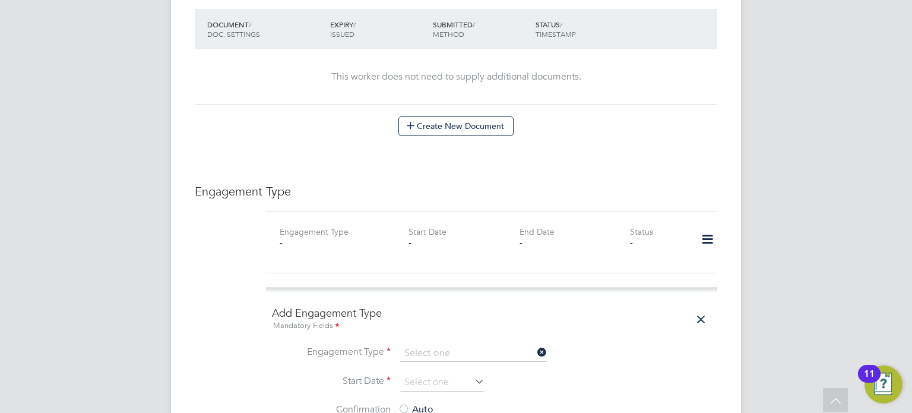
type input "Self-employed"
click at [440, 373] on input at bounding box center [442, 382] width 84 height 18
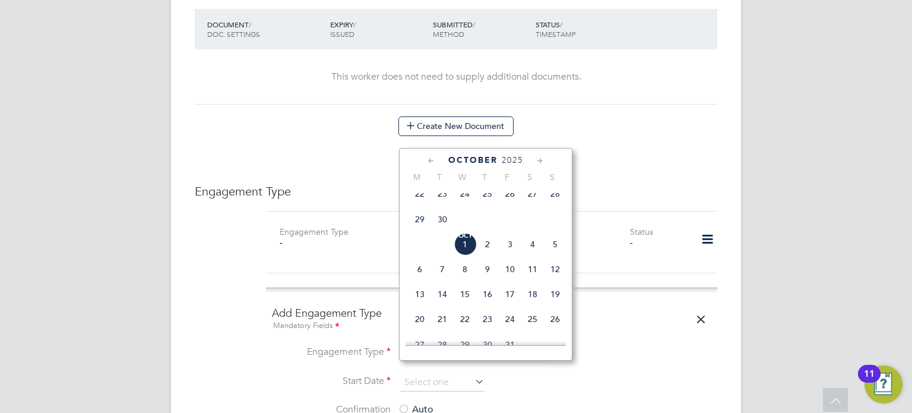
click at [461, 255] on span "[DATE]" at bounding box center [465, 244] width 23 height 23
type input "[DATE]"
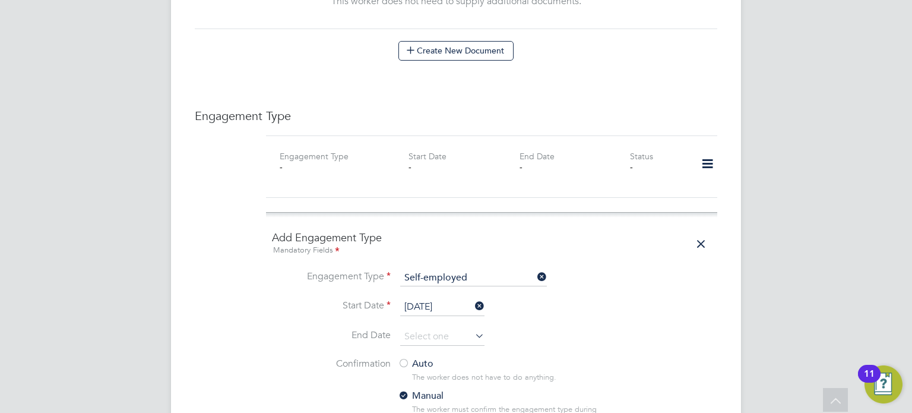
scroll to position [842, 0]
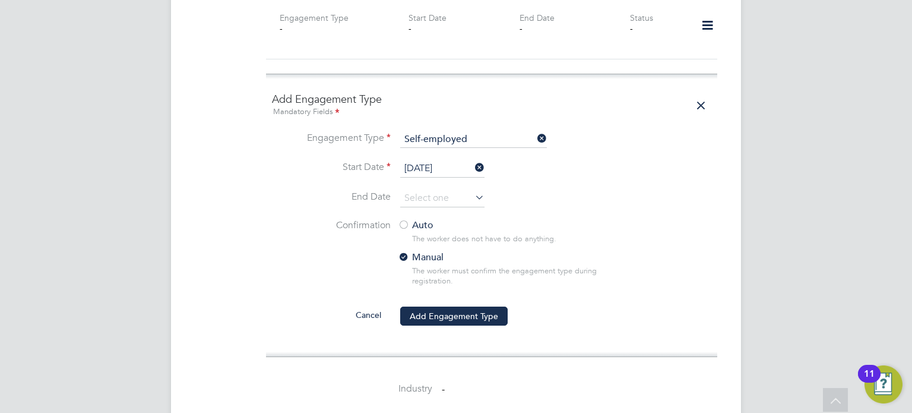
click at [403, 220] on div at bounding box center [404, 226] width 12 height 12
click at [458, 306] on button "Add Engagement Type" at bounding box center [453, 315] width 107 height 19
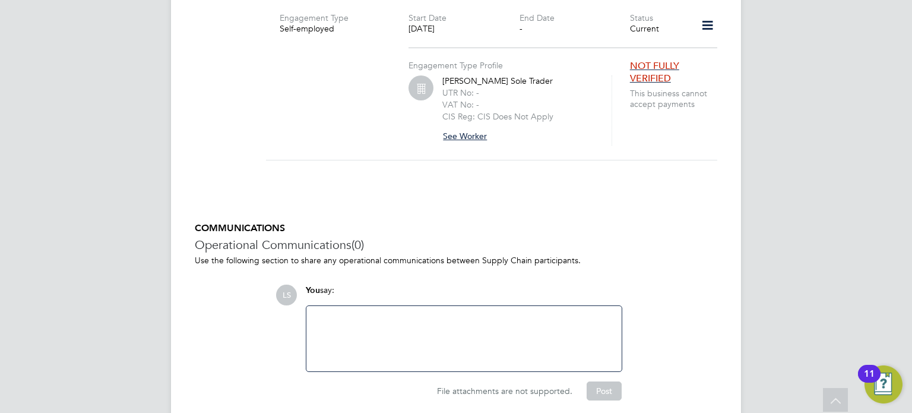
click at [469, 126] on button "See Worker" at bounding box center [469, 135] width 54 height 19
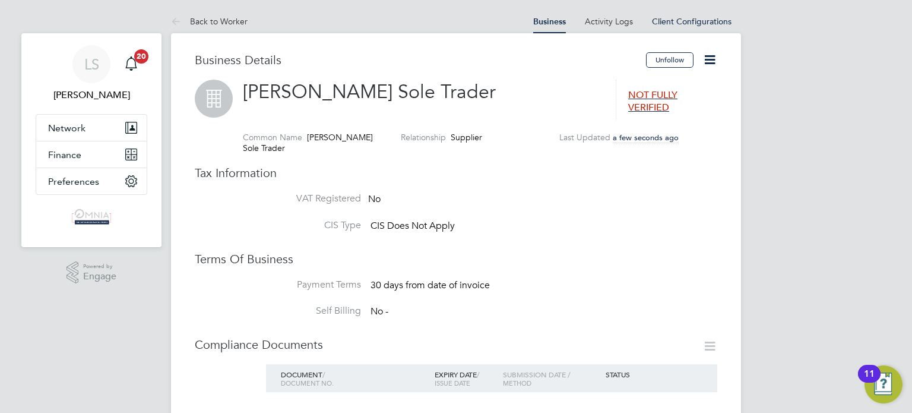
click at [703, 52] on icon at bounding box center [709, 59] width 15 height 15
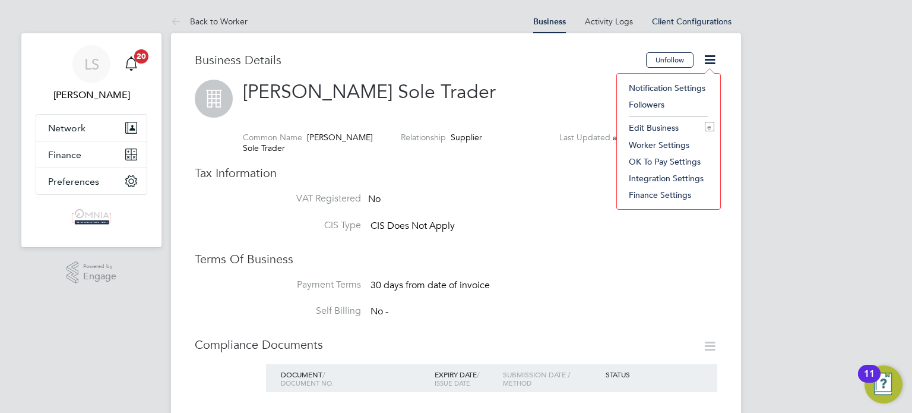
click at [653, 126] on li "Edit Business e" at bounding box center [668, 127] width 91 height 17
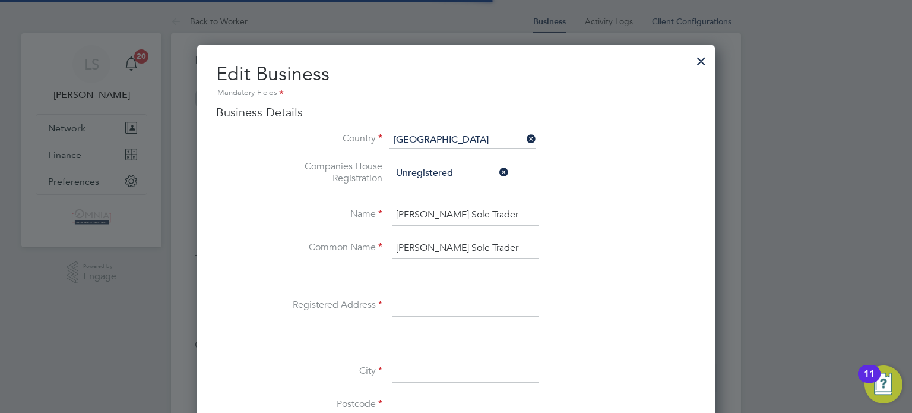
scroll to position [1328, 518]
click at [454, 305] on input at bounding box center [465, 305] width 147 height 21
paste input "62 Lambley Crescent"
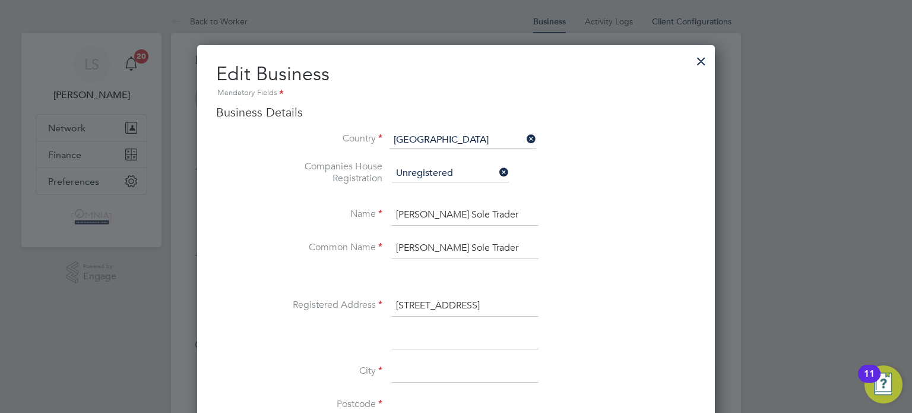
type input "62 Lambley Crescent"
click at [435, 368] on input at bounding box center [465, 371] width 147 height 21
paste input "Tyne And Wear"
type input "Tyne And Wear"
click at [429, 403] on input at bounding box center [465, 404] width 147 height 21
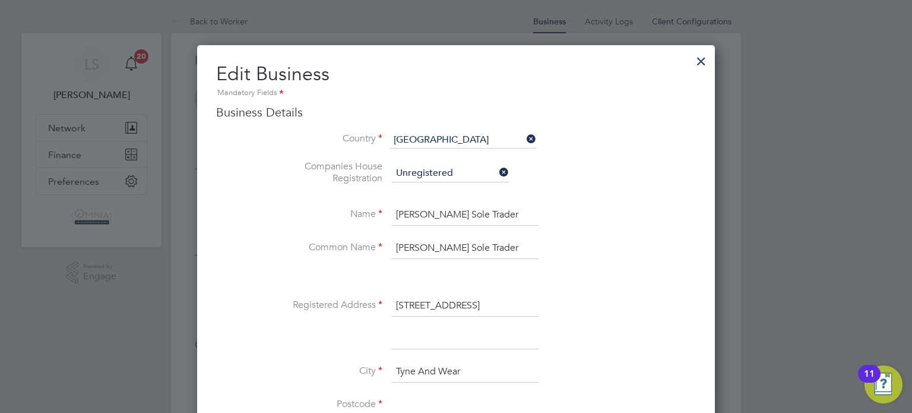
paste input "NE31 2ND"
type input "NE31 2ND"
click at [788, 289] on div at bounding box center [456, 206] width 912 height 413
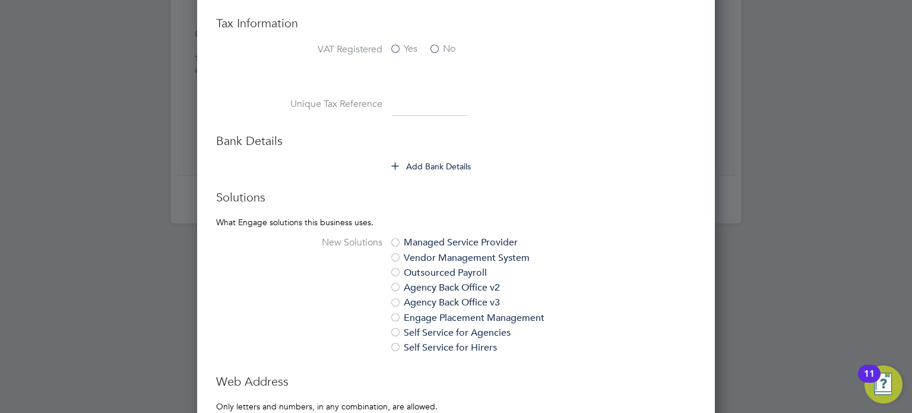
scroll to position [594, 0]
click at [411, 161] on button "Add Bank Details" at bounding box center [432, 165] width 80 height 12
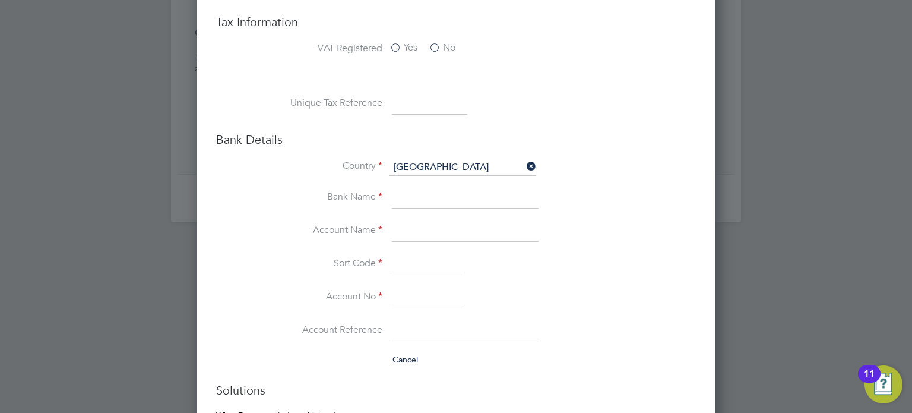
click at [445, 223] on input at bounding box center [465, 230] width 147 height 21
paste input "Wayne Goodwin"
type input "Wayne Goodwin"
click at [423, 293] on input at bounding box center [428, 297] width 72 height 21
paste input "22218860"
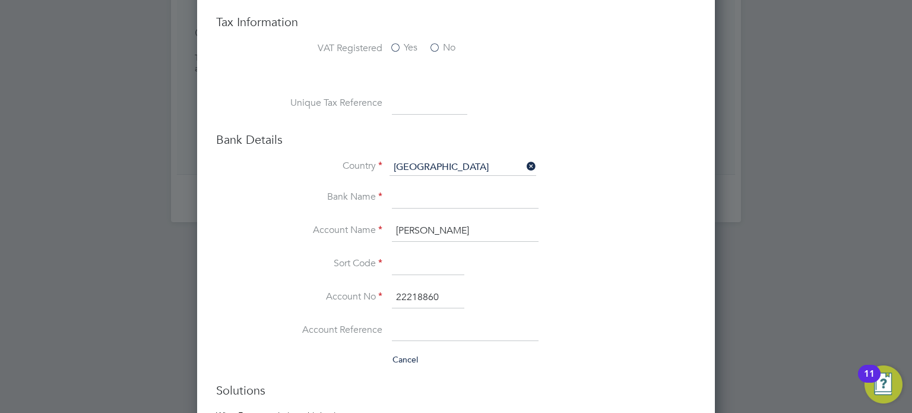
type input "22218860"
click at [427, 267] on input at bounding box center [428, 263] width 72 height 21
paste input "772058"
type input "77-20-58"
click at [451, 195] on input at bounding box center [465, 198] width 147 height 21
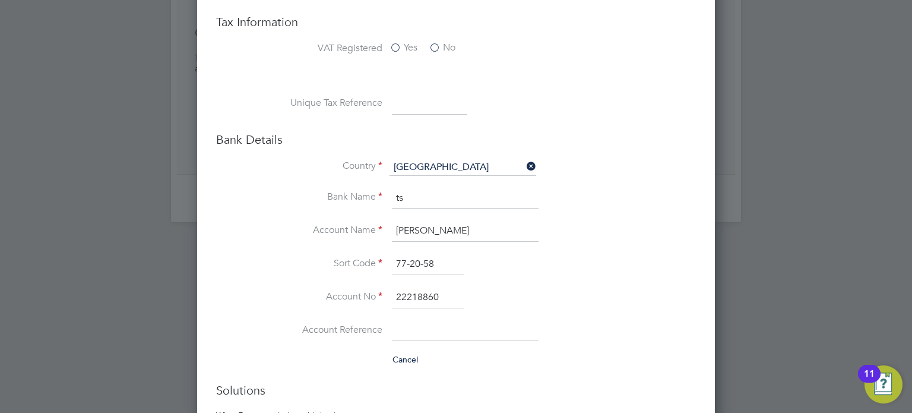
type input "TSB"
click at [749, 289] on div at bounding box center [456, 206] width 912 height 413
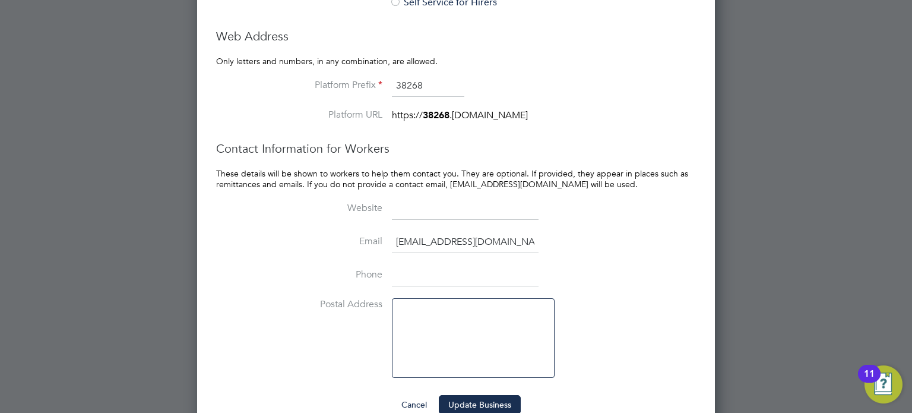
scroll to position [1153, 0]
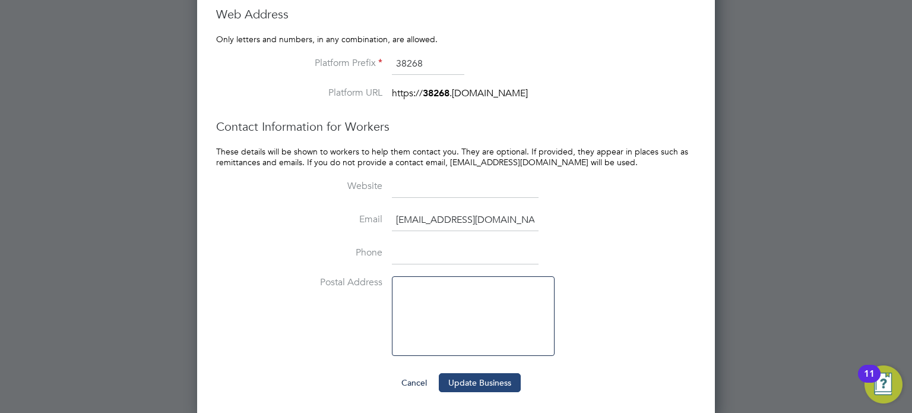
click at [509, 382] on button "Update Business" at bounding box center [480, 382] width 82 height 19
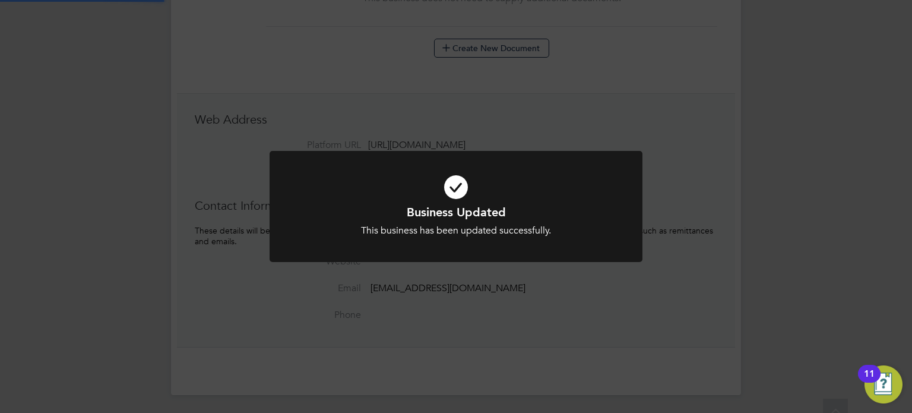
scroll to position [0, 0]
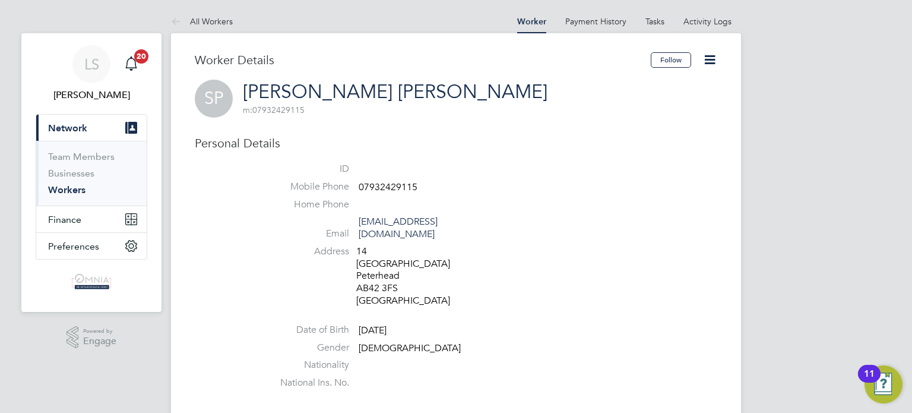
click at [392, 186] on span "07932429115" at bounding box center [388, 187] width 59 height 12
copy span "07932429115"
click at [705, 56] on icon at bounding box center [709, 59] width 15 height 15
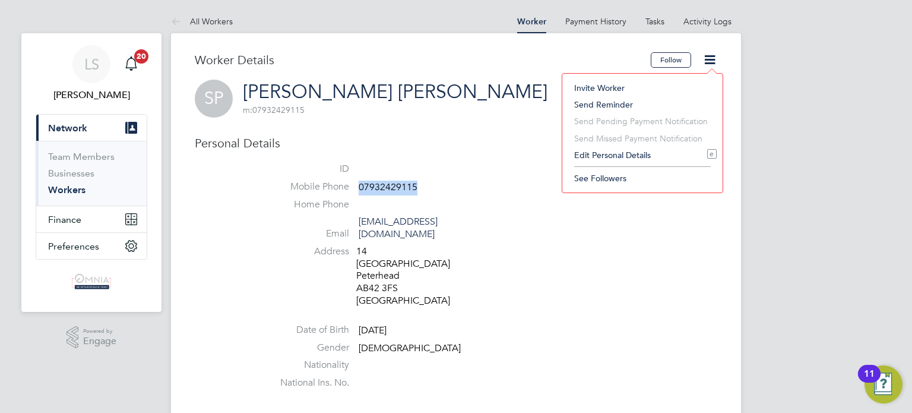
click at [613, 156] on li "Edit Personal Details e" at bounding box center [642, 155] width 148 height 17
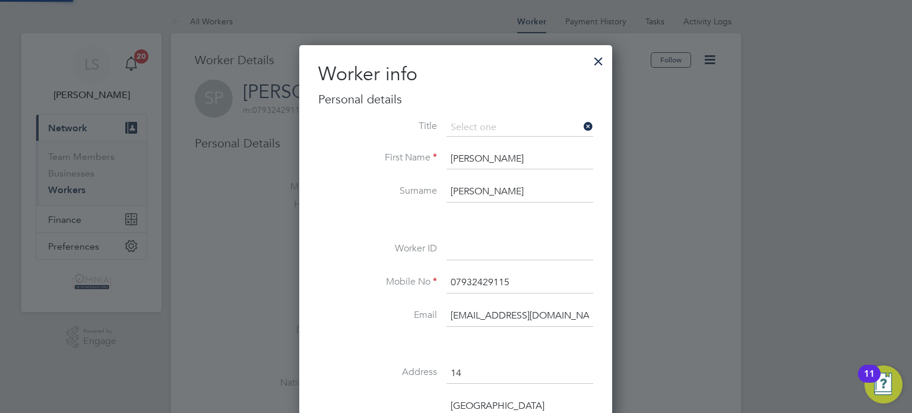
scroll to position [700, 313]
click at [479, 242] on input at bounding box center [519, 249] width 147 height 21
paste input "CIS29365"
type input "CIS29365"
click at [698, 251] on div at bounding box center [456, 206] width 912 height 413
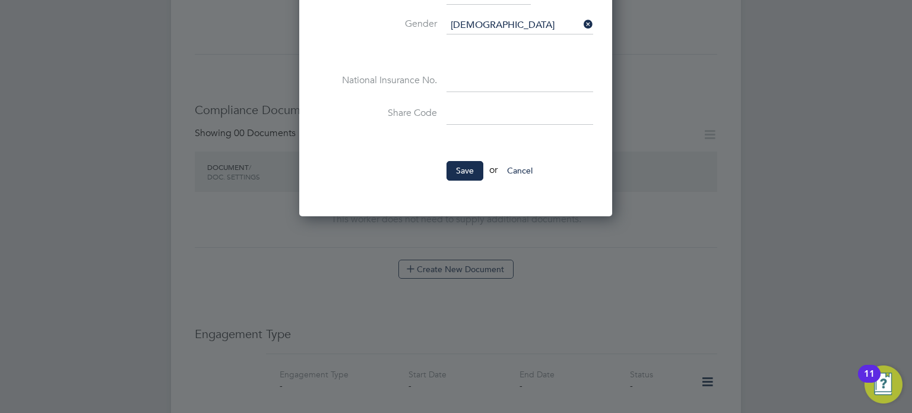
scroll to position [546, 0]
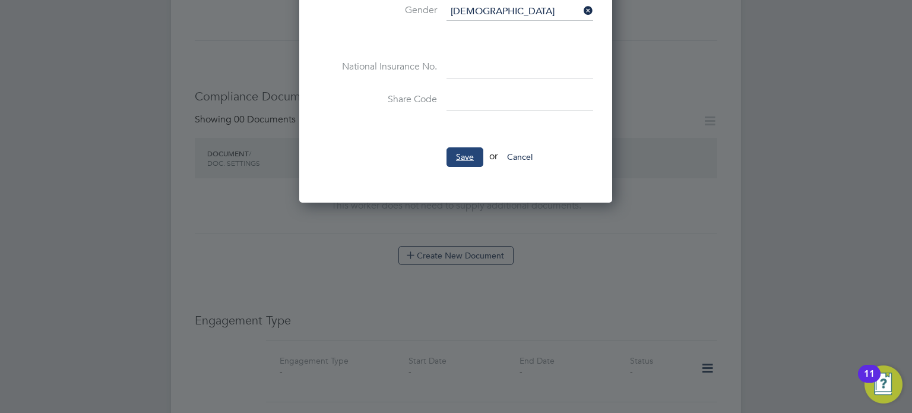
click at [468, 160] on button "Save" at bounding box center [464, 156] width 37 height 19
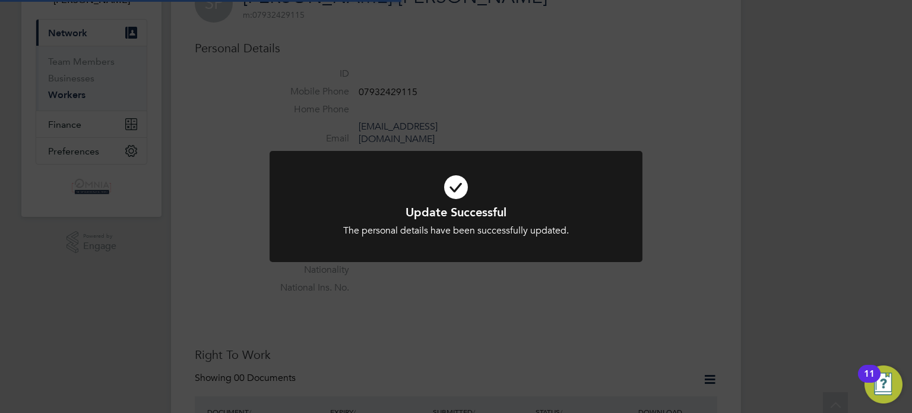
scroll to position [2, 0]
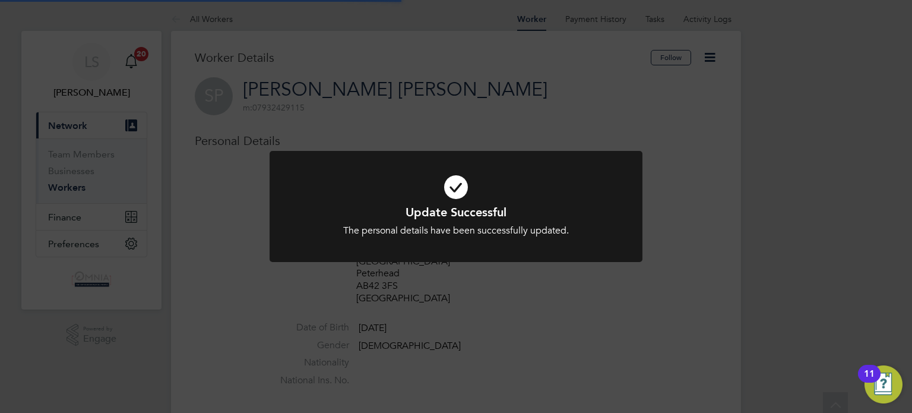
click at [720, 185] on div "Update Successful The personal details have been successfully updated. Cancel O…" at bounding box center [456, 206] width 912 height 413
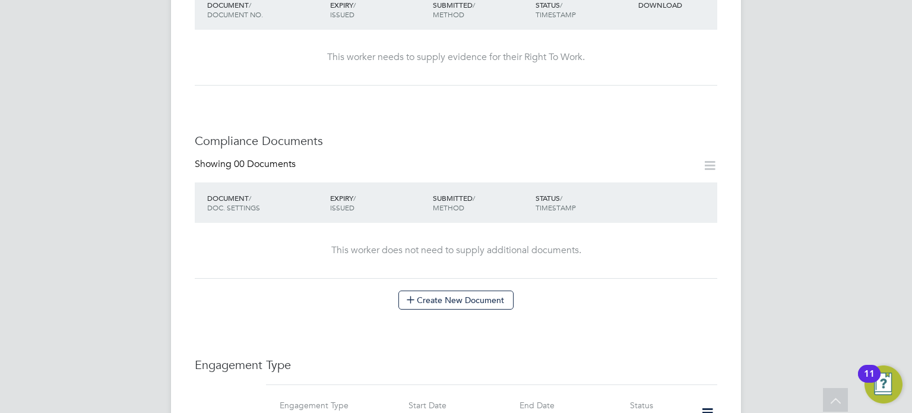
scroll to position [641, 0]
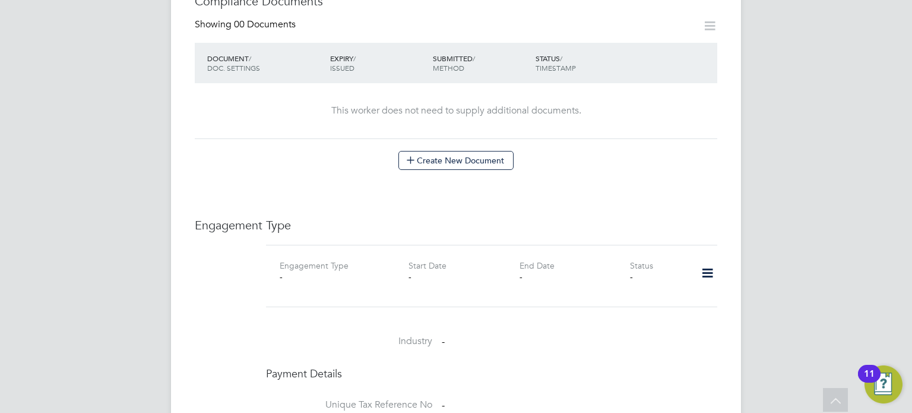
click at [711, 262] on icon at bounding box center [707, 272] width 21 height 27
click at [619, 315] on li "Add Engagement Type" at bounding box center [646, 311] width 135 height 17
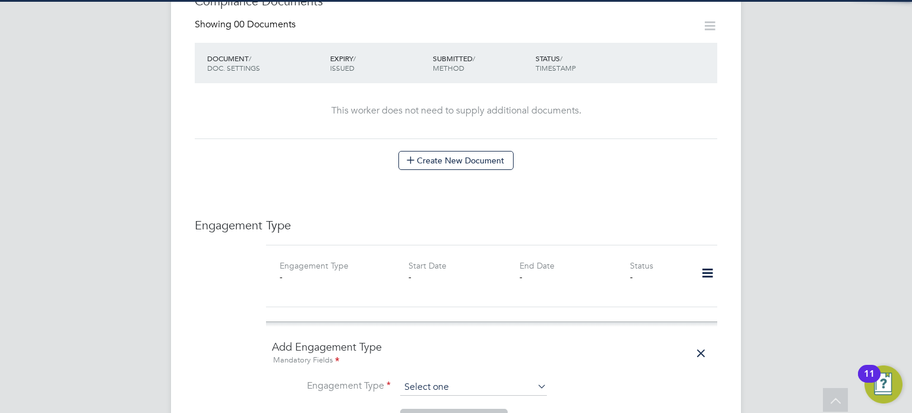
click at [446, 379] on input at bounding box center [473, 387] width 147 height 17
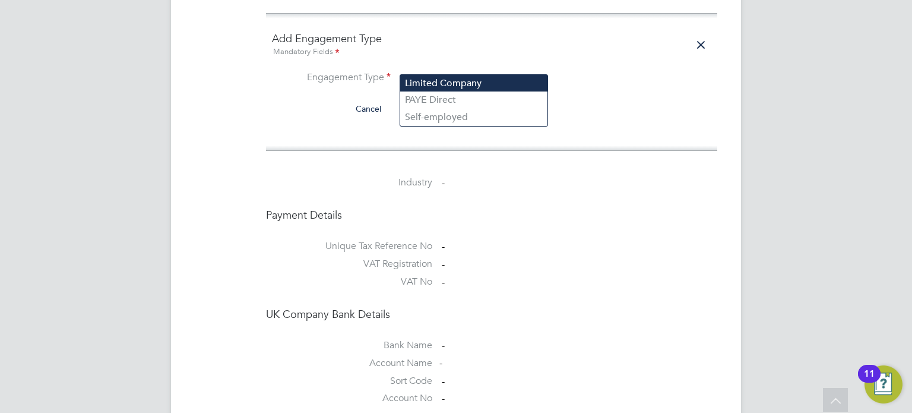
scroll to position [950, 0]
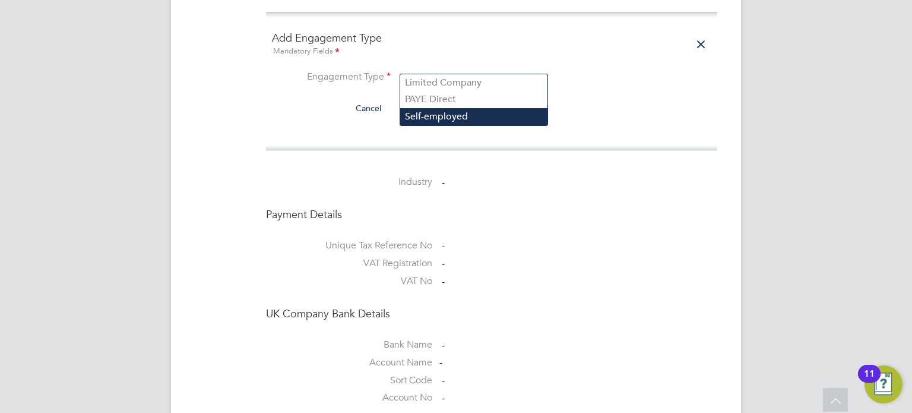
click at [423, 123] on li "Self-employed" at bounding box center [473, 116] width 147 height 17
type input "Self-employed"
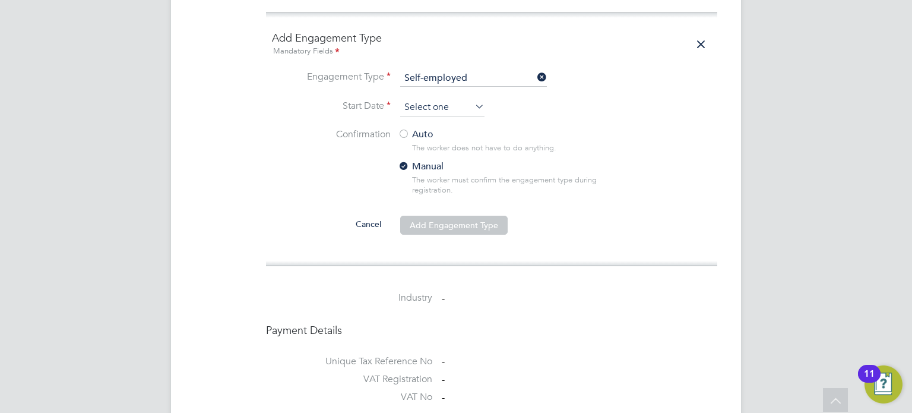
click at [427, 99] on input at bounding box center [442, 108] width 84 height 18
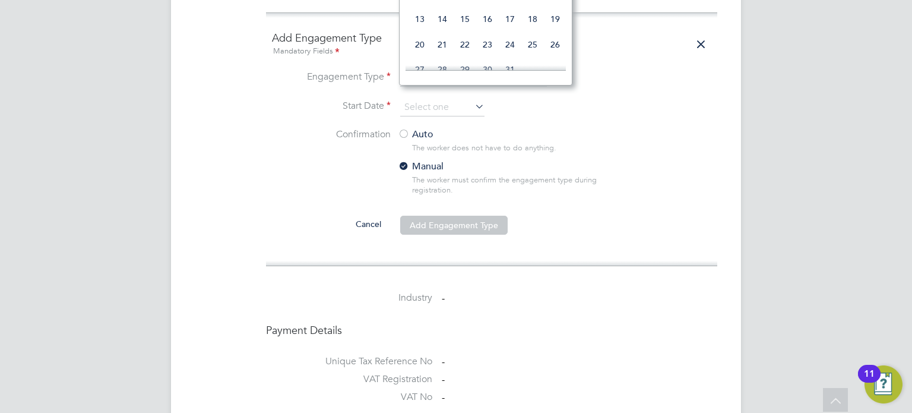
scroll to position [284, 0]
click at [461, 29] on span "[DATE]" at bounding box center [465, 20] width 23 height 23
type input "[DATE]"
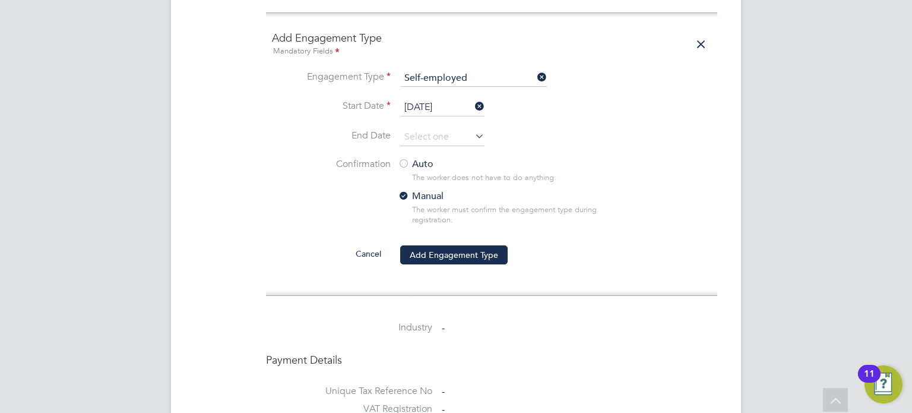
click at [405, 158] on div at bounding box center [404, 164] width 12 height 12
click at [459, 245] on button "Add Engagement Type" at bounding box center [453, 254] width 107 height 19
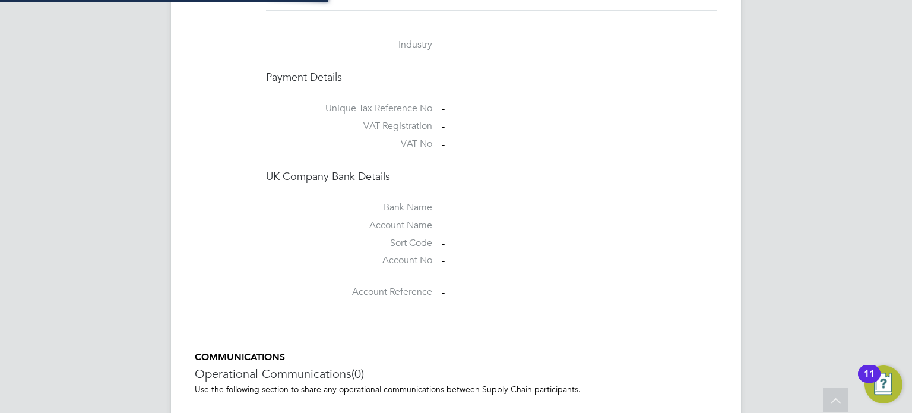
scroll to position [921, 0]
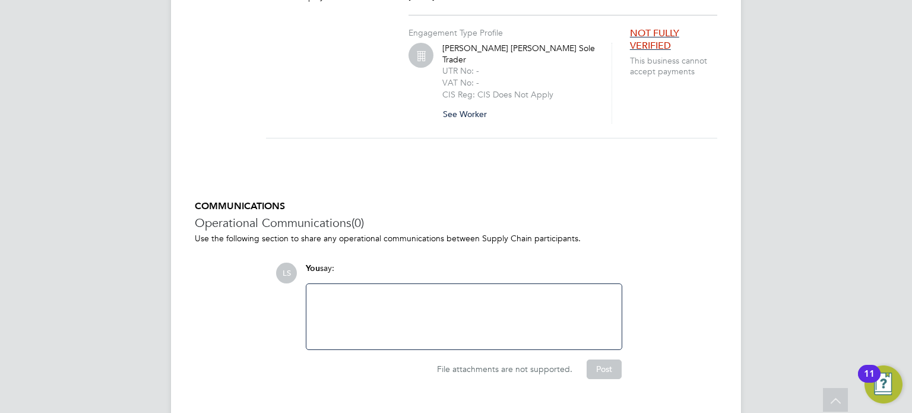
click at [458, 104] on button "See Worker" at bounding box center [469, 113] width 54 height 19
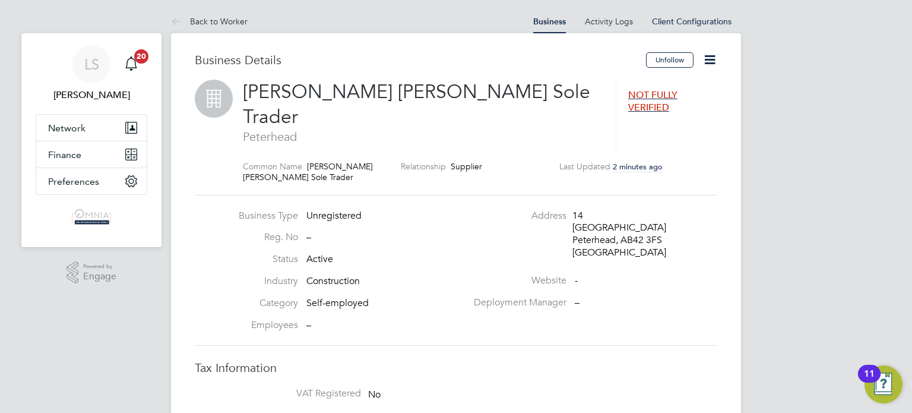
click at [709, 59] on icon at bounding box center [709, 59] width 15 height 15
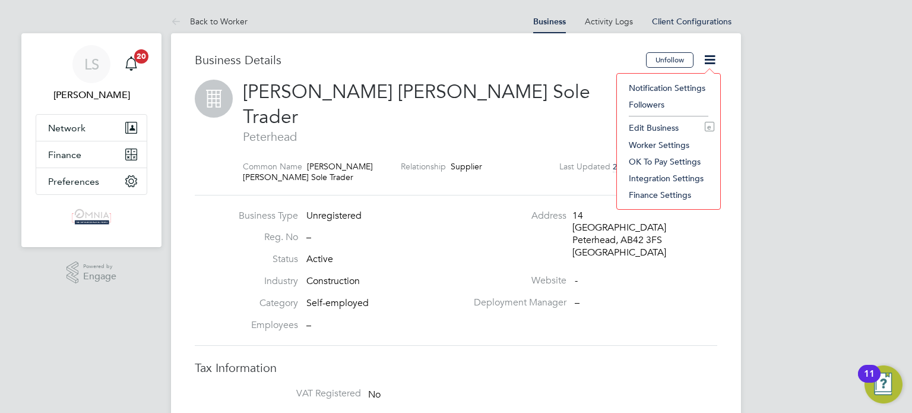
click at [647, 127] on li "Edit Business e" at bounding box center [668, 127] width 91 height 17
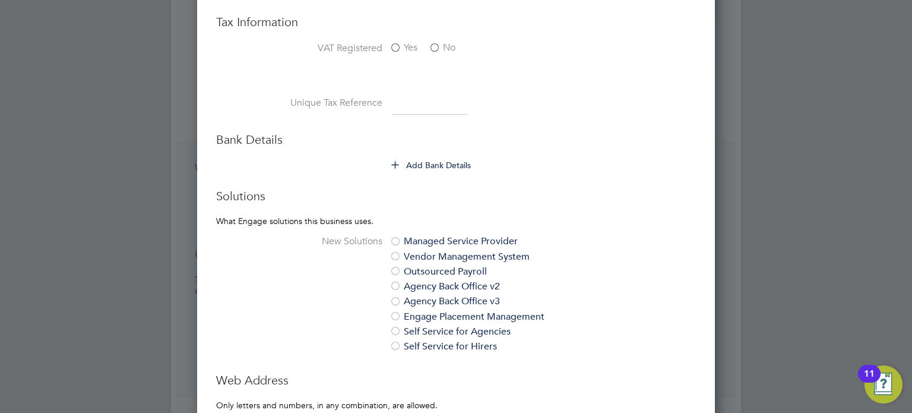
scroll to position [617, 0]
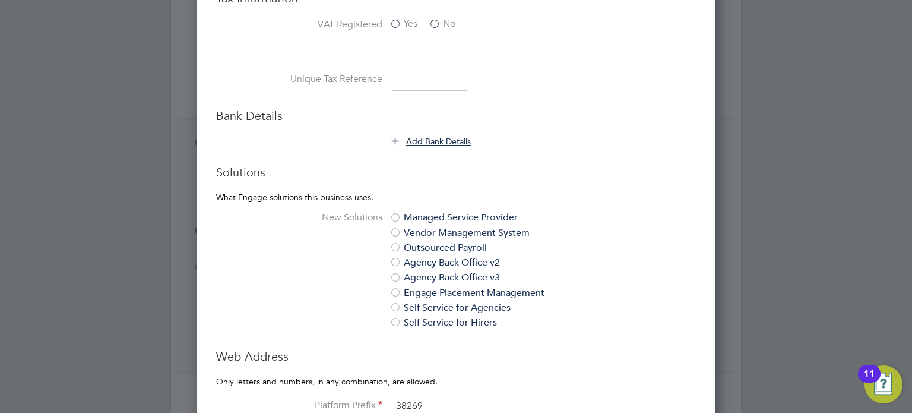
click at [456, 136] on button "Add Bank Details" at bounding box center [432, 141] width 80 height 12
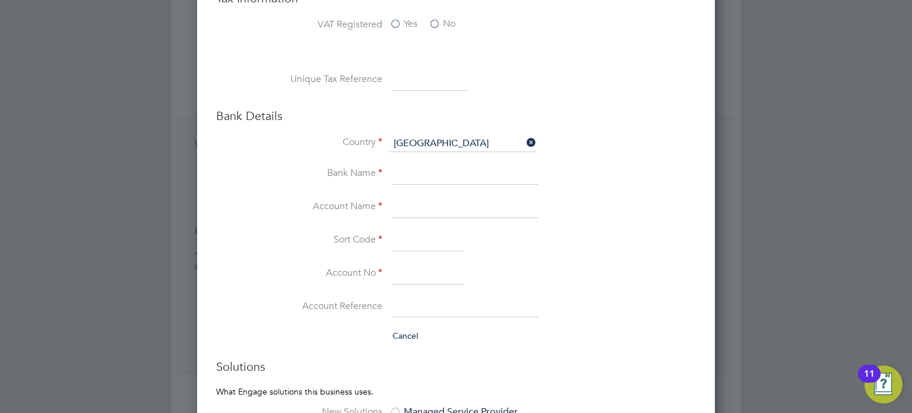
click at [432, 80] on input at bounding box center [429, 79] width 75 height 21
paste input "1438194659"
type input "1438194659"
click at [439, 268] on input at bounding box center [428, 273] width 72 height 21
paste input "Mr [PERSON_NAME]"
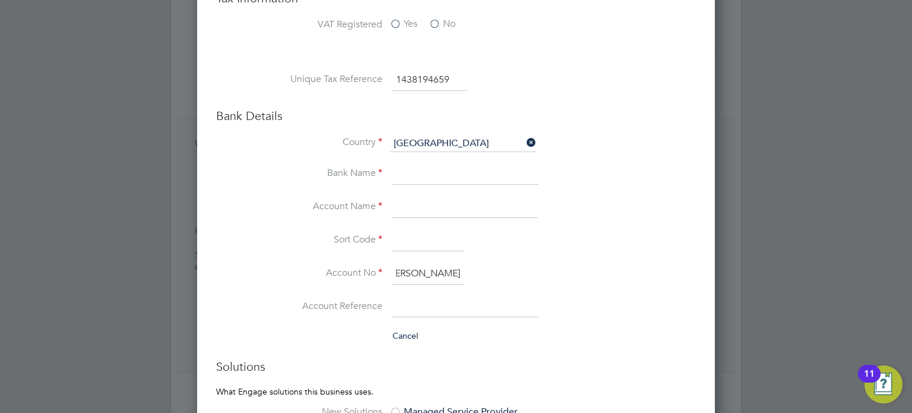
scroll to position [0, 0]
type input "M"
click at [420, 206] on input at bounding box center [465, 206] width 147 height 21
paste input "Mr [PERSON_NAME]"
type input "Mr [PERSON_NAME]"
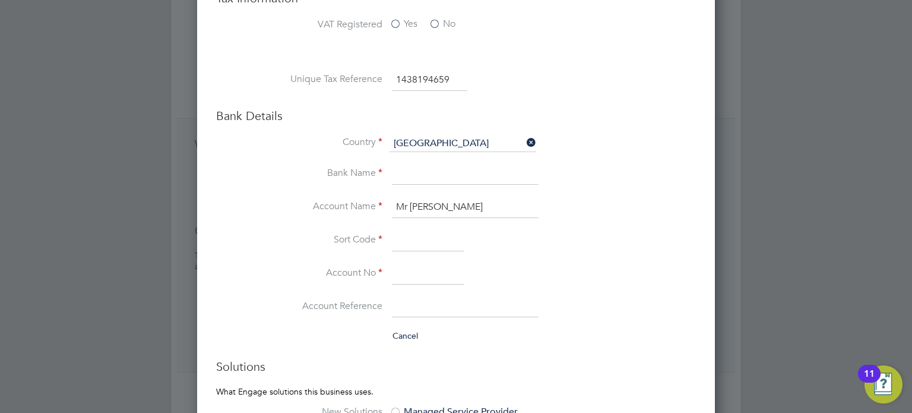
click at [433, 273] on input at bounding box center [428, 273] width 72 height 21
paste input "10018473"
type input "10018473"
click at [425, 240] on input at bounding box center [428, 240] width 72 height 21
paste input "826725"
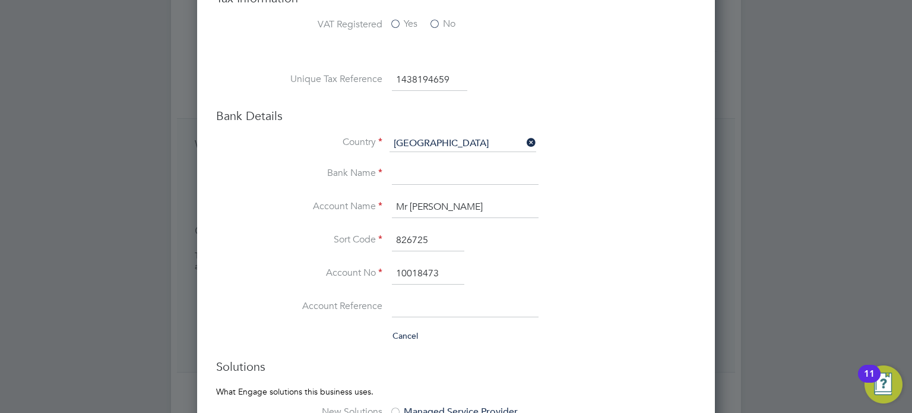
type input "82-67-25"
click at [463, 182] on input at bounding box center [465, 174] width 147 height 21
paste input "Clydesdale Bank"
type input "Clydesdale Bank"
click at [708, 252] on div "Edit Business Mandatory Fields Business Details Country United Kingdom Companie…" at bounding box center [456, 190] width 518 height 1524
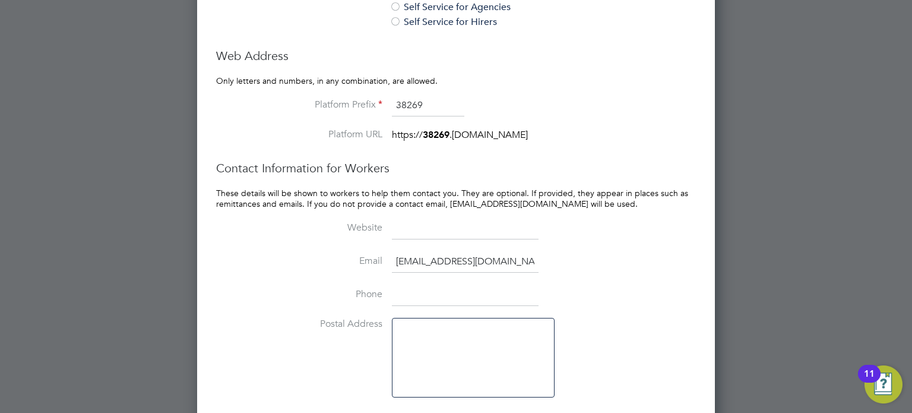
scroll to position [1153, 0]
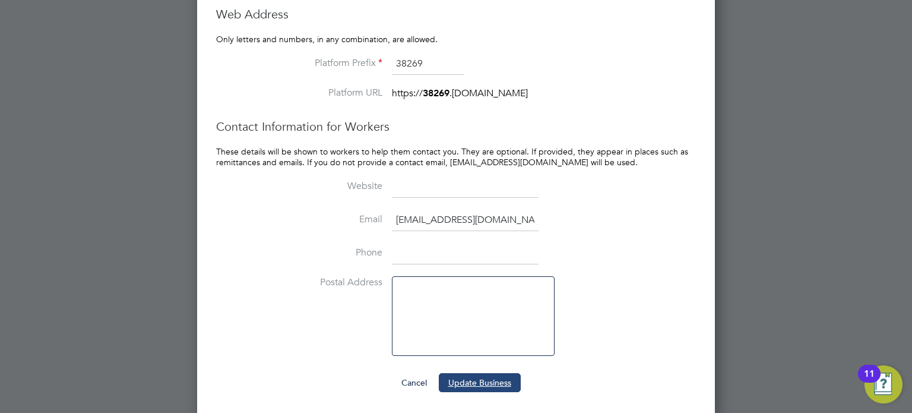
click at [491, 378] on button "Update Business" at bounding box center [480, 382] width 82 height 19
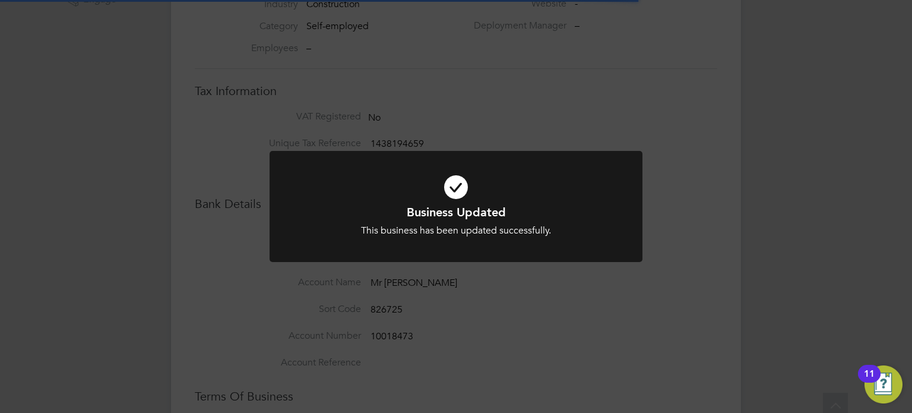
scroll to position [0, 0]
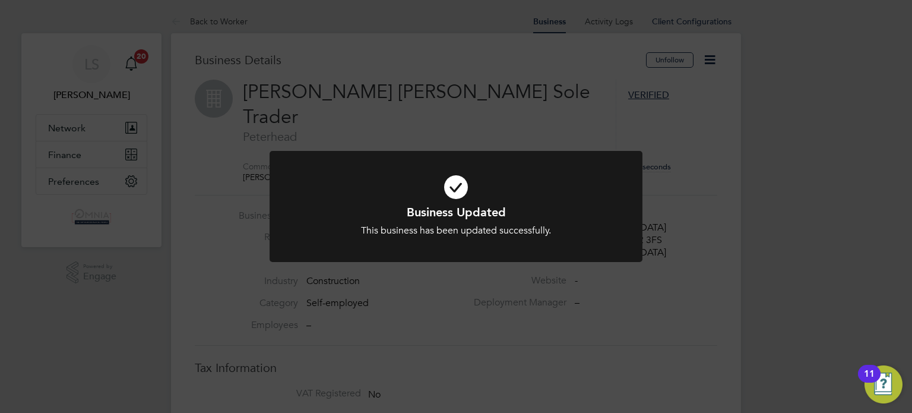
click at [472, 296] on div "Business Updated This business has been updated successfully. Cancel Okay" at bounding box center [456, 206] width 912 height 413
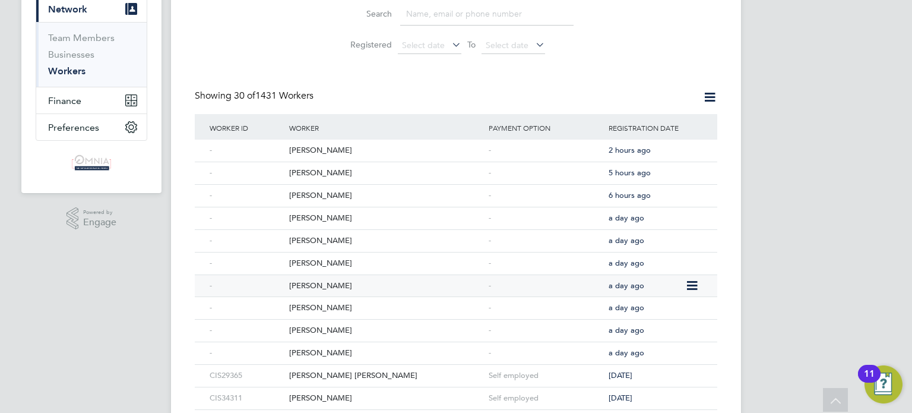
scroll to position [114, 0]
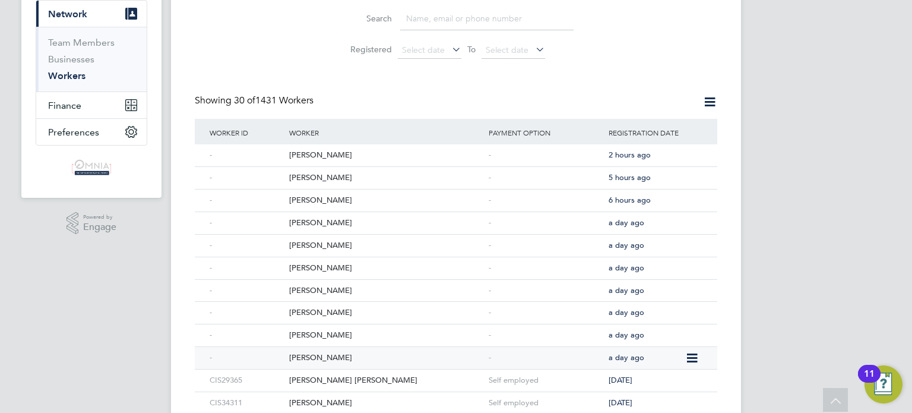
click at [313, 359] on div "[PERSON_NAME]" at bounding box center [385, 358] width 199 height 22
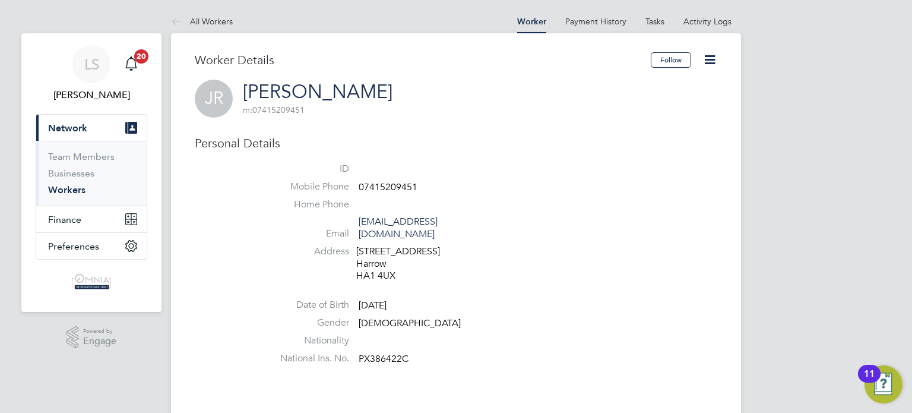
click at [385, 186] on span "07415209451" at bounding box center [388, 187] width 59 height 12
copy span "07415209451"
click at [710, 52] on icon at bounding box center [709, 59] width 15 height 15
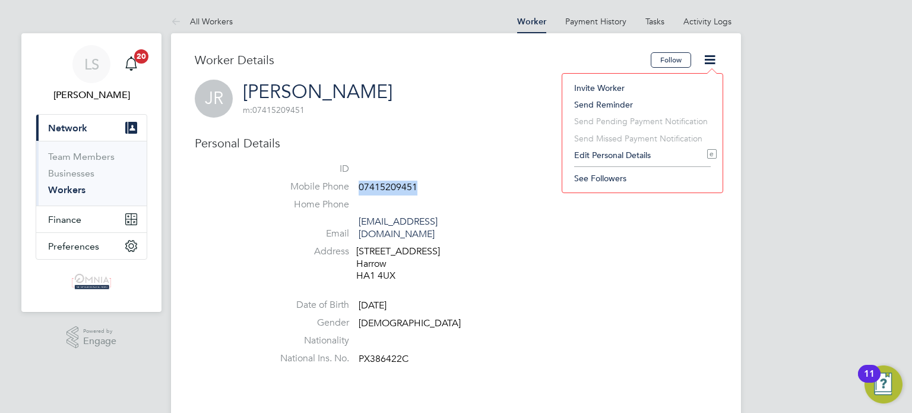
click at [662, 147] on li "Edit Personal Details e" at bounding box center [642, 155] width 148 height 17
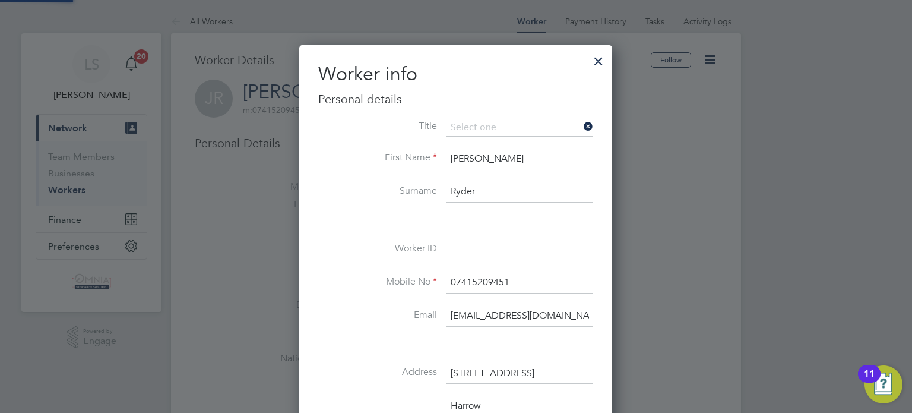
scroll to position [700, 313]
click at [467, 249] on input at bounding box center [519, 249] width 147 height 21
paste input "CIS29117"
type input "CIS29117"
click at [627, 266] on div at bounding box center [456, 206] width 912 height 413
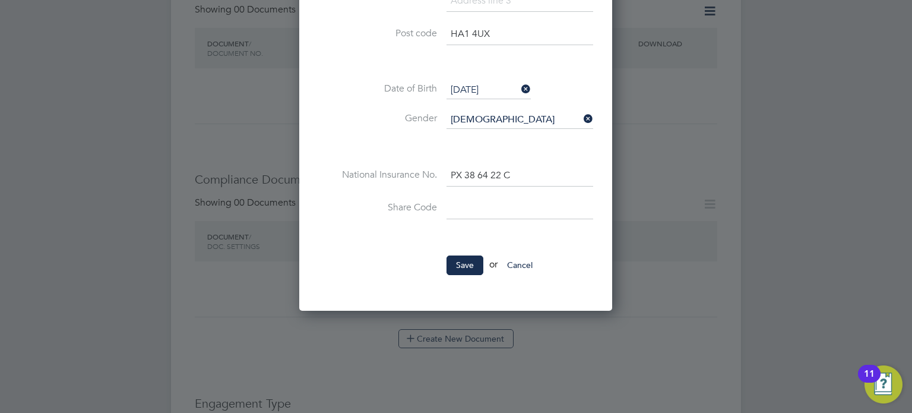
scroll to position [451, 0]
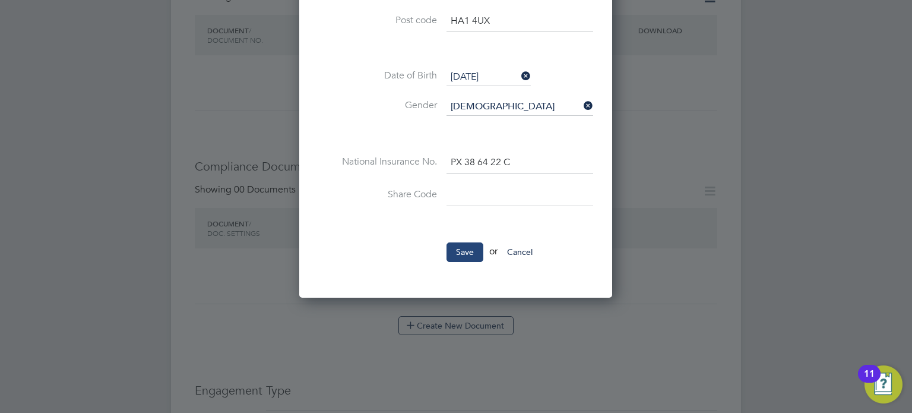
click at [451, 253] on button "Save" at bounding box center [464, 251] width 37 height 19
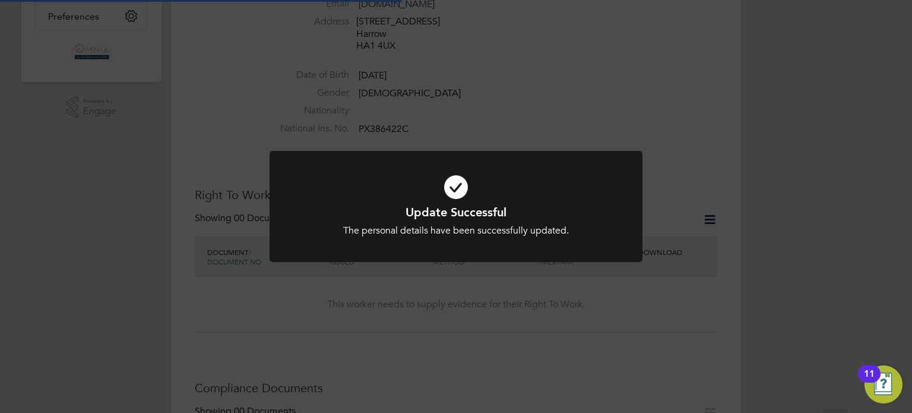
scroll to position [12, 0]
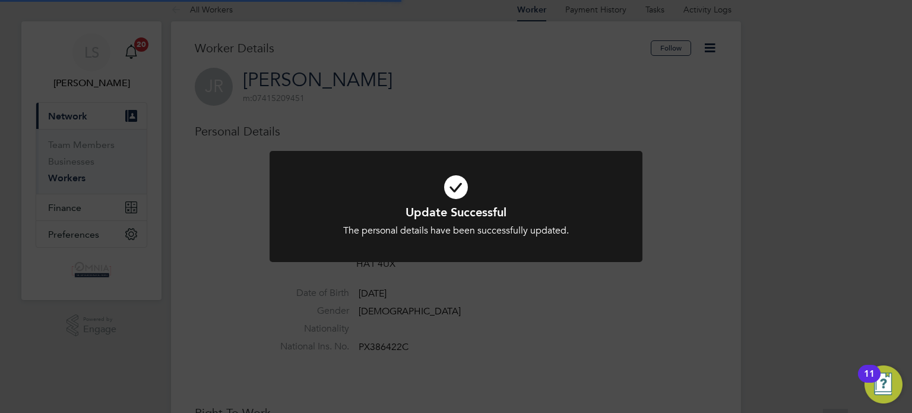
click at [697, 192] on div "Update Successful The personal details have been successfully updated. Cancel O…" at bounding box center [456, 206] width 912 height 413
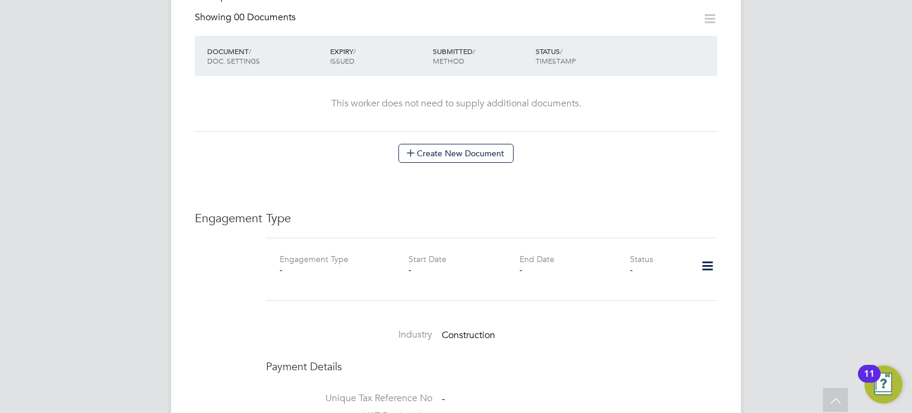
scroll to position [689, 0]
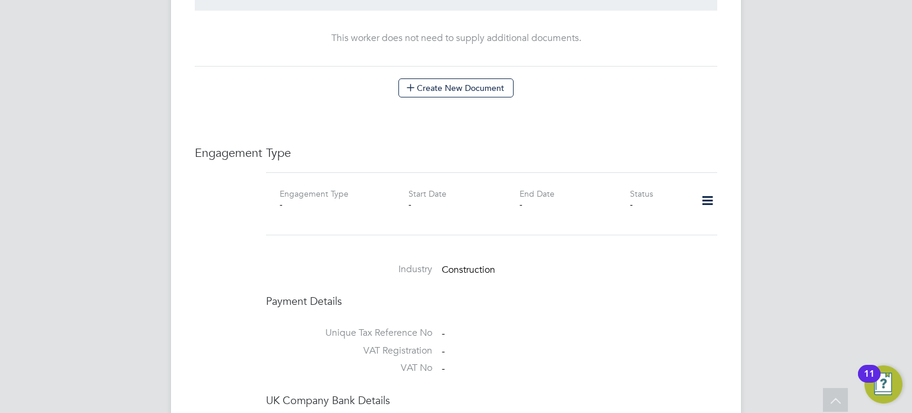
click at [700, 189] on icon at bounding box center [707, 200] width 21 height 27
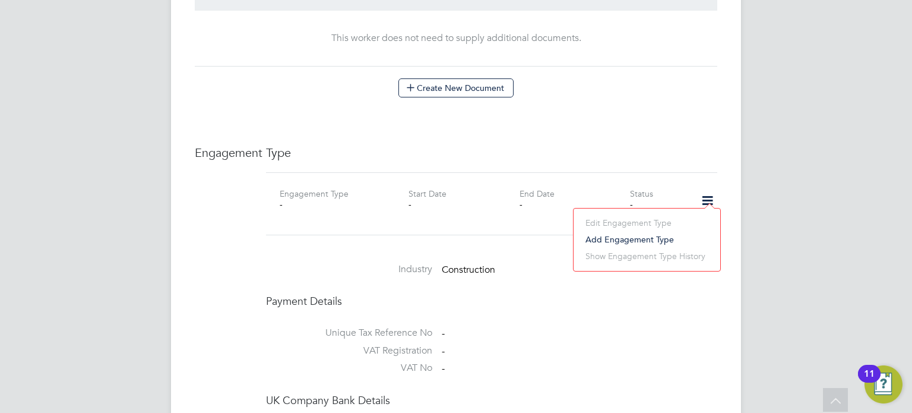
click at [660, 240] on li "Add Engagement Type" at bounding box center [646, 239] width 135 height 17
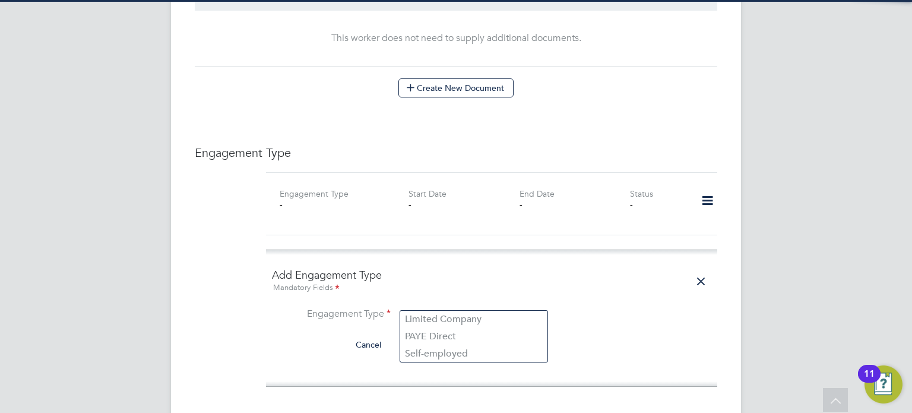
click at [497, 306] on input at bounding box center [473, 314] width 147 height 17
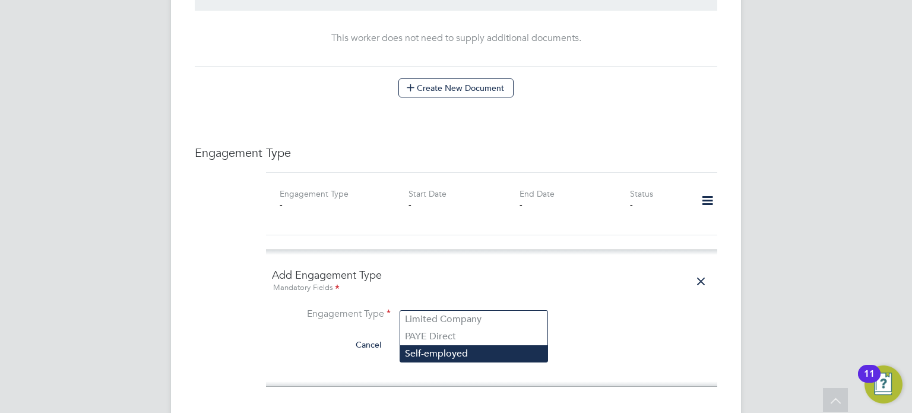
click at [456, 352] on li "Self-employed" at bounding box center [473, 353] width 147 height 17
type input "Self-employed"
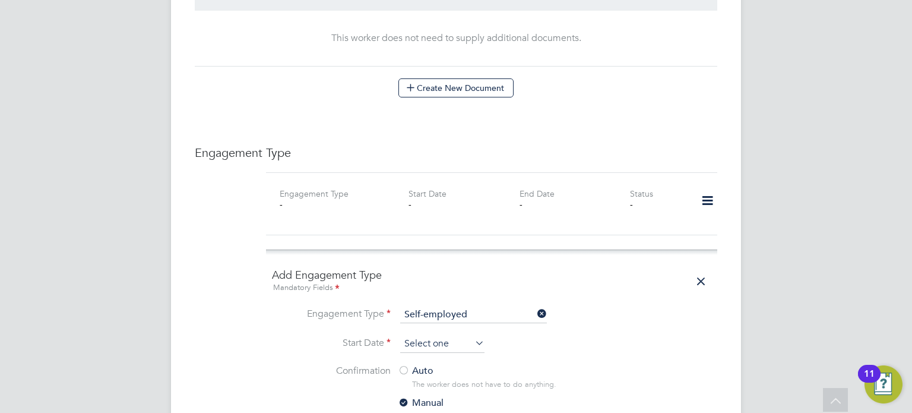
click at [461, 335] on input at bounding box center [442, 344] width 84 height 18
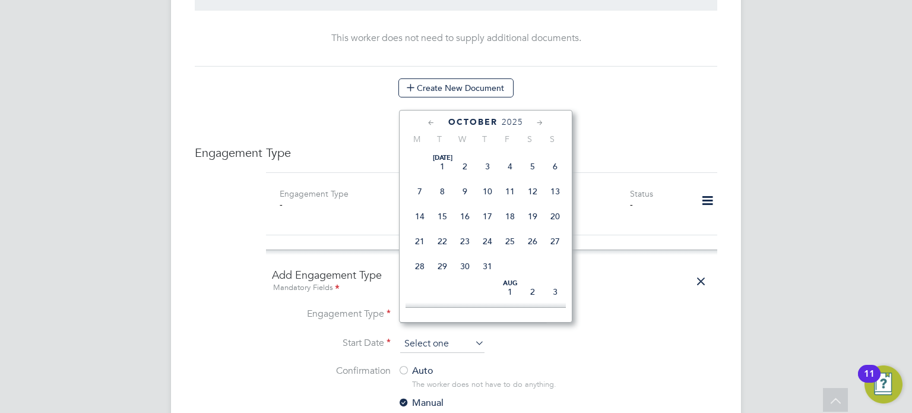
scroll to position [336, 0]
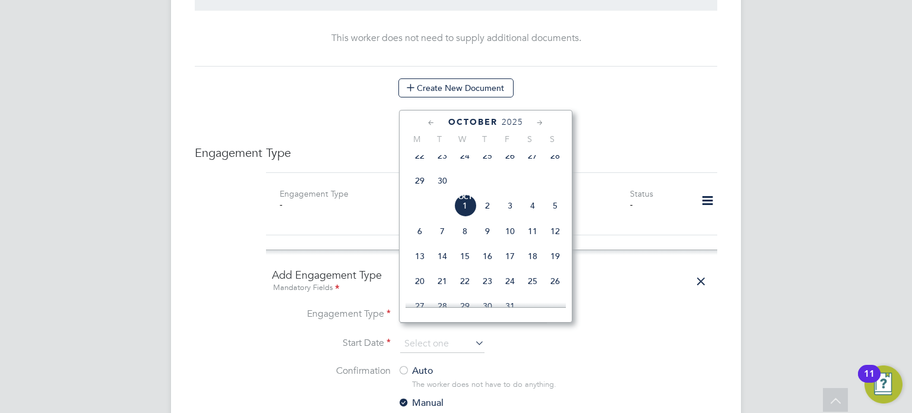
click at [461, 200] on span "Oct" at bounding box center [465, 197] width 23 height 6
type input "[DATE]"
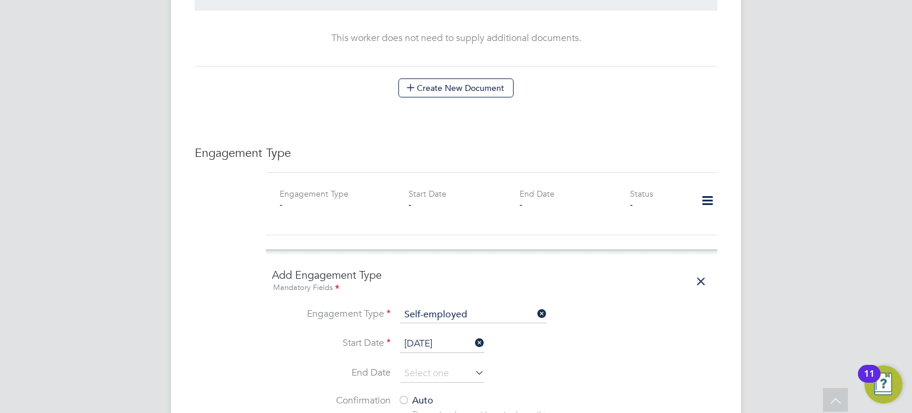
click at [414, 394] on label "Auto" at bounding box center [505, 400] width 214 height 12
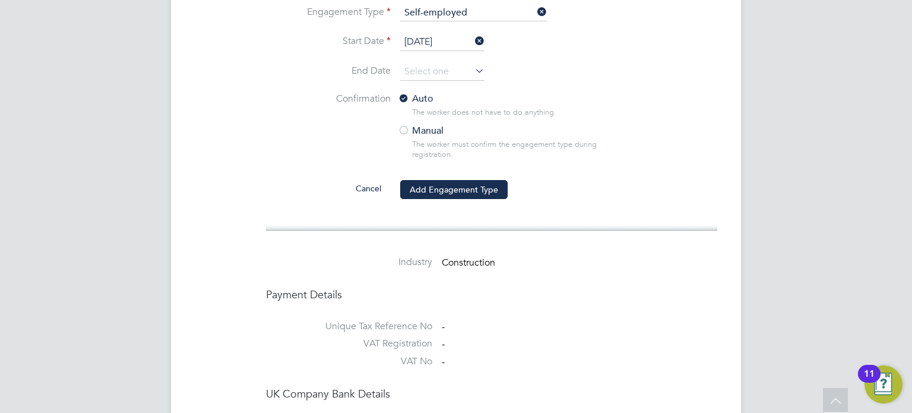
scroll to position [997, 0]
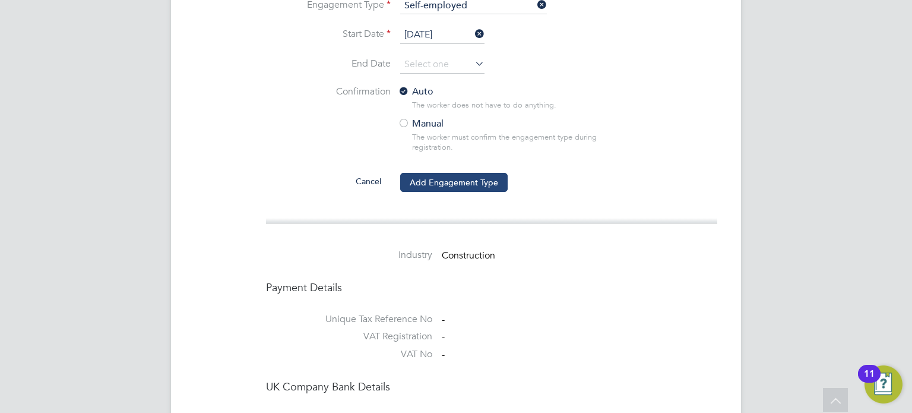
click at [478, 173] on button "Add Engagement Type" at bounding box center [453, 182] width 107 height 19
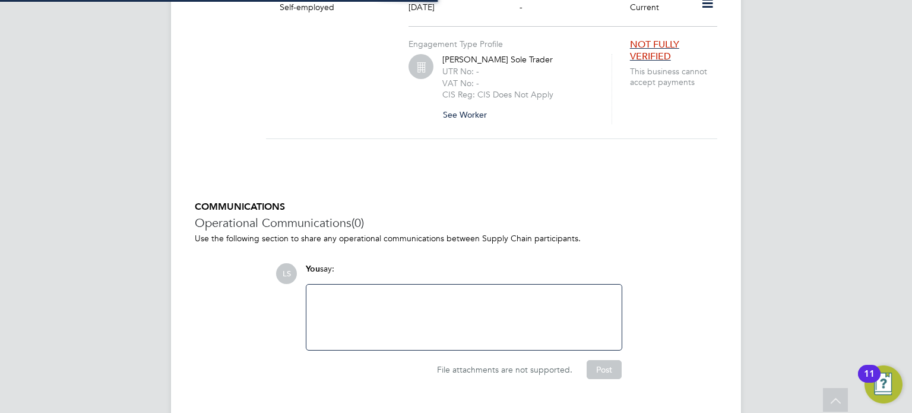
scroll to position [897, 0]
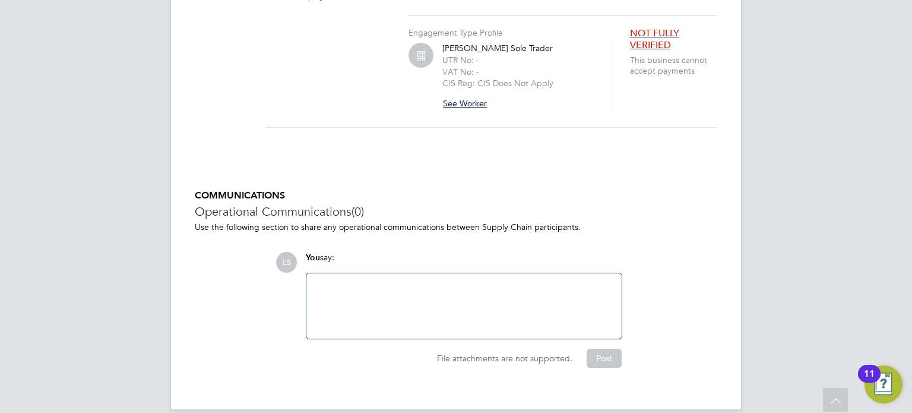
click at [470, 96] on button "See Worker" at bounding box center [469, 103] width 54 height 19
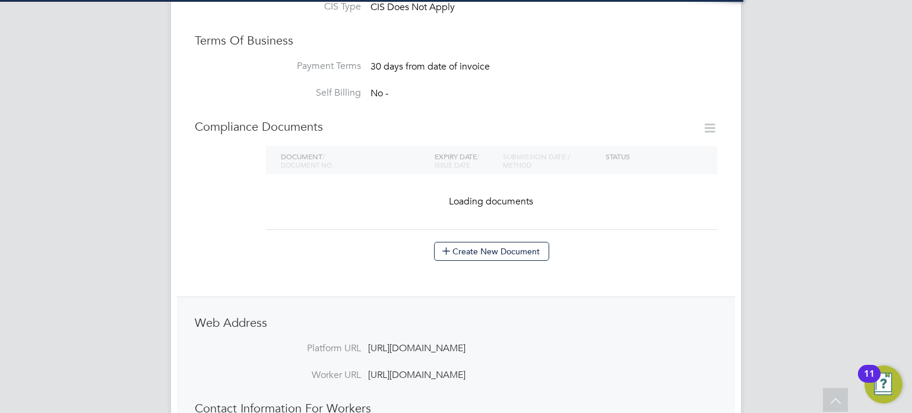
scroll to position [613, 0]
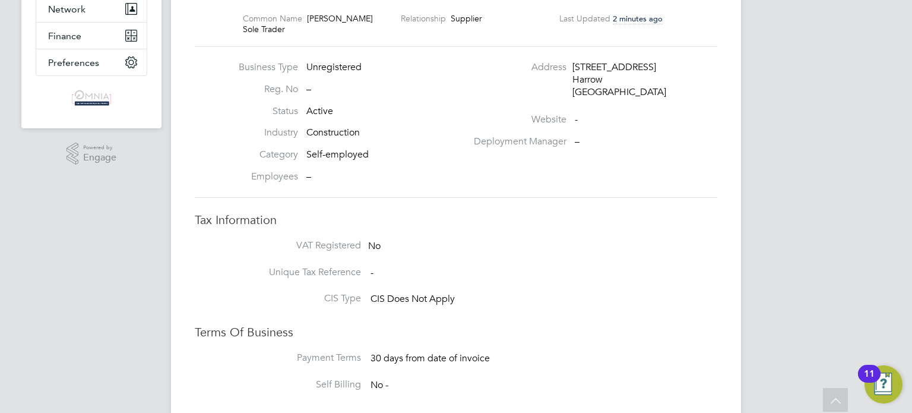
scroll to position [0, 0]
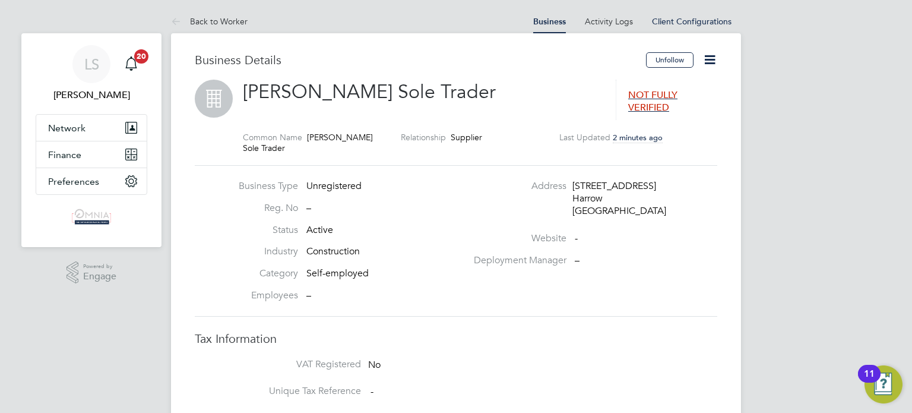
click at [705, 59] on icon at bounding box center [709, 59] width 15 height 15
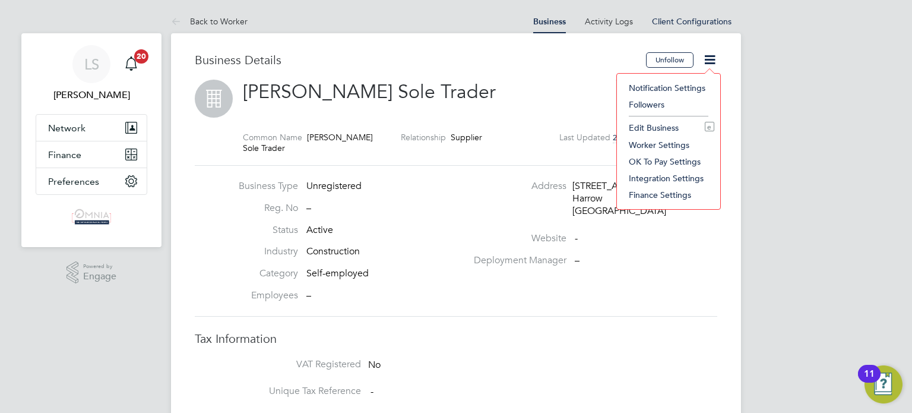
click at [652, 126] on li "Edit Business e" at bounding box center [668, 127] width 91 height 17
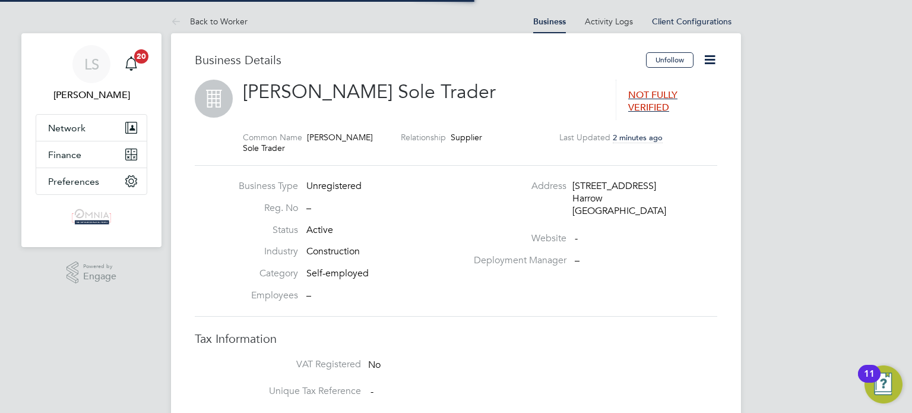
type input "[GEOGRAPHIC_DATA]"
type input "James Ryder Sole Trader"
type input "209 Mews Close"
type input "Harrow"
type input "HA1 4UX"
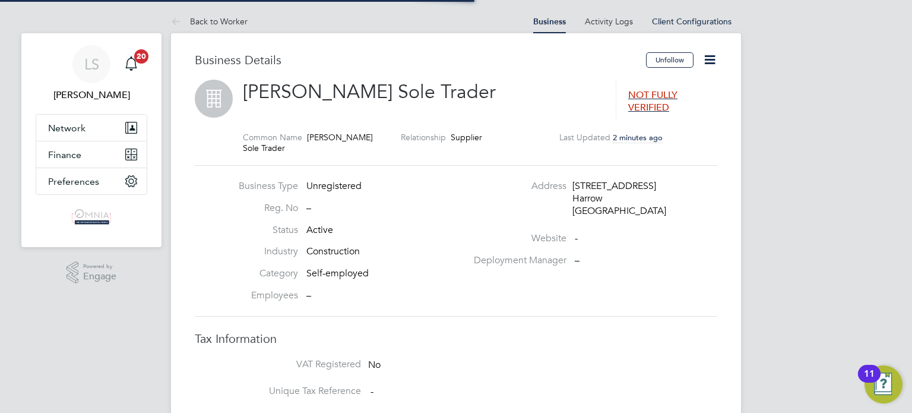
type input "Construction"
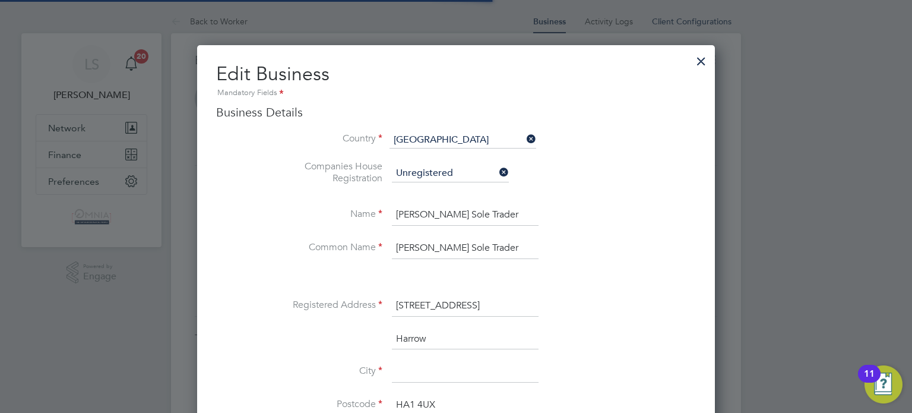
scroll to position [1328, 518]
click at [450, 370] on input at bounding box center [465, 371] width 147 height 21
type input "h"
type input "Harrow"
click at [757, 293] on div at bounding box center [456, 206] width 912 height 413
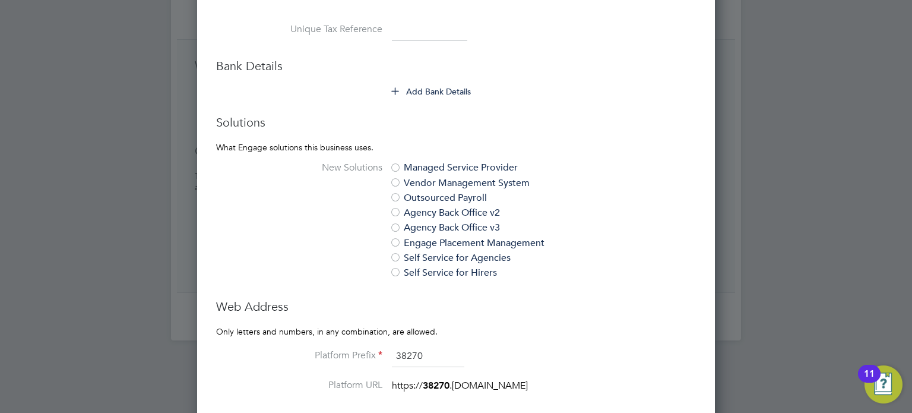
scroll to position [665, 0]
click at [421, 27] on input at bounding box center [429, 32] width 75 height 21
paste input "8462093072"
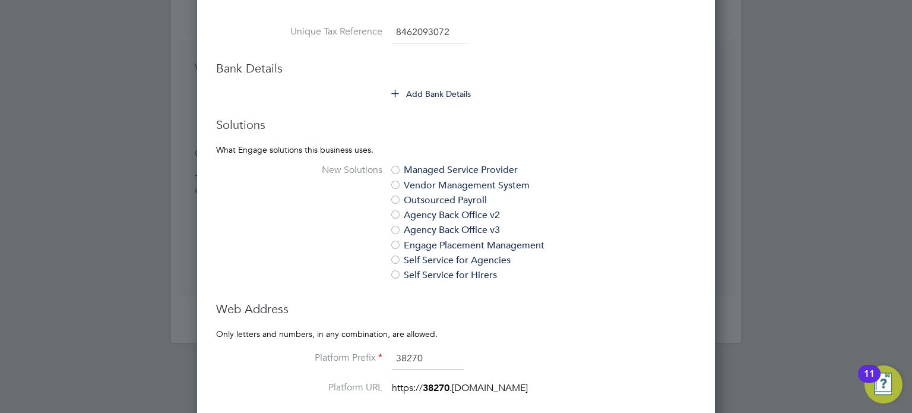
type input "8462093072"
click at [439, 90] on button "Add Bank Details" at bounding box center [432, 94] width 80 height 12
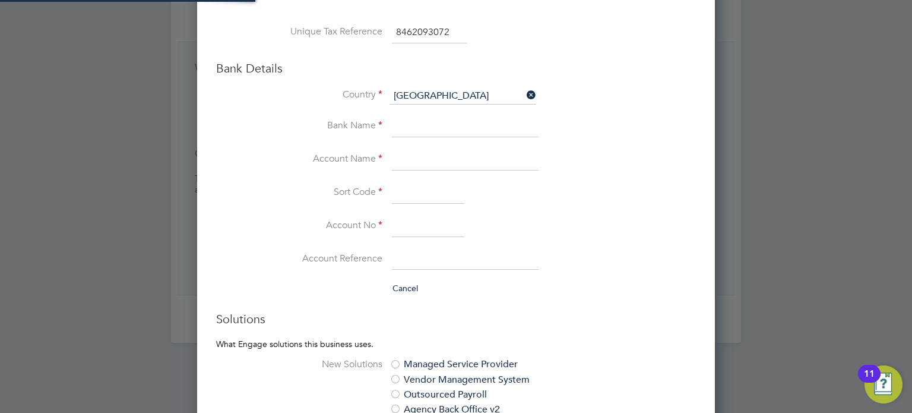
scroll to position [1521, 518]
click at [420, 150] on input at bounding box center [465, 159] width 147 height 21
paste input "Mr James Ryder"
type input "Mr James Ryder"
click at [432, 226] on input at bounding box center [428, 225] width 72 height 21
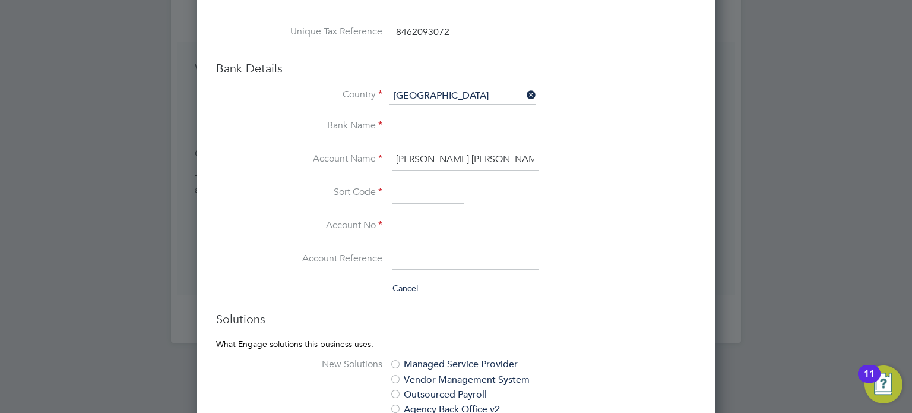
paste input "85630632"
type input "85630632"
click at [404, 188] on input at bounding box center [428, 192] width 72 height 21
paste input "601010"
type input "60-10-10"
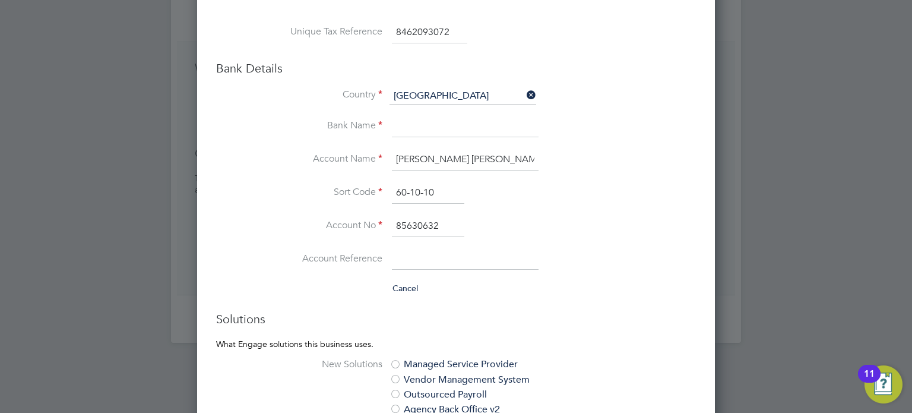
click at [450, 116] on input at bounding box center [465, 126] width 147 height 21
type input "Natwest"
click at [826, 286] on div at bounding box center [456, 206] width 912 height 413
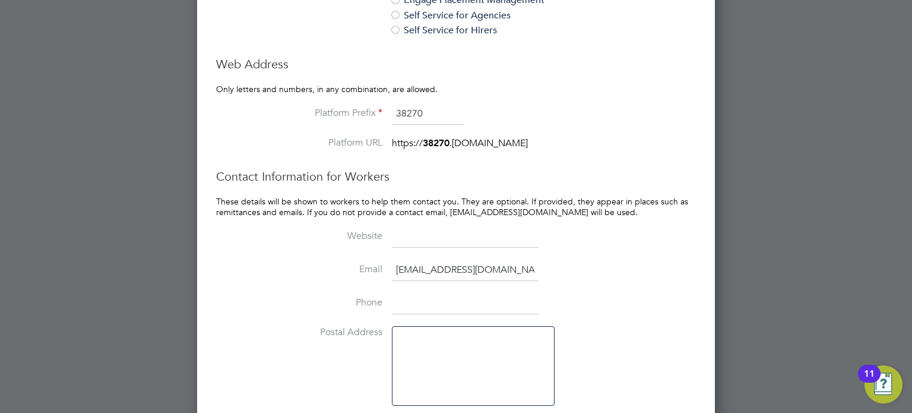
scroll to position [1140, 0]
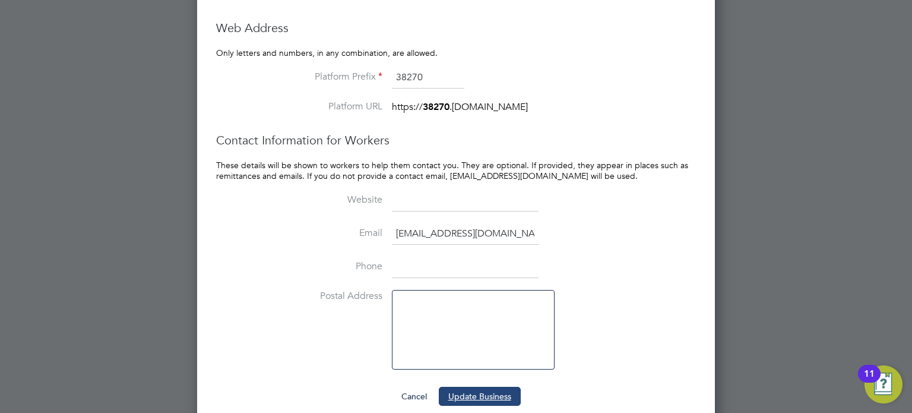
click at [492, 387] on button "Update Business" at bounding box center [480, 395] width 82 height 19
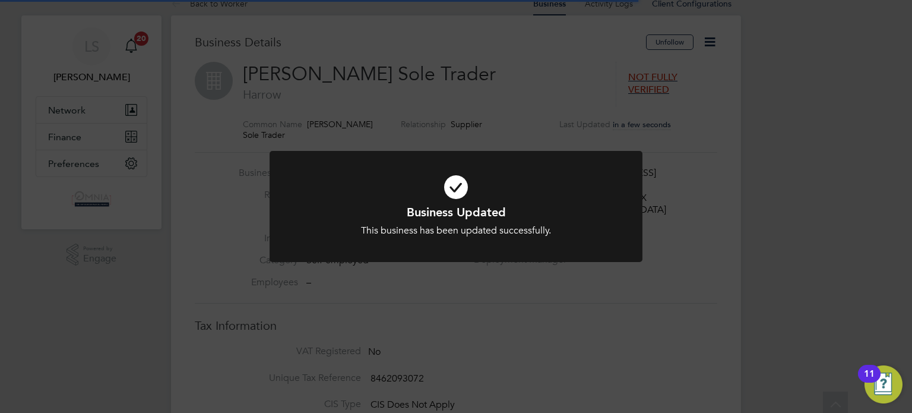
scroll to position [0, 0]
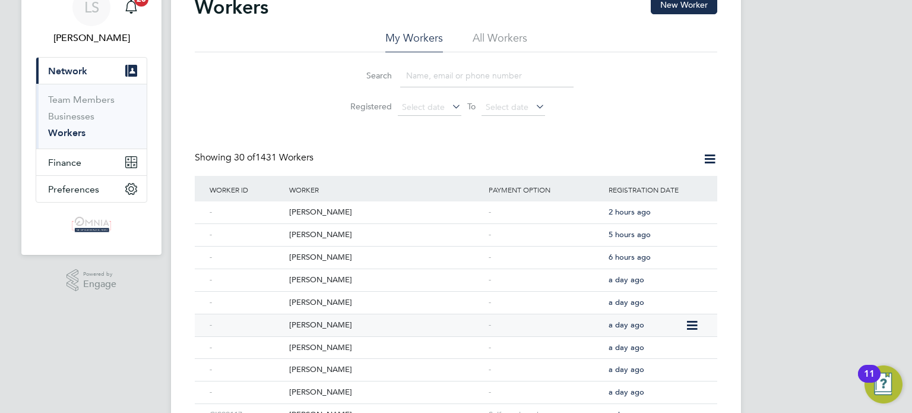
scroll to position [214, 0]
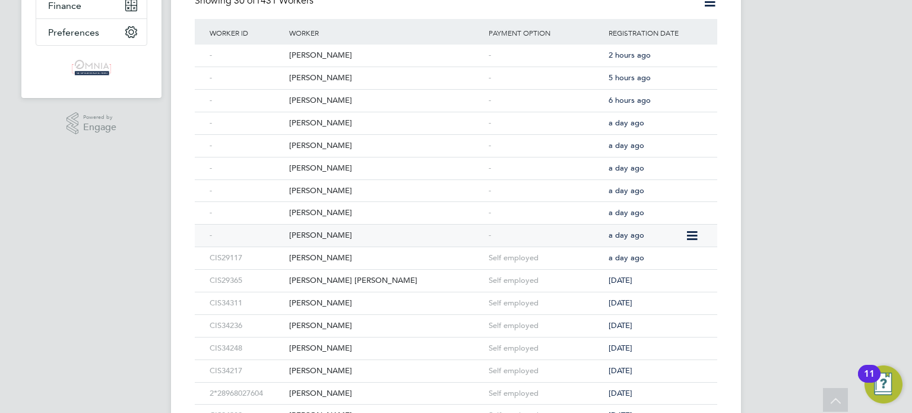
click at [413, 233] on div "[PERSON_NAME]" at bounding box center [385, 235] width 199 height 22
click at [310, 215] on div "Mary Arpitha" at bounding box center [385, 213] width 199 height 22
click at [299, 189] on div "Joe Wheeler" at bounding box center [385, 191] width 199 height 22
click at [340, 167] on div "Peter Clauzelma" at bounding box center [385, 168] width 199 height 22
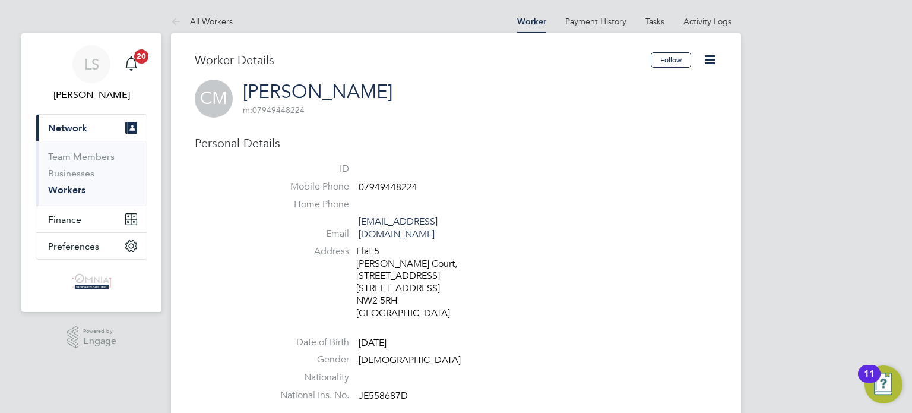
click at [399, 187] on span "07949448224" at bounding box center [388, 187] width 59 height 12
copy span "07949448224"
click at [712, 58] on icon at bounding box center [709, 59] width 15 height 15
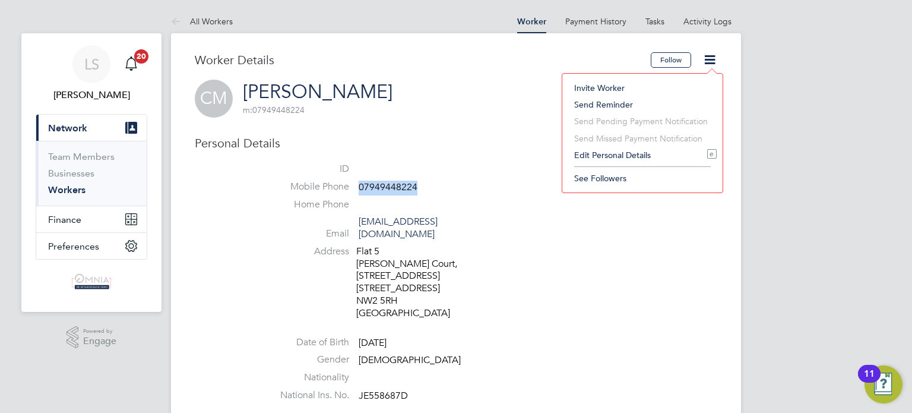
click at [663, 153] on li "Edit Personal Details e" at bounding box center [642, 155] width 148 height 17
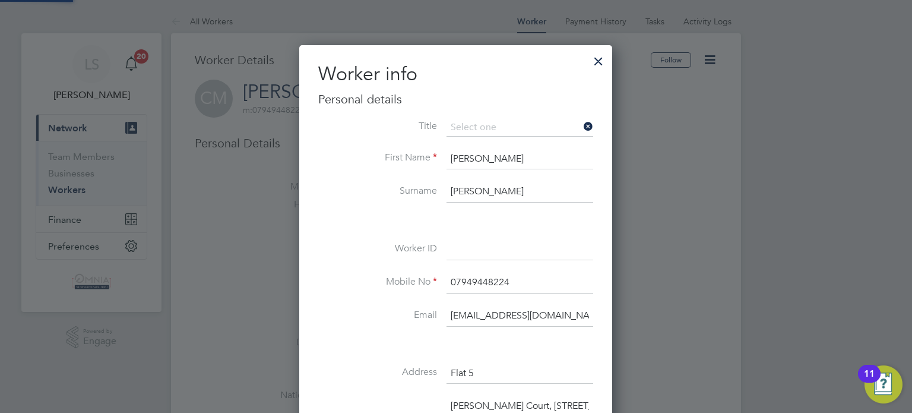
scroll to position [700, 313]
click at [503, 251] on input at bounding box center [519, 249] width 147 height 21
paste input "UMB39901"
type input "UMB39901"
click at [641, 306] on div at bounding box center [456, 206] width 912 height 413
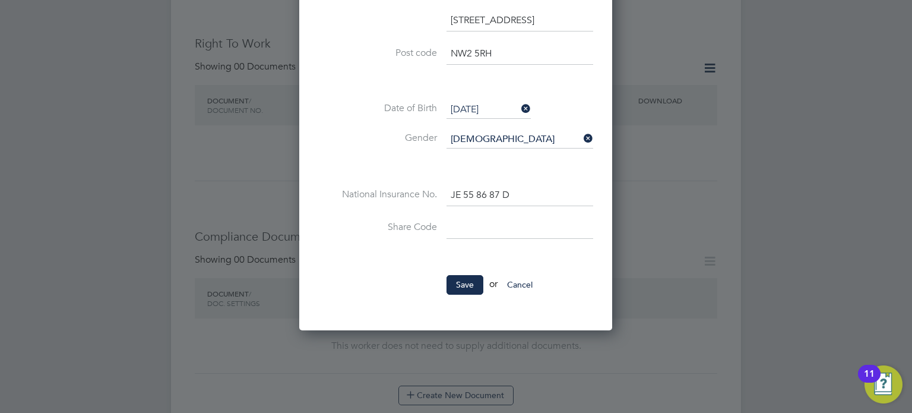
scroll to position [451, 0]
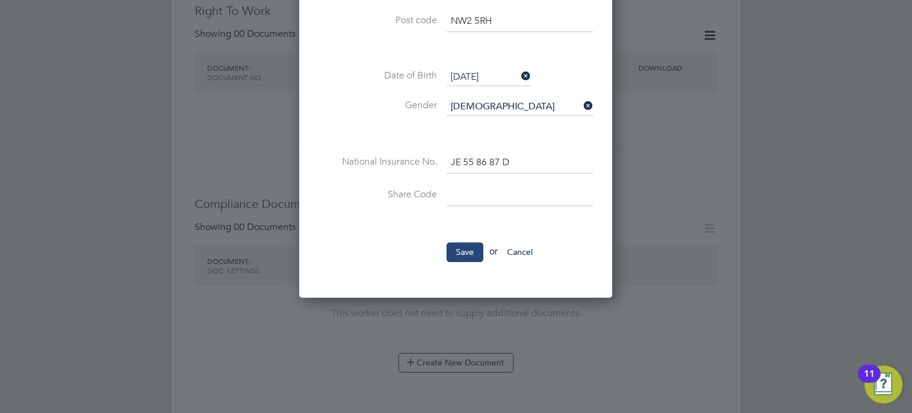
click at [465, 242] on button "Save" at bounding box center [464, 251] width 37 height 19
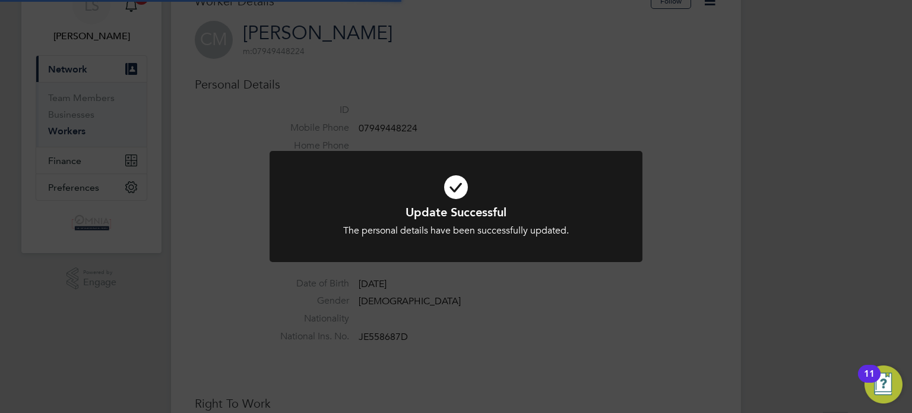
click at [642, 243] on div "Update Successful The personal details have been successfully updated. Cancel O…" at bounding box center [456, 206] width 912 height 413
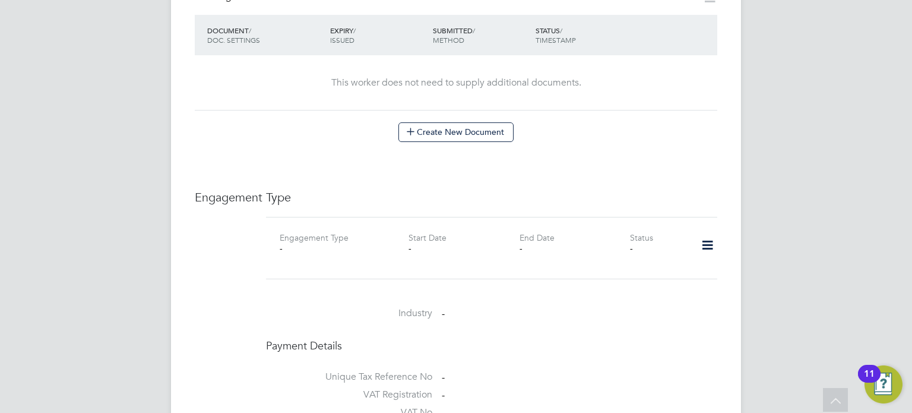
scroll to position [689, 0]
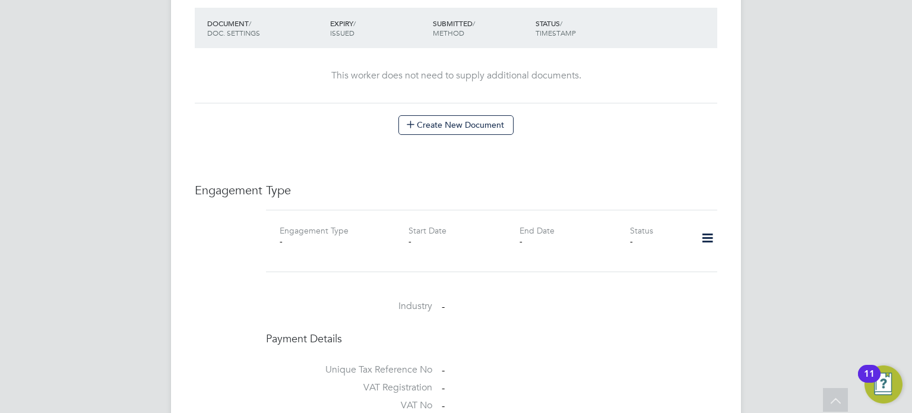
click at [704, 228] on icon at bounding box center [707, 237] width 21 height 27
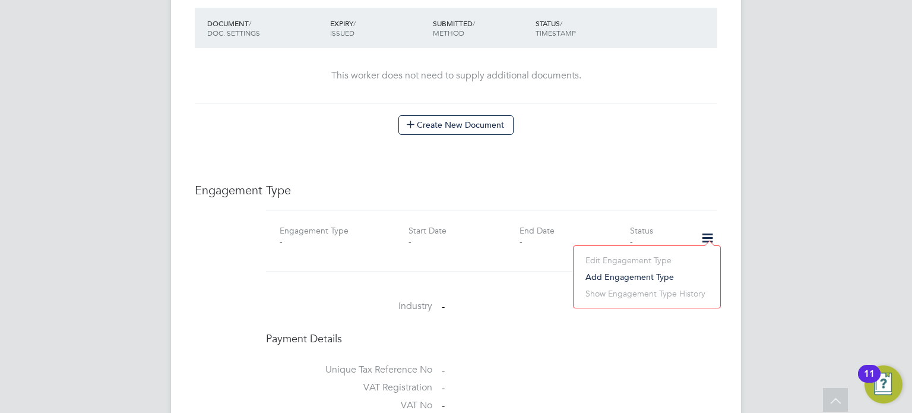
click at [654, 274] on li "Add Engagement Type" at bounding box center [646, 276] width 135 height 17
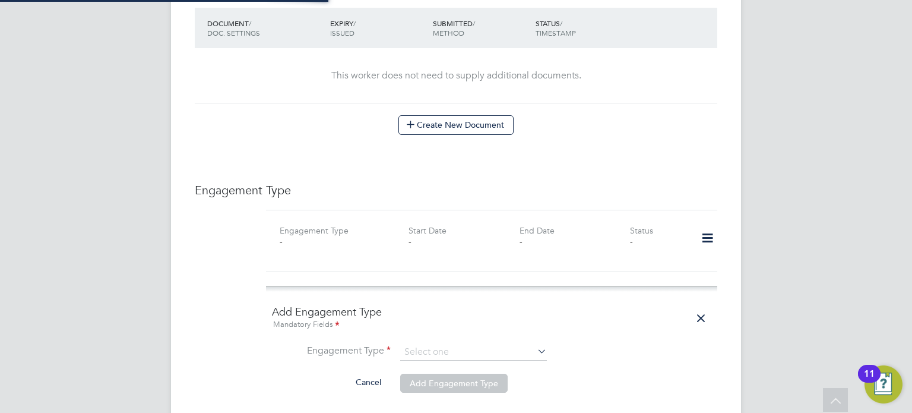
click at [500, 329] on ng-form "Add Engagement Type Mandatory Fields Engagement Type Cancel Add Engagement Type" at bounding box center [491, 355] width 439 height 101
click at [479, 344] on input at bounding box center [473, 352] width 147 height 17
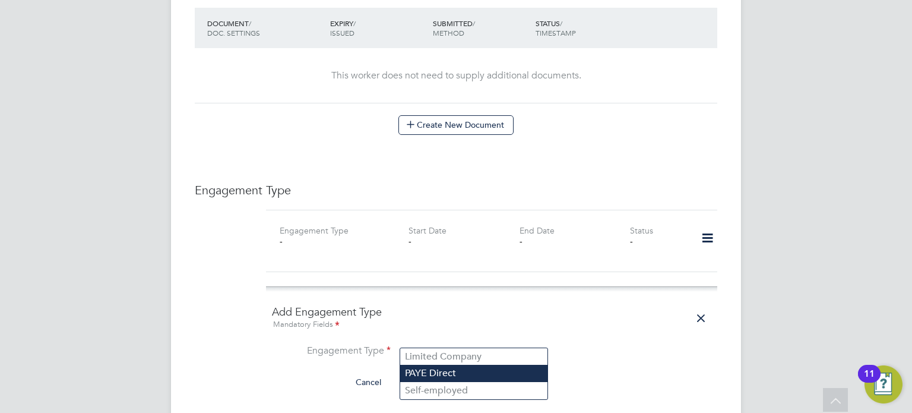
click at [449, 370] on li "PAYE Direct" at bounding box center [473, 372] width 147 height 17
type input "PAYE Direct"
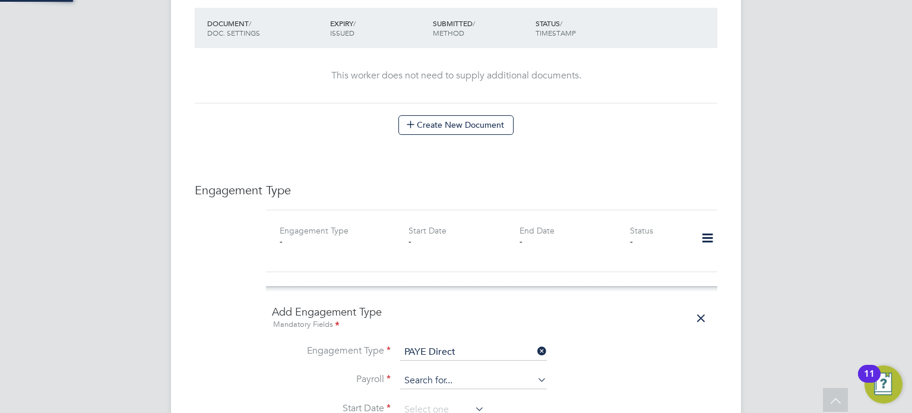
click at [451, 372] on input at bounding box center [473, 380] width 147 height 17
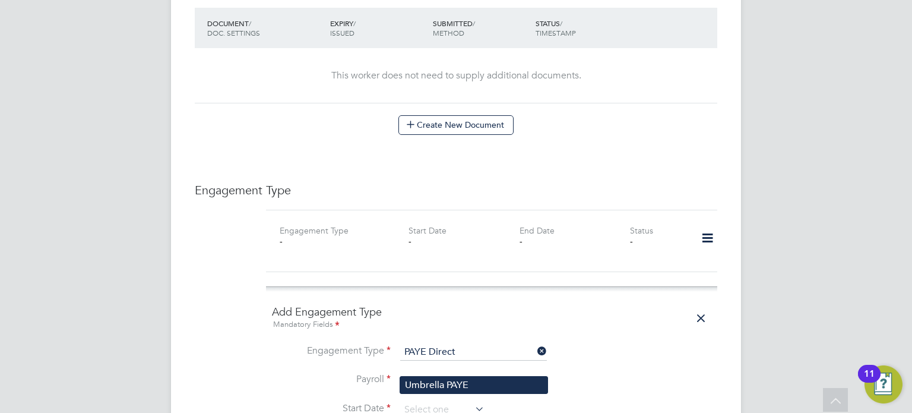
click at [446, 386] on li "Umbrella PAYE" at bounding box center [473, 384] width 147 height 17
type input "Umbrella PAYE"
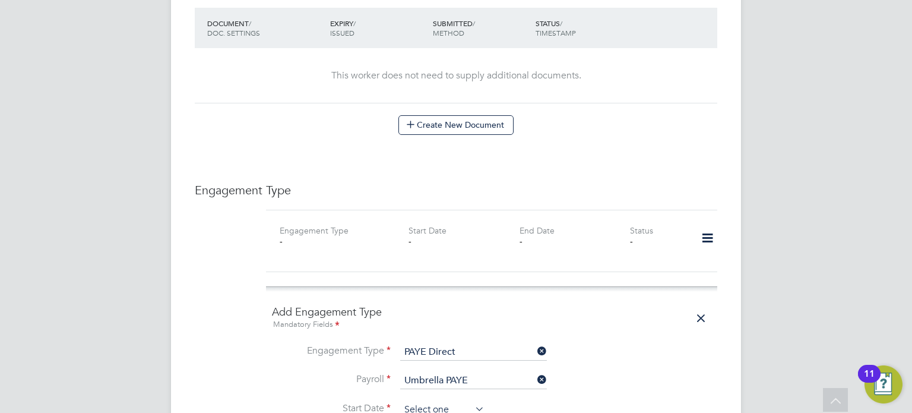
click at [443, 401] on input at bounding box center [442, 410] width 84 height 18
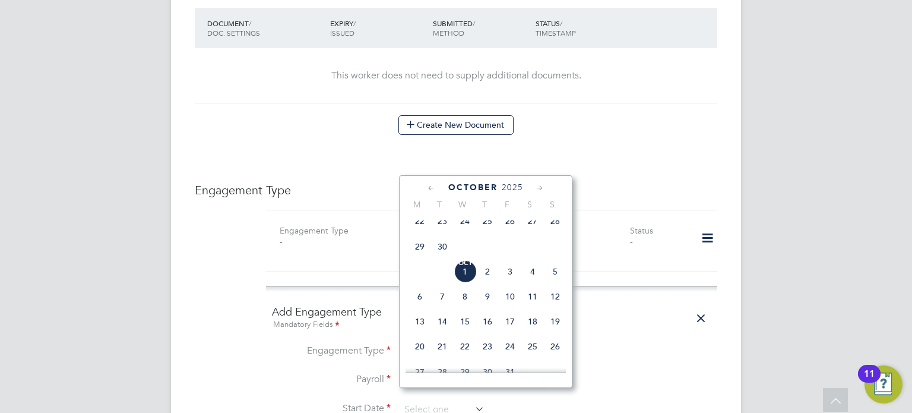
click at [465, 277] on span "[DATE]" at bounding box center [465, 271] width 23 height 23
type input "[DATE]"
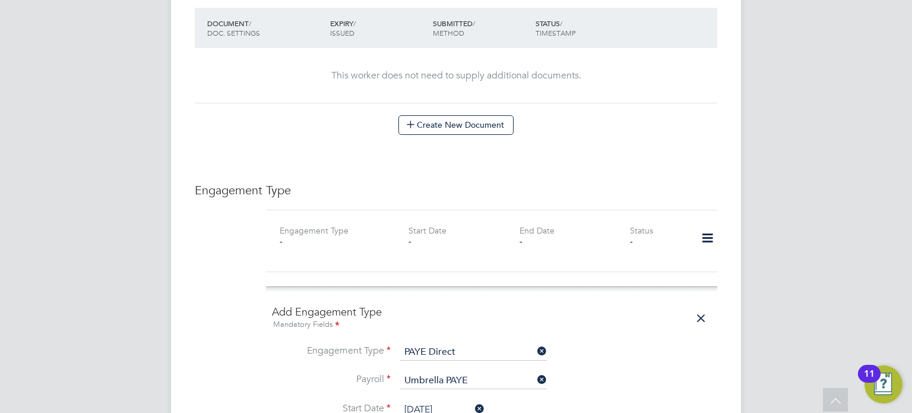
click at [676, 344] on li "Engagement Type PAYE Direct" at bounding box center [491, 358] width 439 height 28
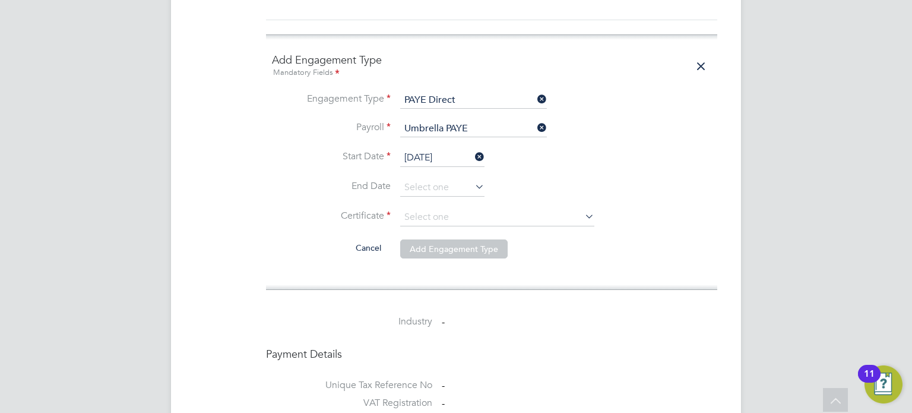
scroll to position [950, 0]
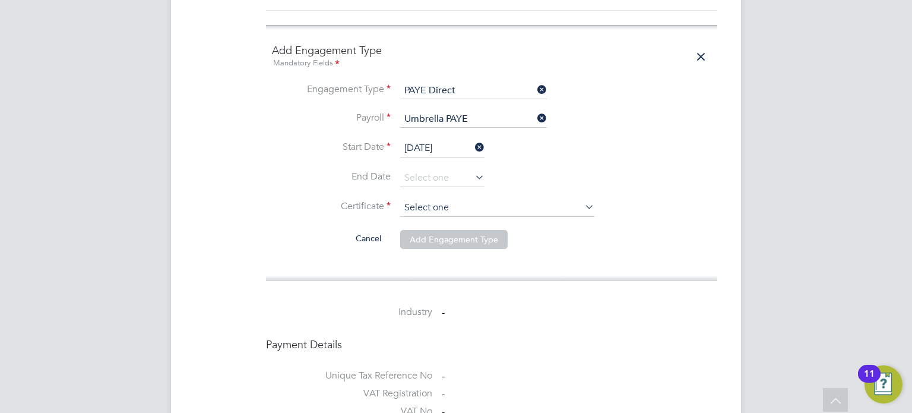
click at [473, 199] on input at bounding box center [497, 208] width 194 height 18
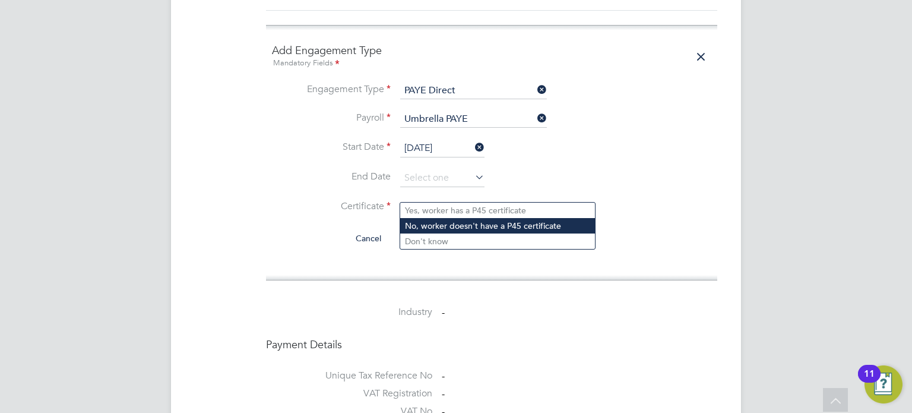
click at [453, 219] on li "No, worker doesn't have a P45 certificate" at bounding box center [497, 225] width 195 height 15
type input "No, worker doesn't have a P45 certificate"
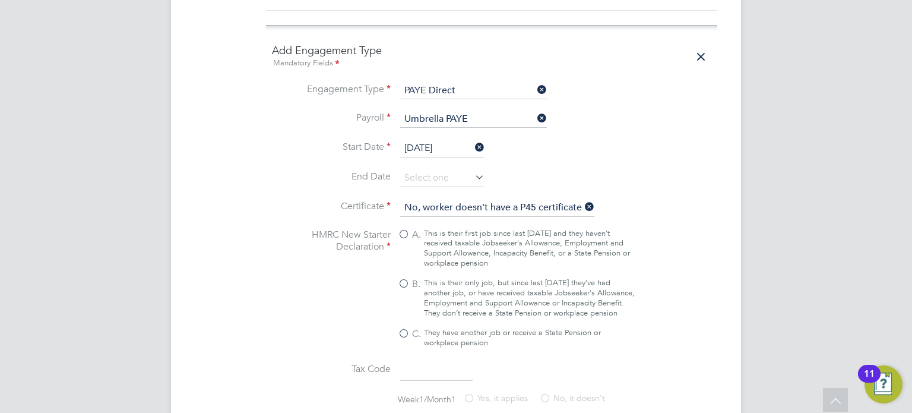
click at [435, 278] on div "This is their only job, but since last [DATE] they’ve had another job, or have …" at bounding box center [529, 298] width 211 height 40
click at [0, 0] on input "B. This is their only job, but since last [DATE] they’ve had another job, or ha…" at bounding box center [0, 0] width 0 height 0
type input "1257L"
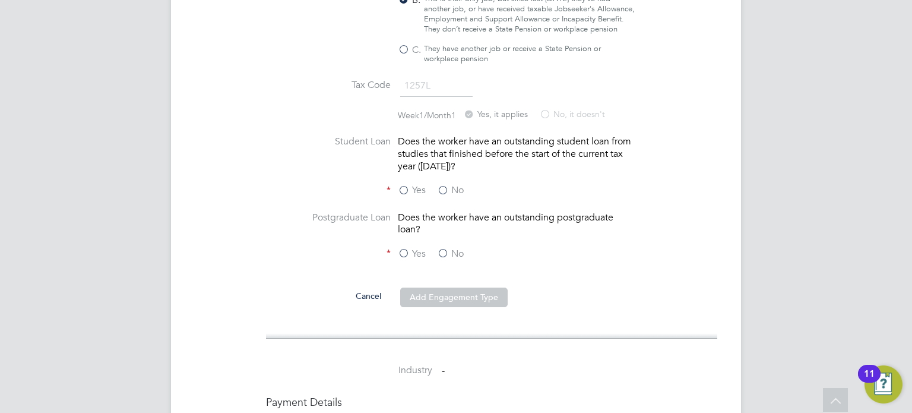
scroll to position [1235, 0]
click at [457, 183] on label "No" at bounding box center [450, 189] width 27 height 12
click at [0, 0] on input "No" at bounding box center [0, 0] width 0 height 0
click at [444, 246] on label "No" at bounding box center [450, 252] width 27 height 12
click at [0, 0] on input "No" at bounding box center [0, 0] width 0 height 0
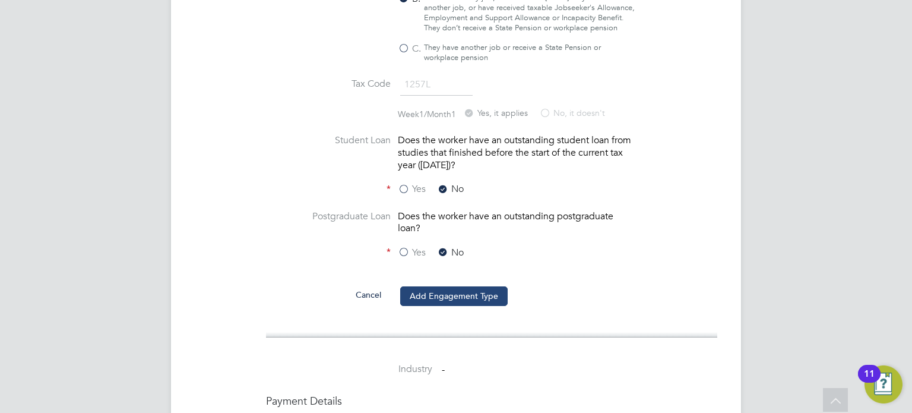
click at [454, 288] on button "Add Engagement Type" at bounding box center [453, 295] width 107 height 19
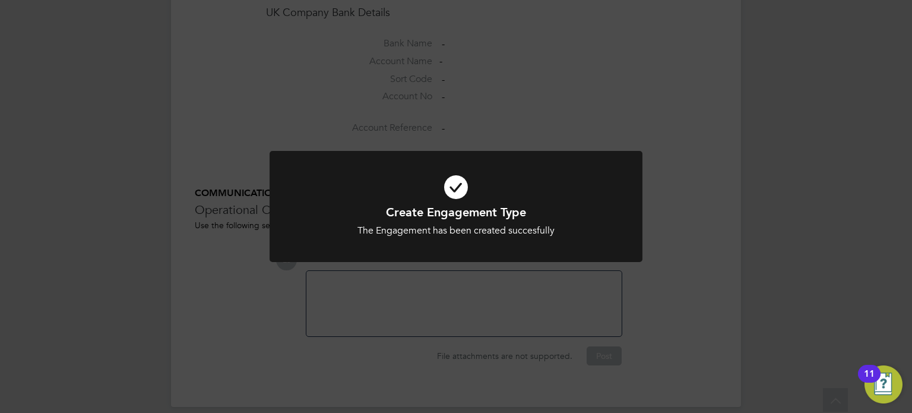
scroll to position [1136, 0]
click at [454, 288] on div "Create Engagement Type The Engagement has been created succesfully Cancel Okay" at bounding box center [456, 206] width 912 height 413
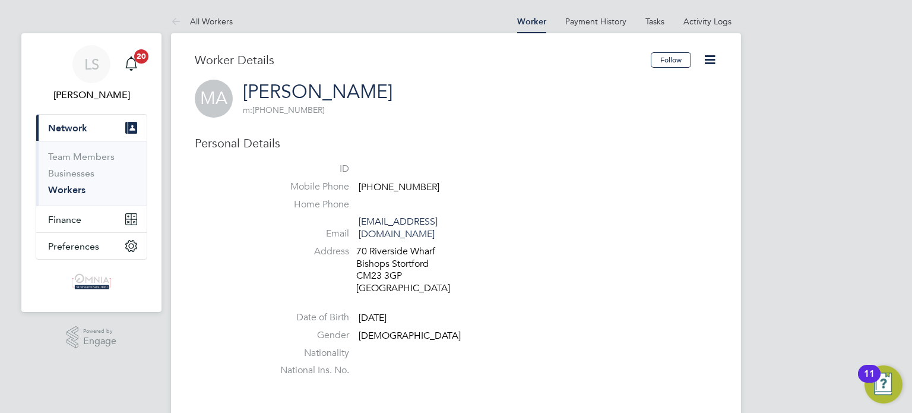
drag, startPoint x: 439, startPoint y: 189, endPoint x: 378, endPoint y: 185, distance: 61.3
click at [378, 185] on li "Mobile Phone [PHONE_NUMBER]" at bounding box center [491, 189] width 451 height 18
copy span "7770 609519"
click at [714, 59] on icon at bounding box center [709, 59] width 15 height 15
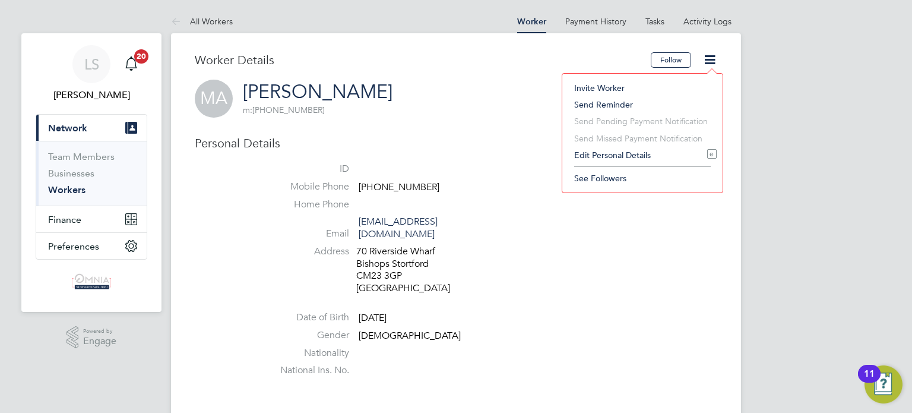
click at [655, 156] on li "Edit Personal Details e" at bounding box center [642, 155] width 148 height 17
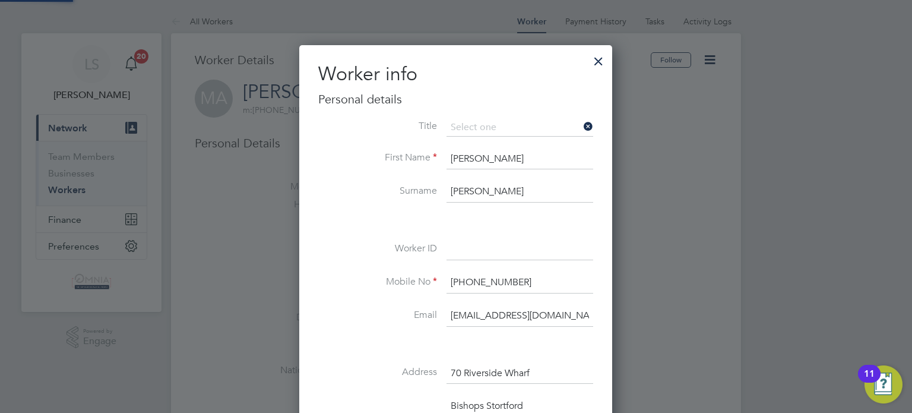
scroll to position [700, 313]
click at [527, 247] on input at bounding box center [519, 249] width 147 height 21
paste input "UMB38965"
type input "UMB38965"
click at [671, 291] on div at bounding box center [456, 206] width 912 height 413
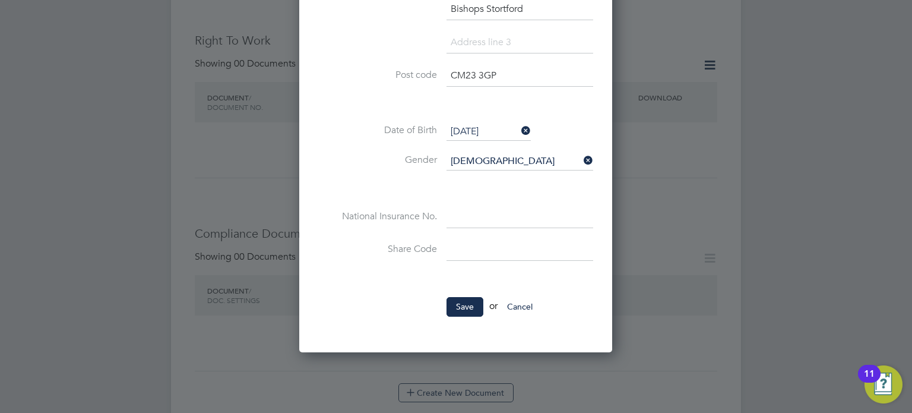
scroll to position [404, 0]
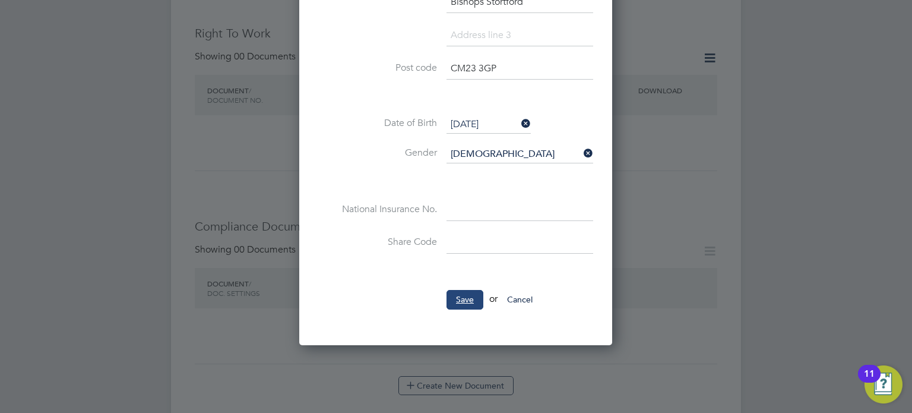
click at [471, 305] on button "Save" at bounding box center [464, 299] width 37 height 19
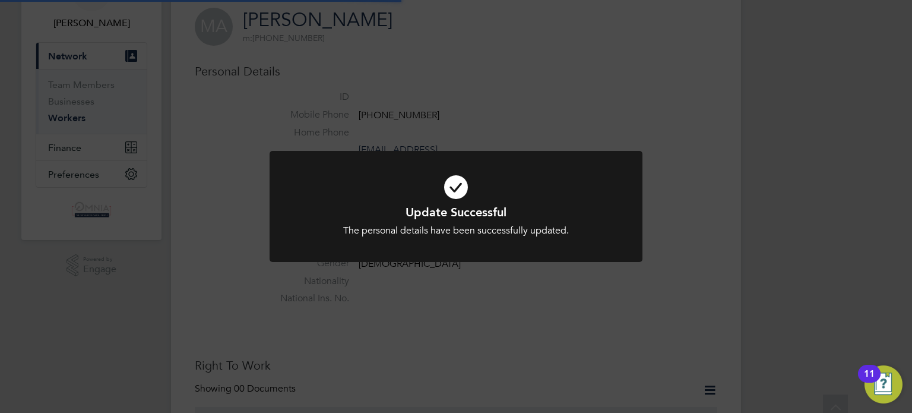
scroll to position [0, 0]
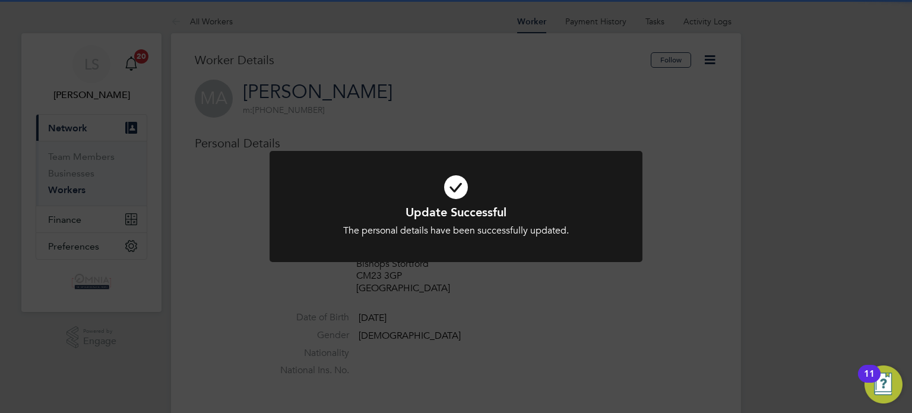
click at [689, 229] on div "Update Successful The personal details have been successfully updated. Cancel O…" at bounding box center [456, 206] width 912 height 413
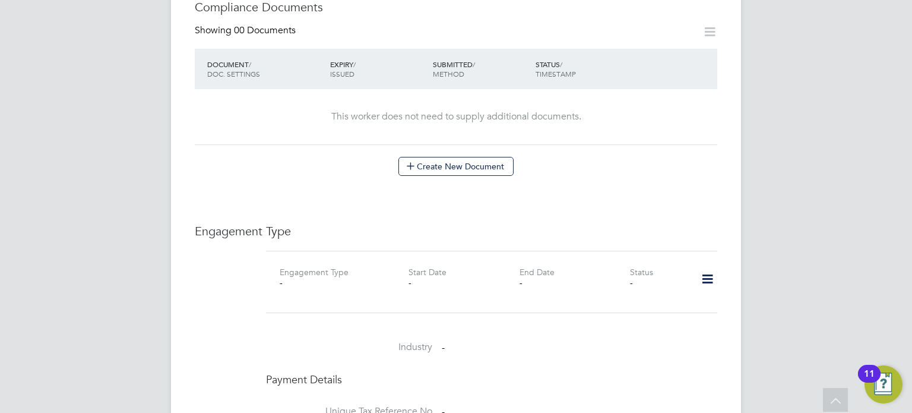
scroll to position [641, 0]
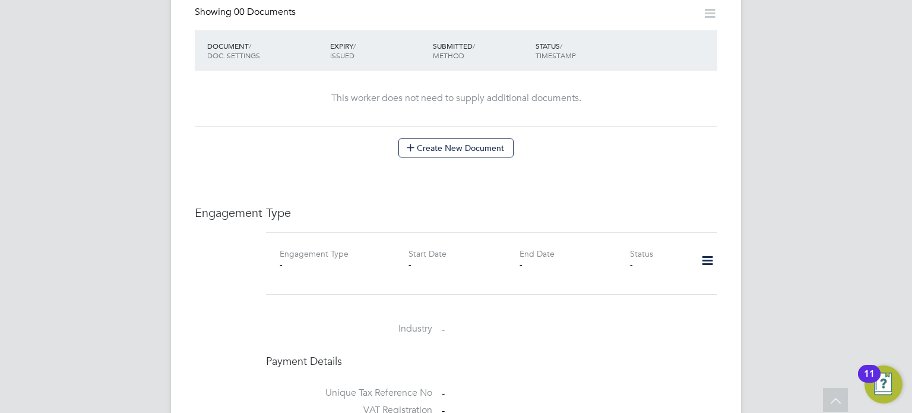
click at [710, 250] on icon at bounding box center [707, 260] width 21 height 27
click at [654, 305] on li "Add Engagement Type" at bounding box center [646, 299] width 135 height 17
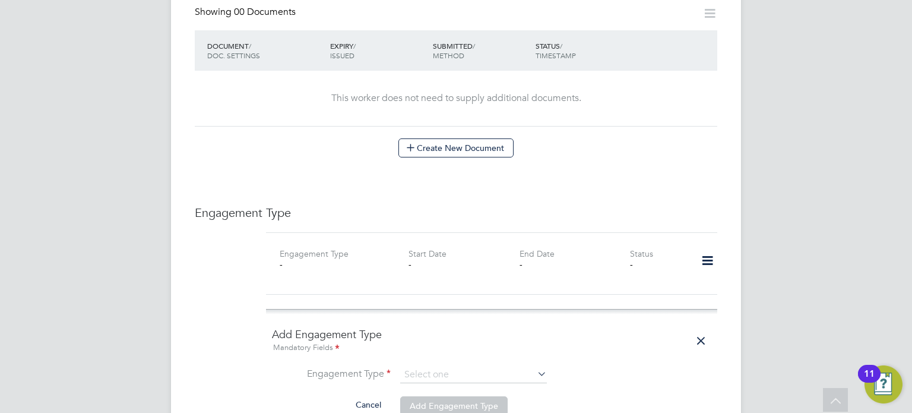
click at [503, 366] on input at bounding box center [473, 374] width 147 height 17
click at [456, 401] on li "PAYE Direct" at bounding box center [473, 396] width 147 height 17
type input "PAYE Direct"
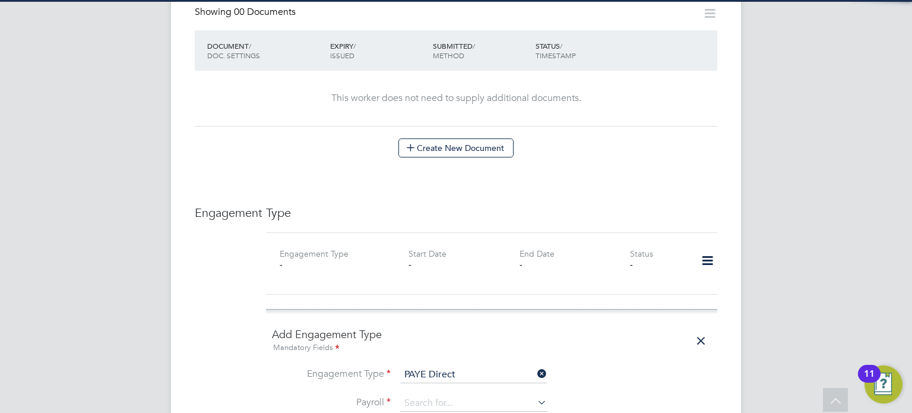
click at [634, 372] on li "Engagement Type PAYE Direct" at bounding box center [491, 380] width 439 height 28
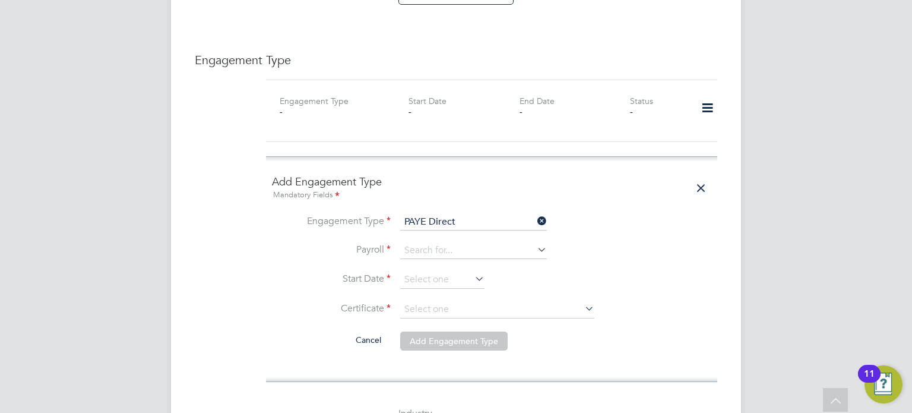
scroll to position [902, 0]
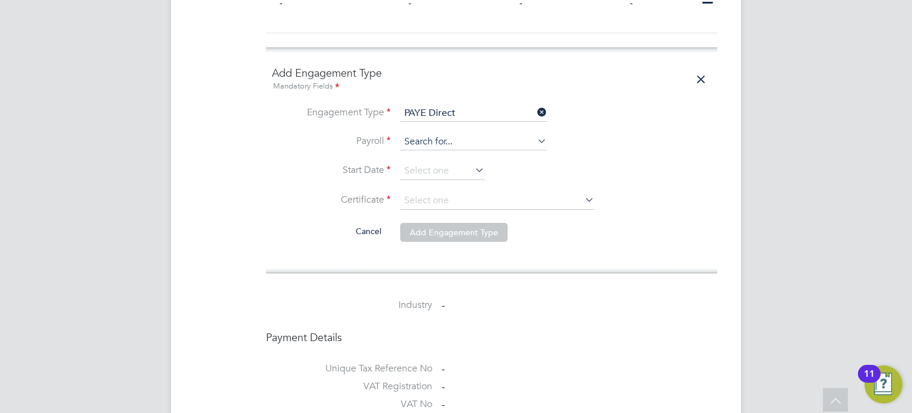
click at [501, 134] on input at bounding box center [473, 142] width 147 height 17
click at [457, 162] on input at bounding box center [442, 171] width 84 height 18
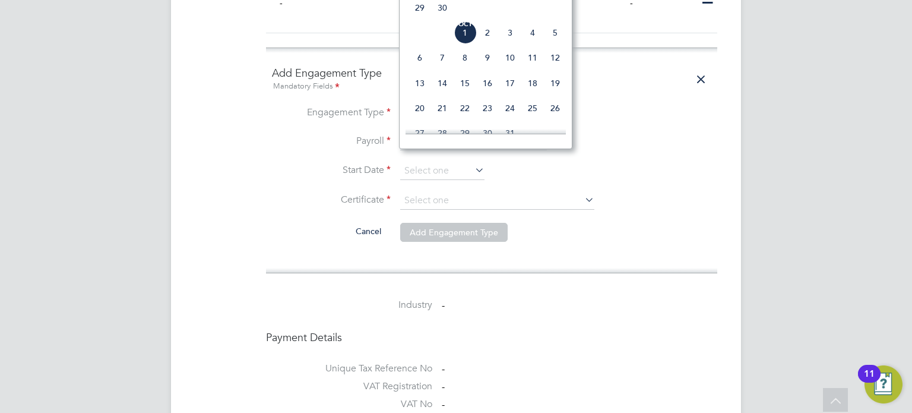
click at [471, 40] on span "Oct 1" at bounding box center [465, 32] width 23 height 23
type input "01 Oct 2025"
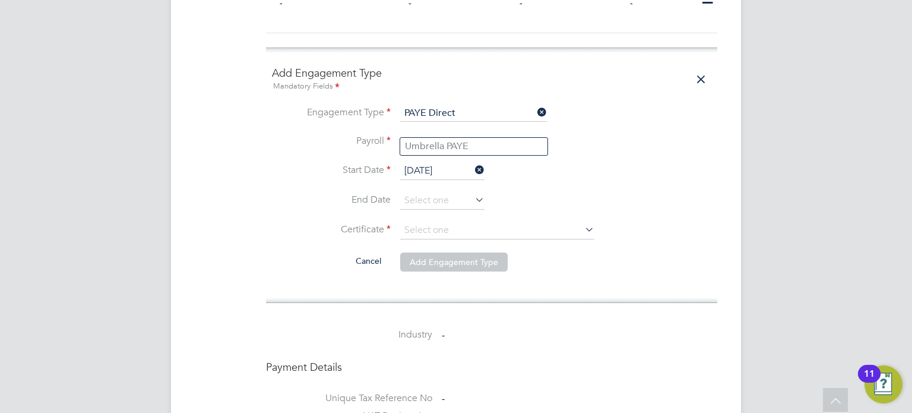
click at [430, 135] on input at bounding box center [473, 142] width 147 height 17
click at [432, 145] on li "Umbrella PAYE" at bounding box center [473, 146] width 147 height 17
type input "Umbrella PAYE"
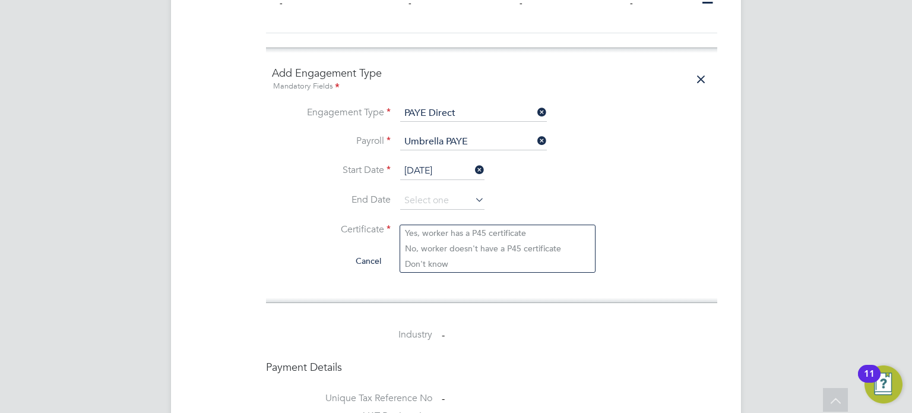
click at [419, 221] on input at bounding box center [497, 230] width 194 height 18
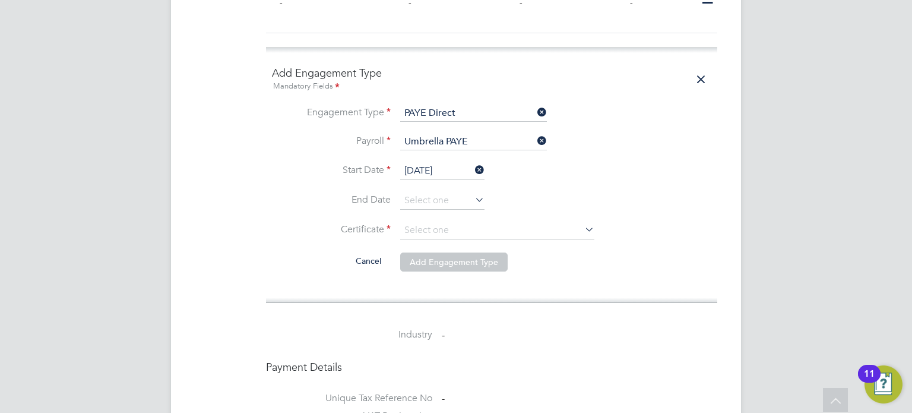
click at [427, 251] on li "No, worker doesn't have a P45 certificate" at bounding box center [497, 247] width 195 height 15
type input "No, worker doesn't have a P45 certificate"
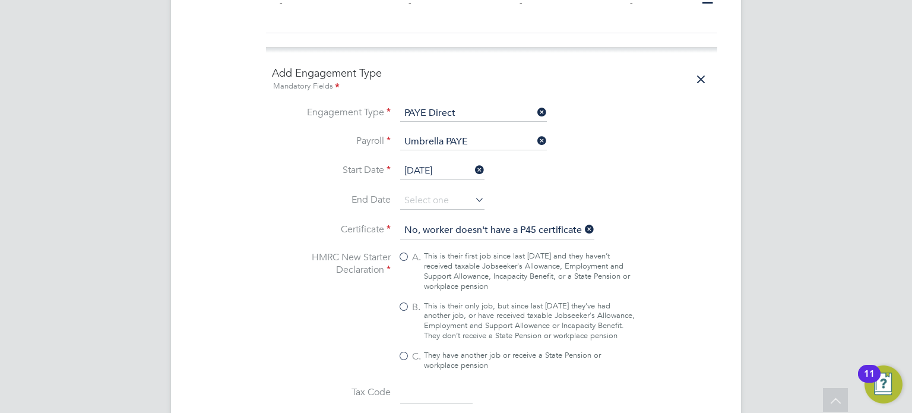
drag, startPoint x: 416, startPoint y: 296, endPoint x: 655, endPoint y: 325, distance: 241.6
click at [655, 325] on li "HMRC New Starter Declaration A. This is their first job since last 6 April and …" at bounding box center [491, 316] width 439 height 131
click at [405, 301] on label "B. This is their only job, but since last 6 April they’ve had another job, or h…" at bounding box center [516, 321] width 237 height 40
click at [0, 0] on input "B. This is their only job, but since last 6 April they’ve had another job, or h…" at bounding box center [0, 0] width 0 height 0
type input "1257L"
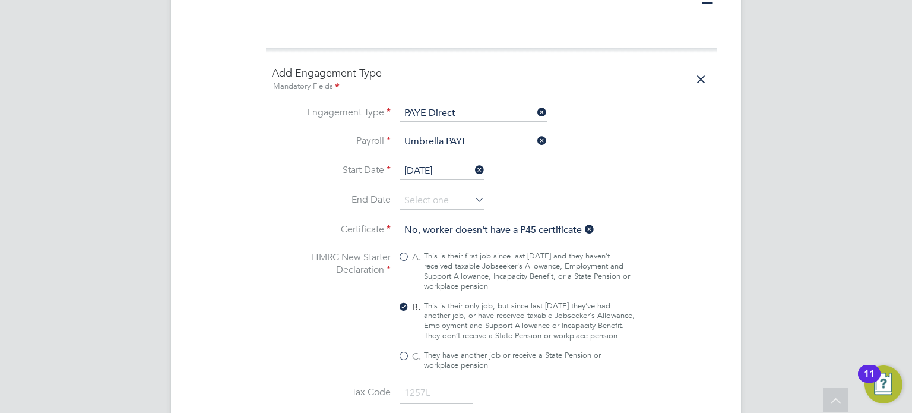
click at [729, 344] on div "Worker Details Follow MA Mary Arpitha m: +44 7770 609519 Personal Details ID UM…" at bounding box center [456, 166] width 570 height 2071
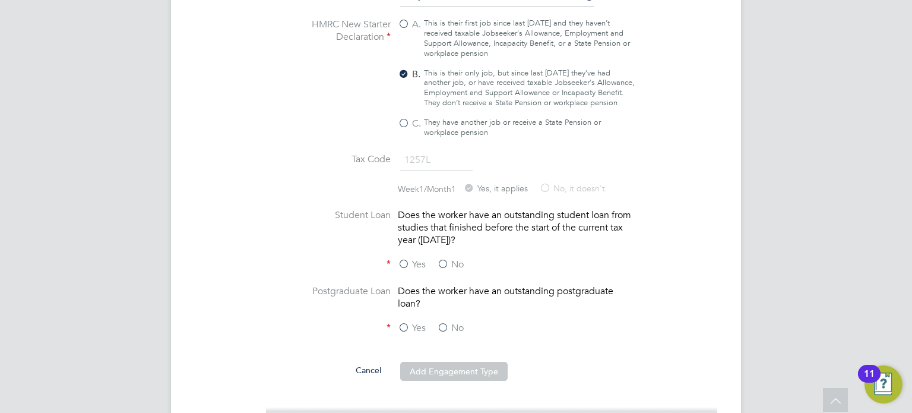
scroll to position [1187, 0]
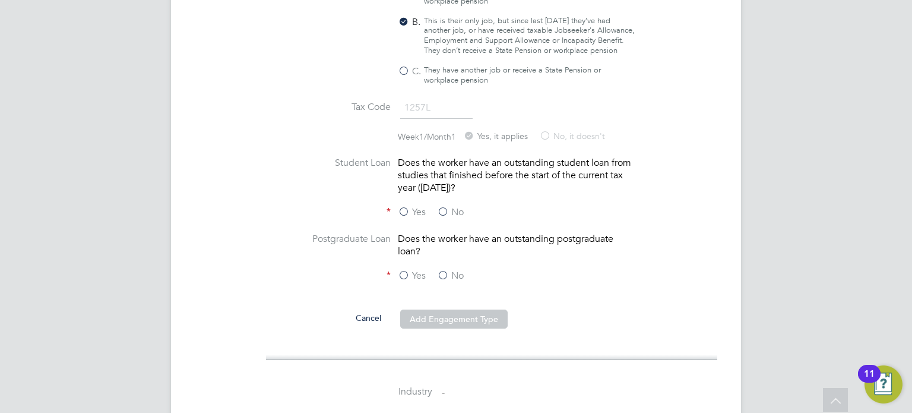
click at [448, 206] on label "No" at bounding box center [450, 212] width 27 height 12
click at [0, 0] on input "No" at bounding box center [0, 0] width 0 height 0
click at [445, 272] on label "No" at bounding box center [450, 276] width 27 height 12
click at [0, 0] on input "No" at bounding box center [0, 0] width 0 height 0
click at [457, 316] on button "Add Engagement Type" at bounding box center [453, 318] width 107 height 19
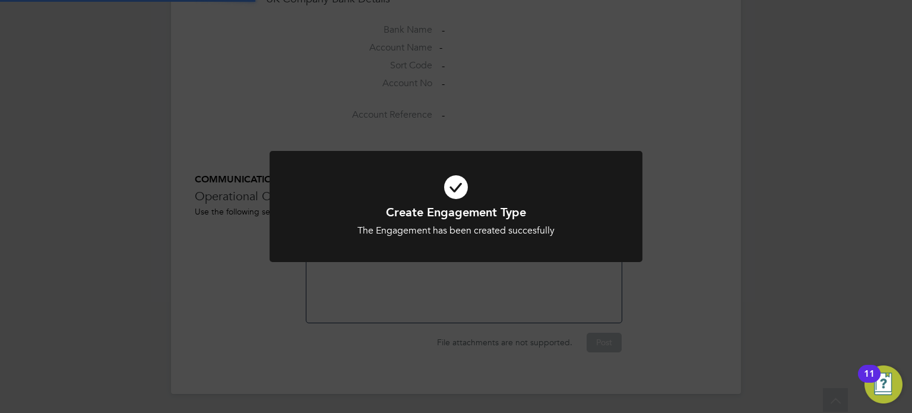
scroll to position [1089, 0]
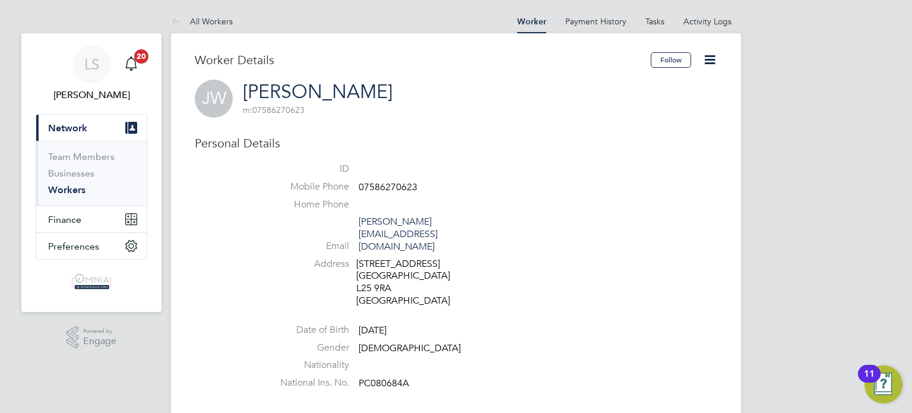
click at [401, 184] on span "07586270623" at bounding box center [388, 187] width 59 height 12
copy span "07586270623"
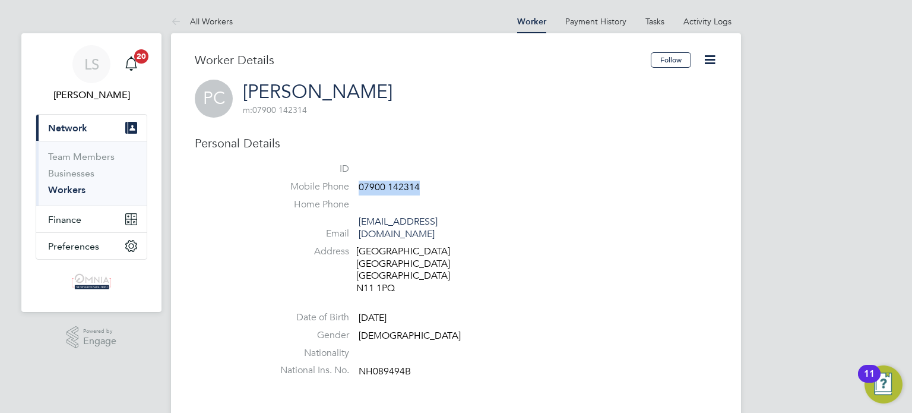
drag, startPoint x: 420, startPoint y: 189, endPoint x: 358, endPoint y: 190, distance: 62.3
click at [358, 190] on li "Mobile Phone [PHONE_NUMBER]" at bounding box center [491, 189] width 451 height 18
copy span "07900 142314"
